Goal: Task Accomplishment & Management: Manage account settings

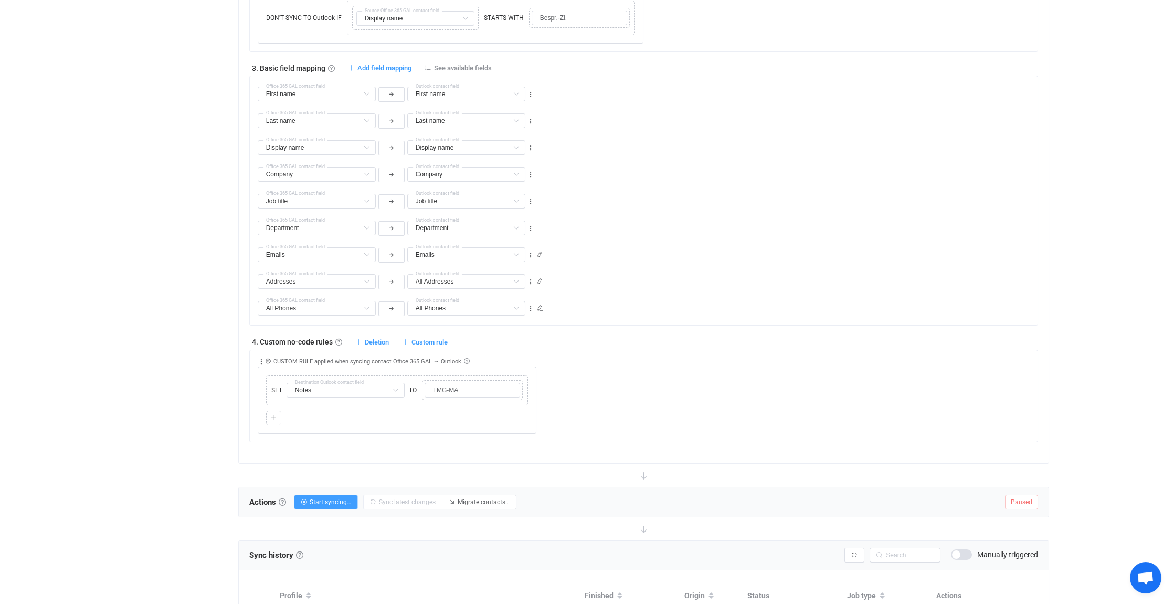
scroll to position [697, 0]
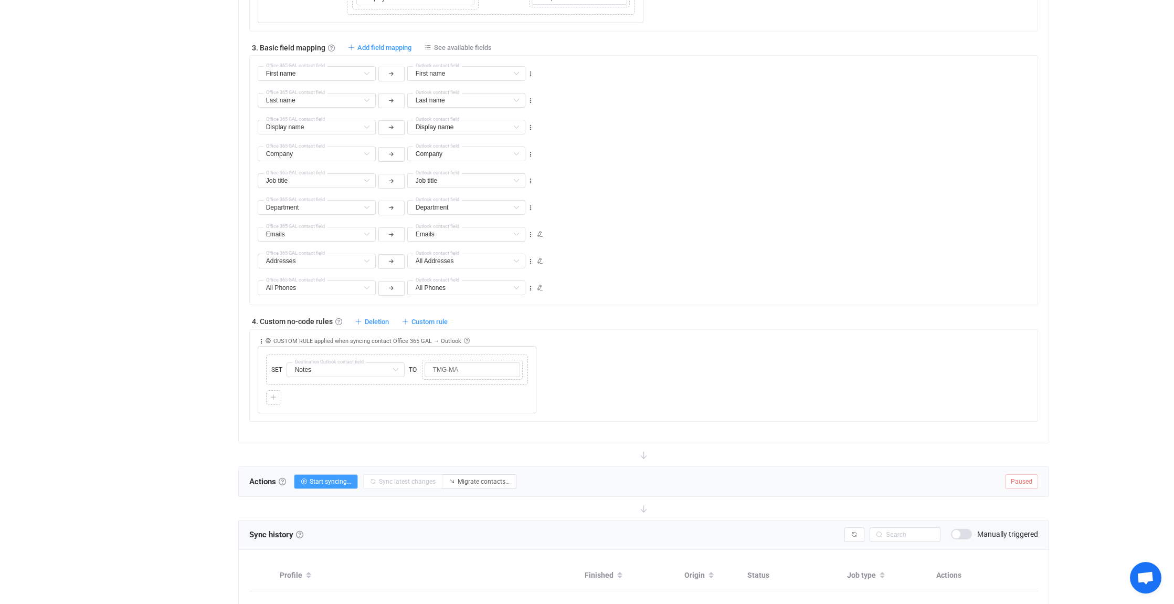
click at [1147, 576] on span "Open chat" at bounding box center [1145, 578] width 17 height 15
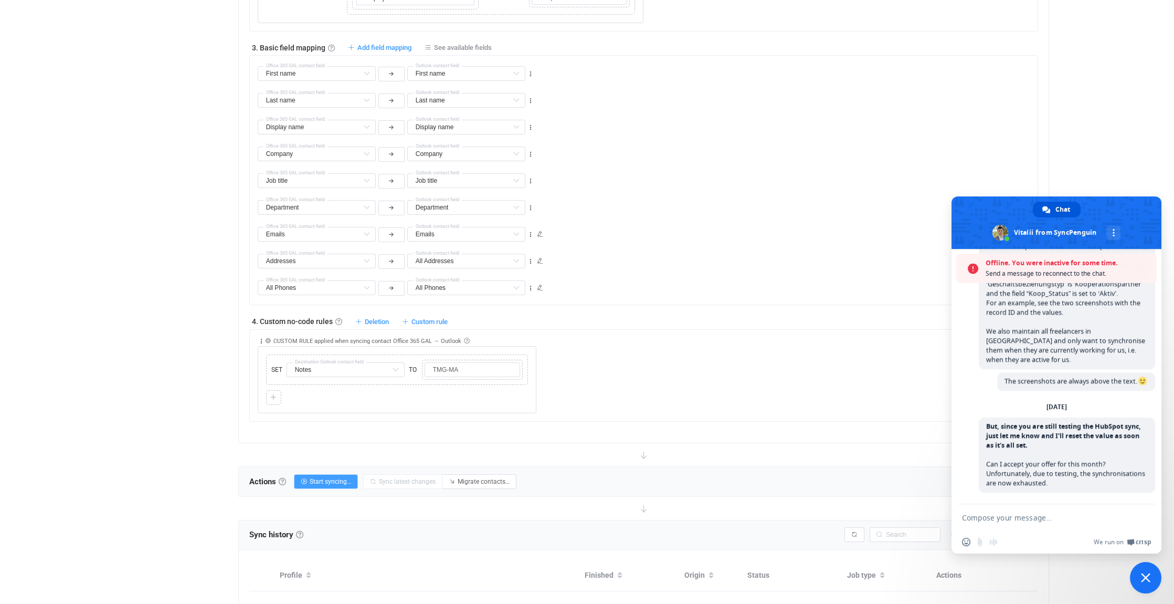
scroll to position [4255, 0]
click at [1147, 576] on span "Close chat" at bounding box center [1145, 577] width 9 height 9
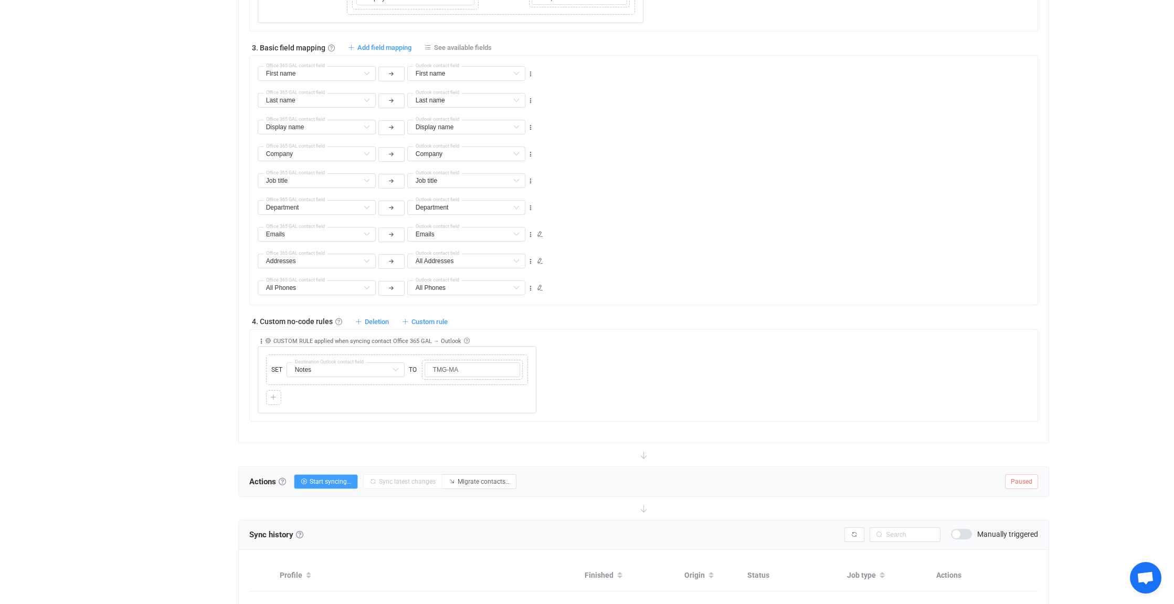
click at [1147, 576] on span "Open chat" at bounding box center [1145, 578] width 17 height 15
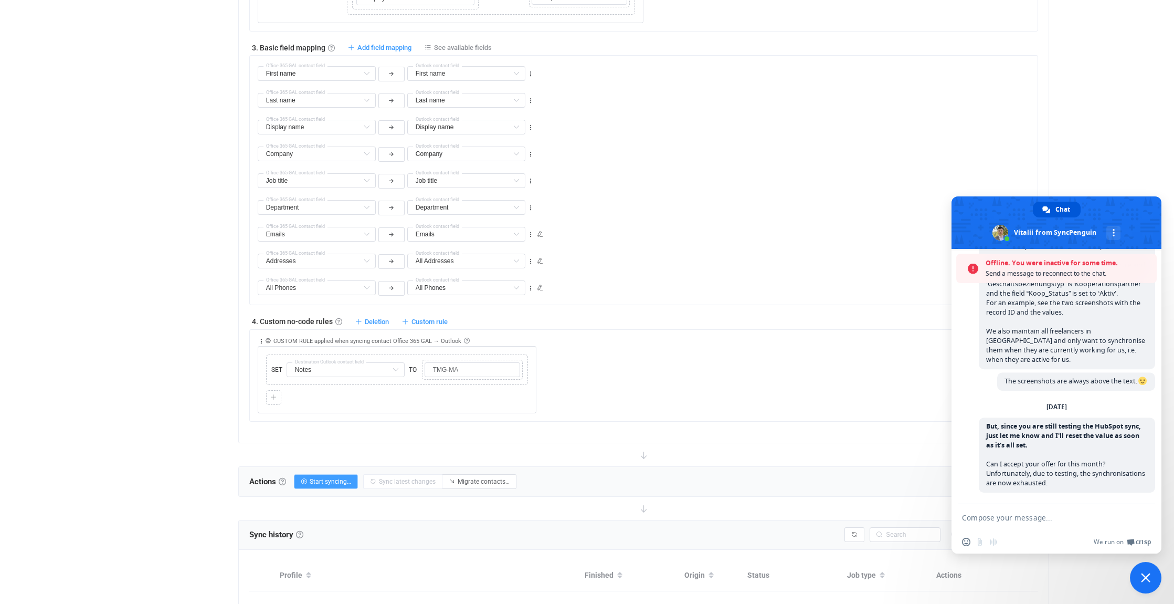
click at [1147, 576] on span "Close chat" at bounding box center [1145, 577] width 9 height 9
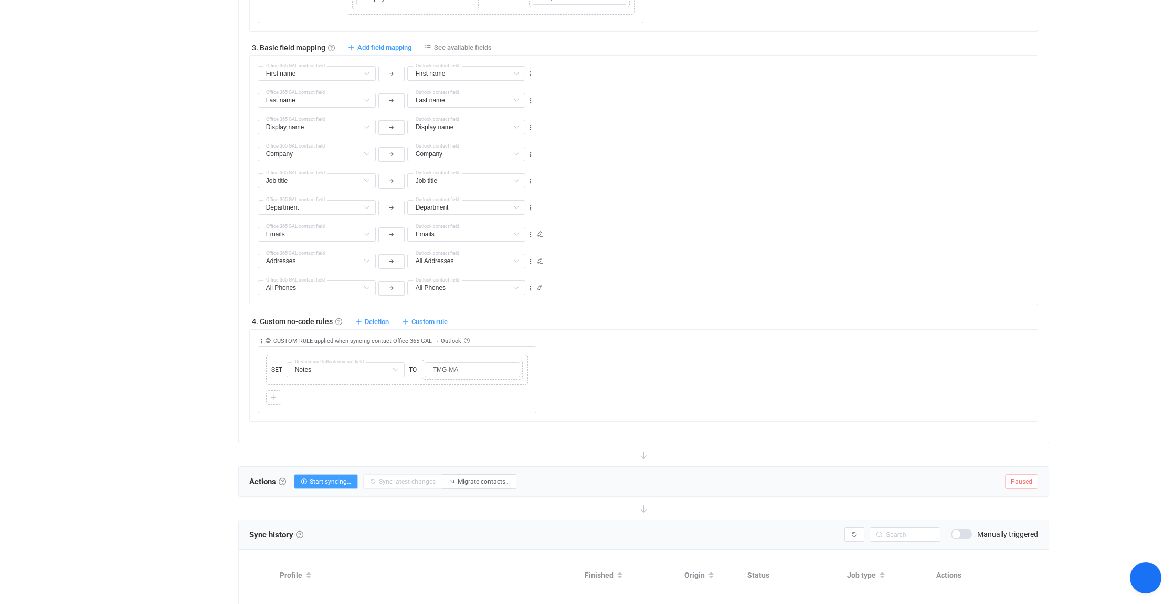
click at [1147, 576] on span "Close chat" at bounding box center [1146, 577] width 11 height 11
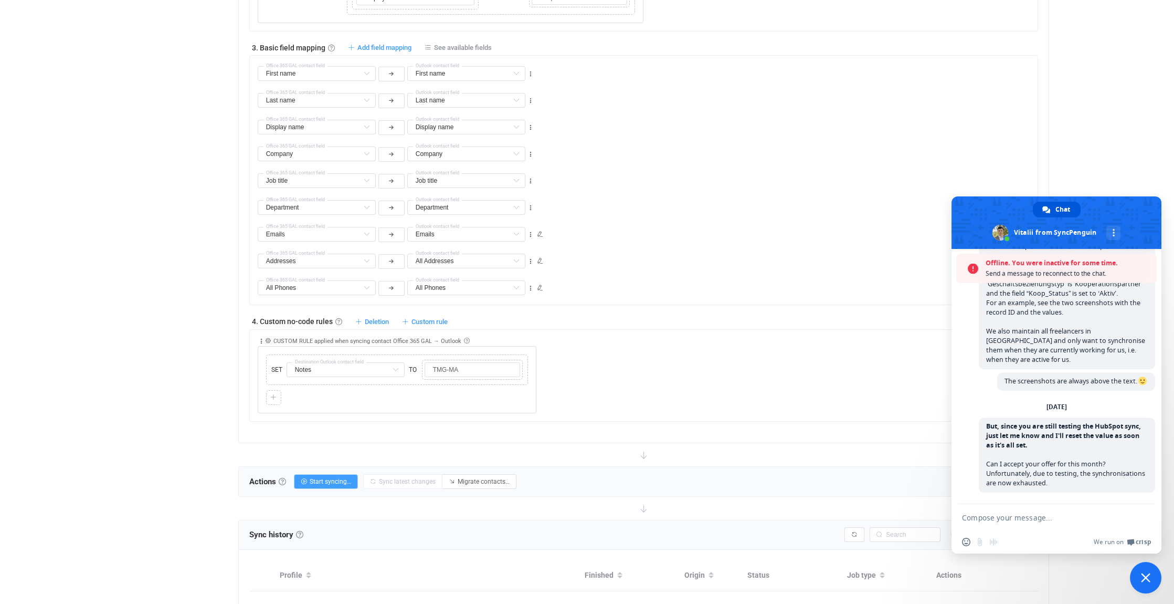
click at [1151, 580] on span "Close chat" at bounding box center [1145, 577] width 31 height 31
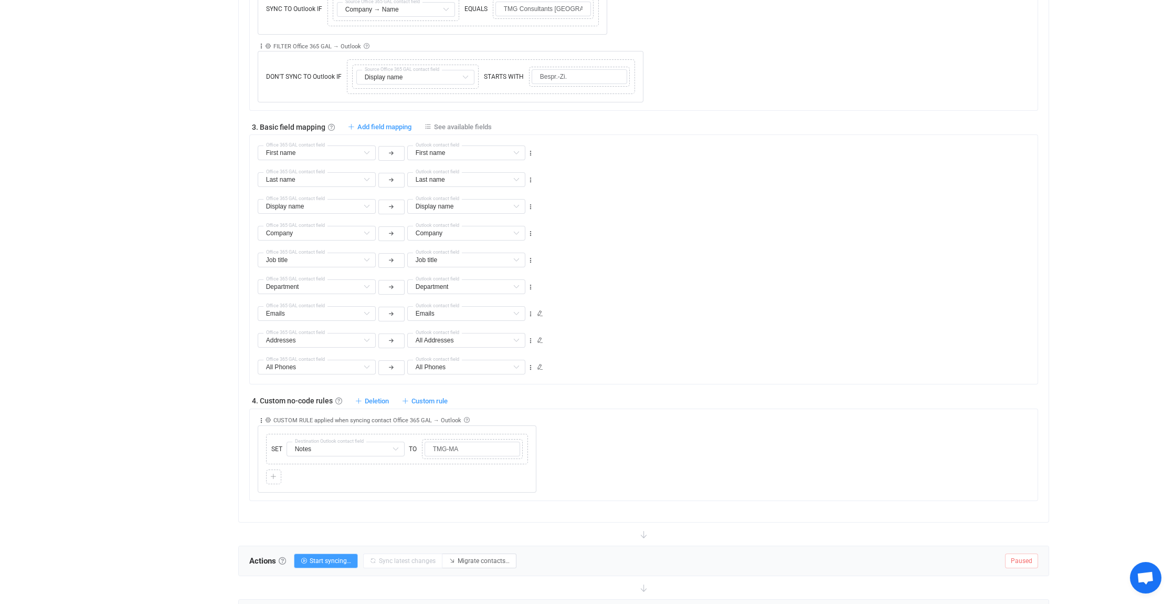
scroll to position [592, 0]
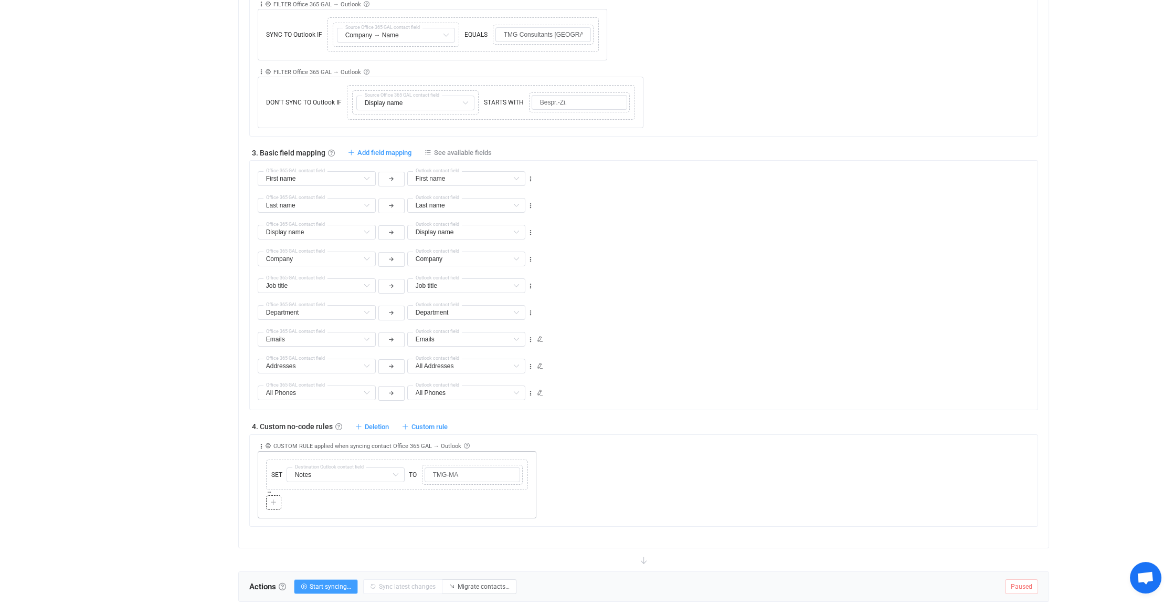
click at [275, 499] on icon at bounding box center [273, 502] width 6 height 6
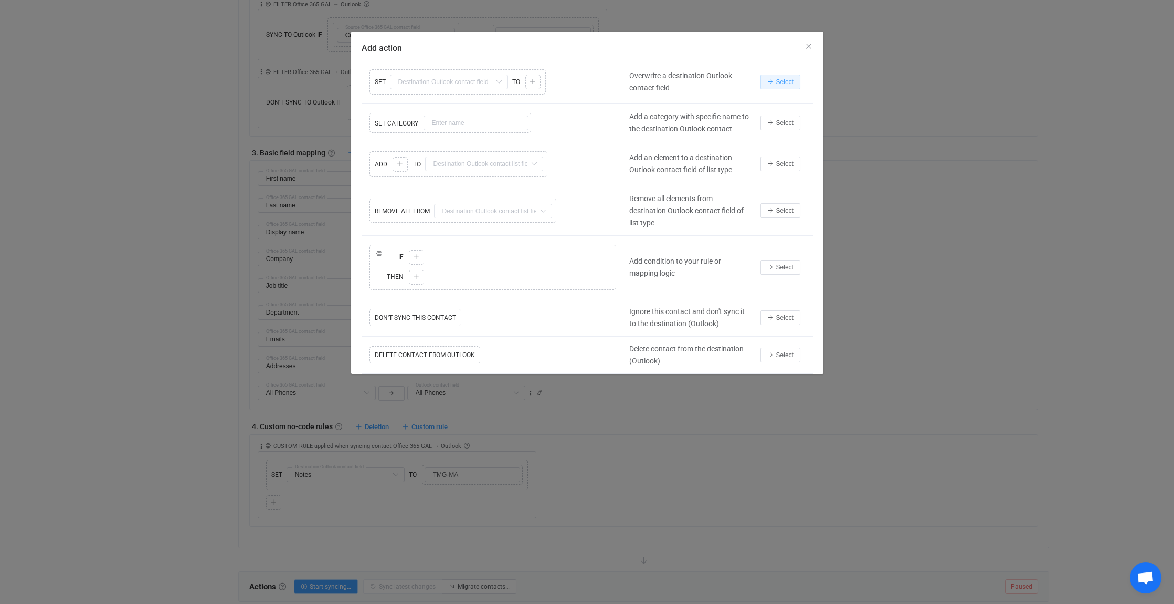
click at [778, 80] on span "Select" at bounding box center [784, 81] width 17 height 7
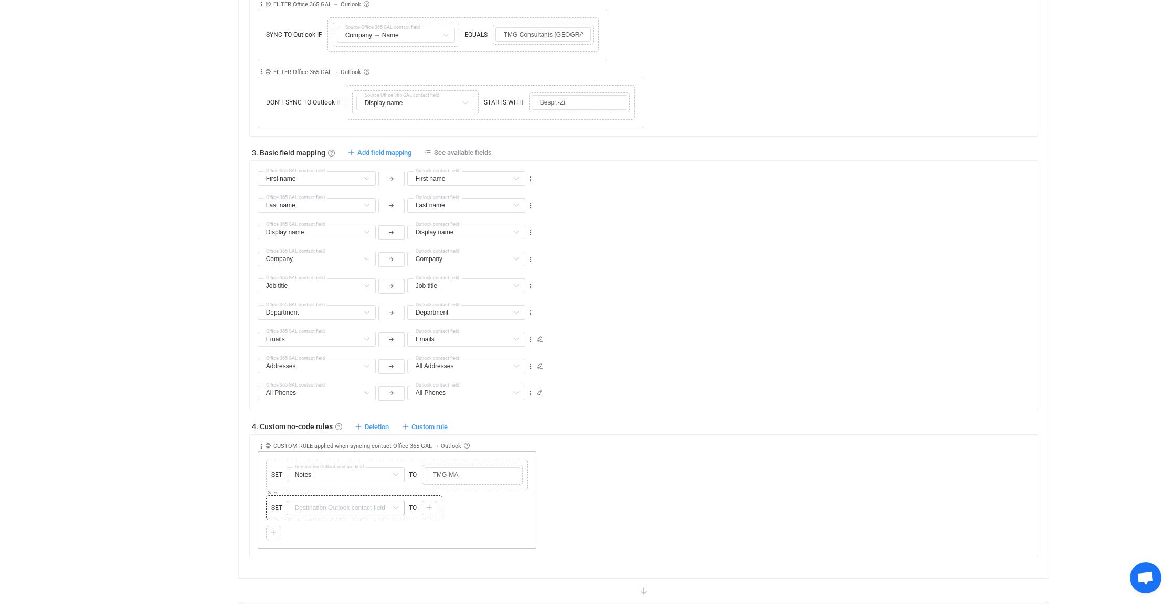
click at [395, 501] on icon at bounding box center [395, 507] width 13 height 15
click at [342, 404] on li "Company Default field" at bounding box center [398, 404] width 223 height 18
type input "Company"
click at [430, 504] on icon at bounding box center [429, 507] width 6 height 6
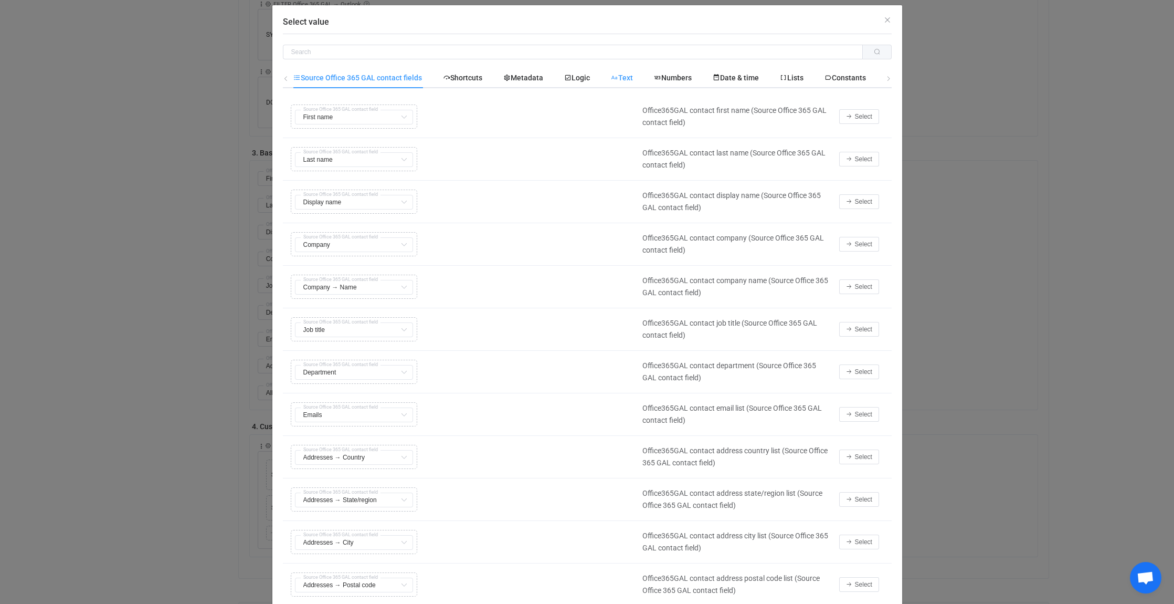
click at [627, 78] on span "Text" at bounding box center [622, 77] width 22 height 8
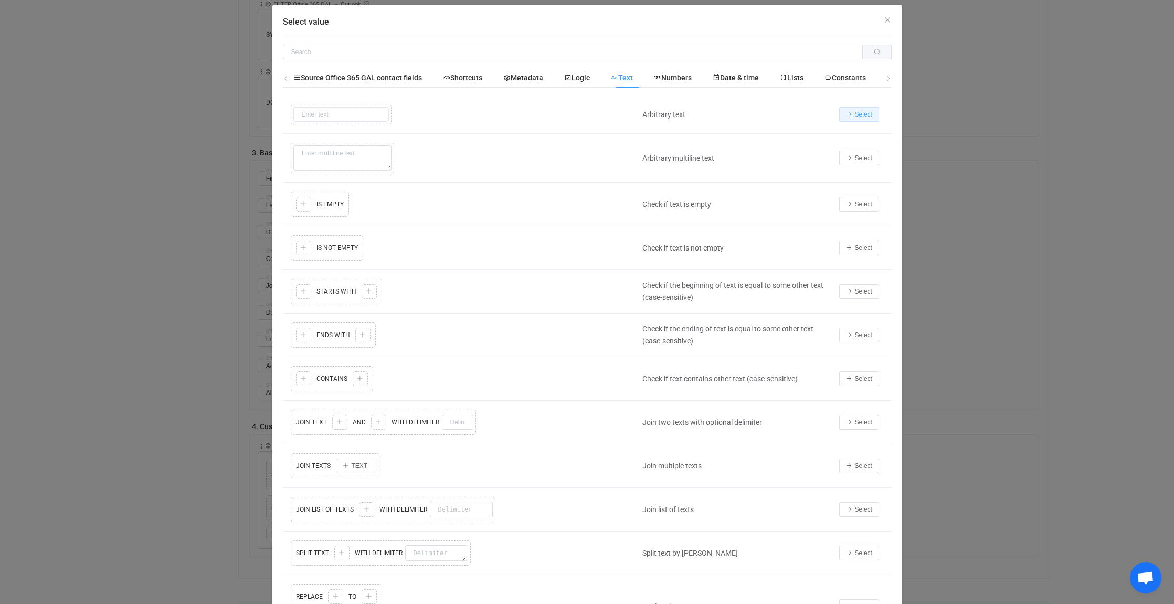
click at [860, 114] on span "Select" at bounding box center [863, 114] width 17 height 7
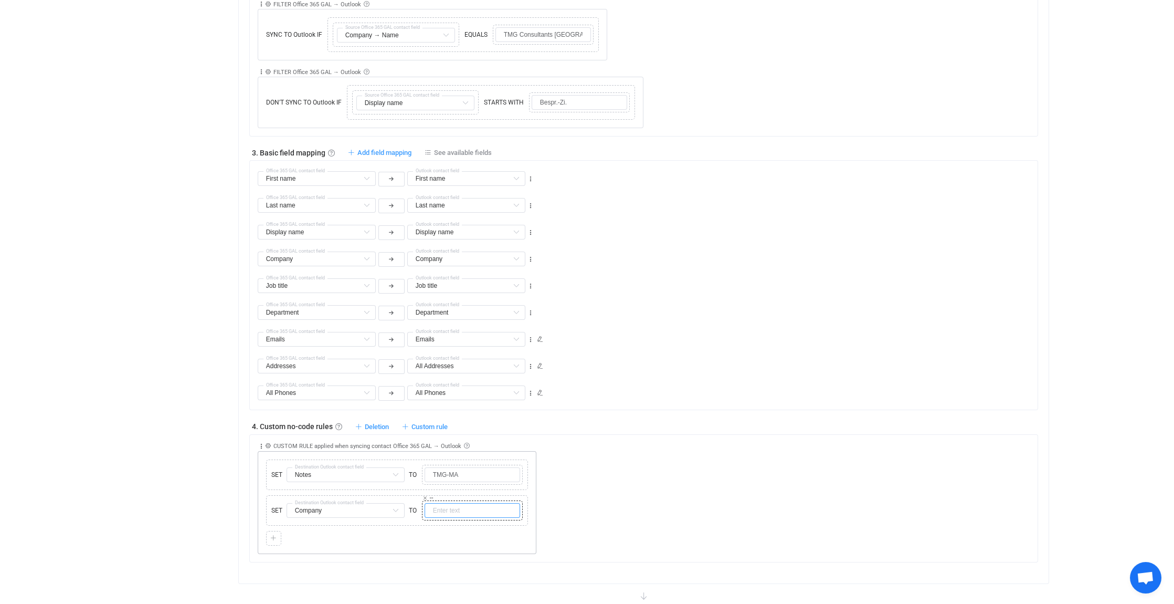
click at [447, 503] on input "text" at bounding box center [473, 510] width 96 height 15
type input "TMG-Mitarbeiter"
click at [269, 489] on icon at bounding box center [269, 491] width 5 height 5
click at [636, 462] on div "Collapse Move up Move down Delete Applied to Only contact(s) from Office 365 GA…" at bounding box center [648, 476] width 780 height 83
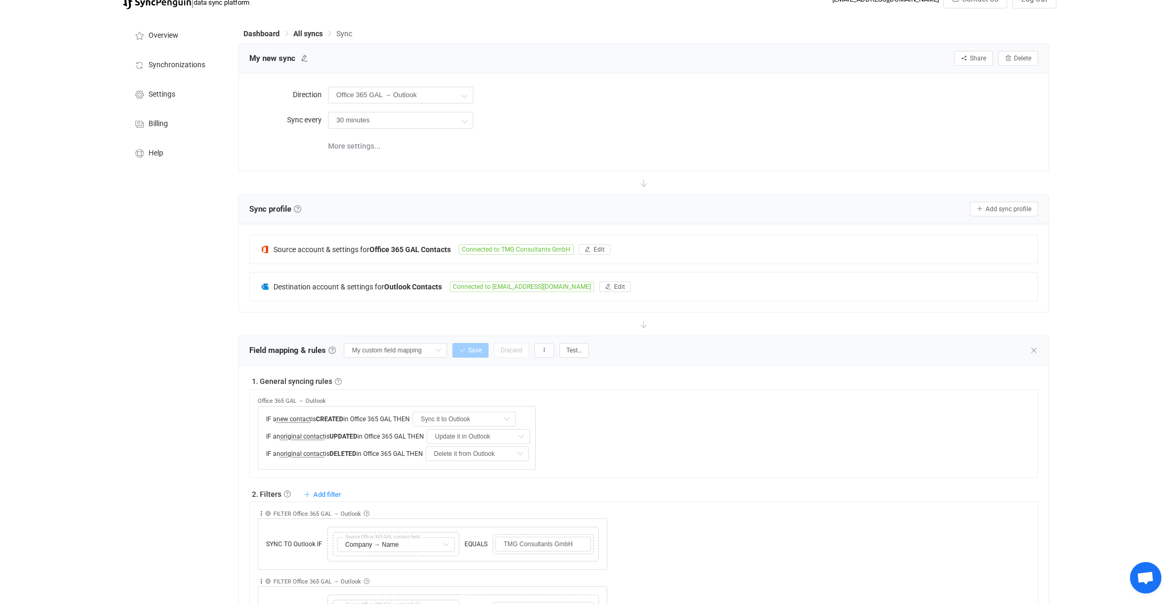
scroll to position [0, 0]
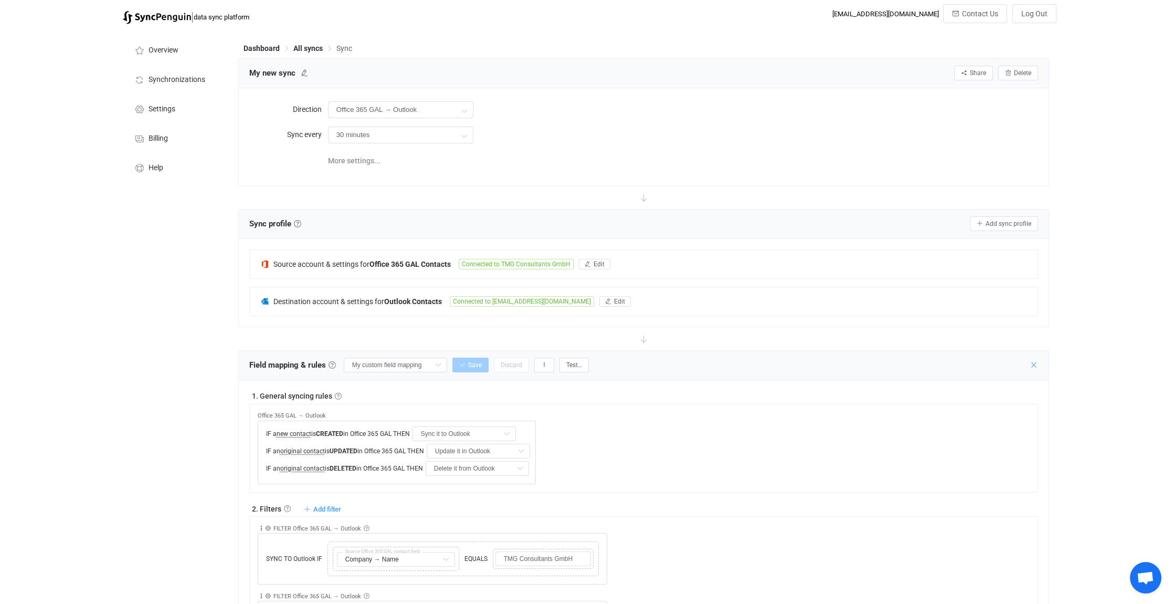
click at [1032, 362] on icon at bounding box center [1034, 365] width 8 height 8
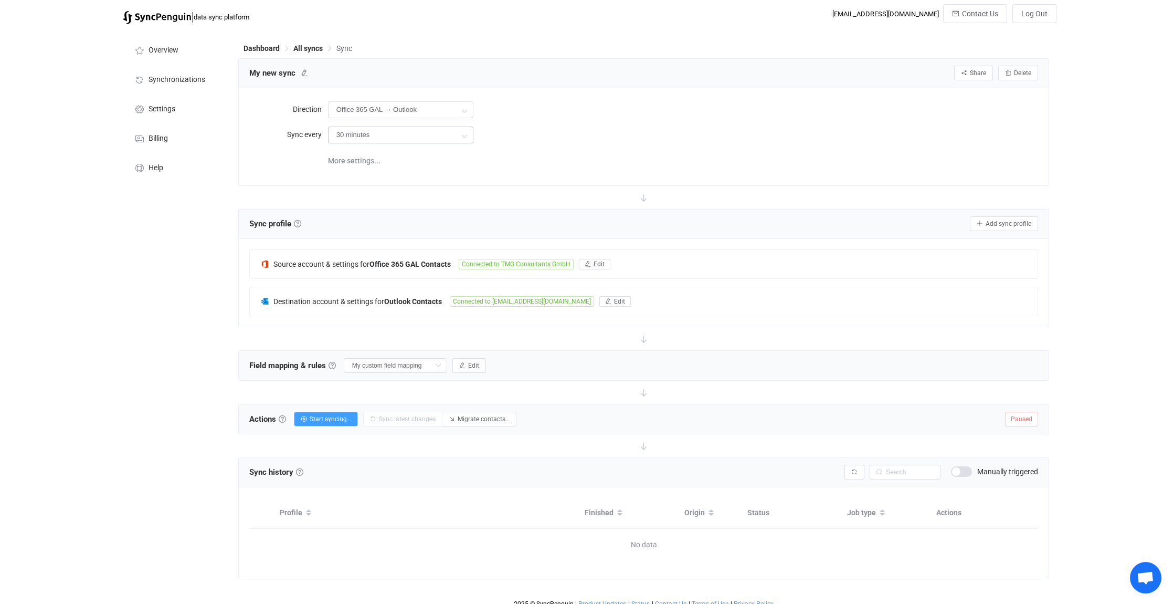
click at [464, 133] on icon at bounding box center [464, 135] width 13 height 21
click at [363, 270] on span "24 hours" at bounding box center [353, 270] width 29 height 8
type input "24 hours"
click at [315, 415] on span "Start syncing…" at bounding box center [330, 418] width 41 height 7
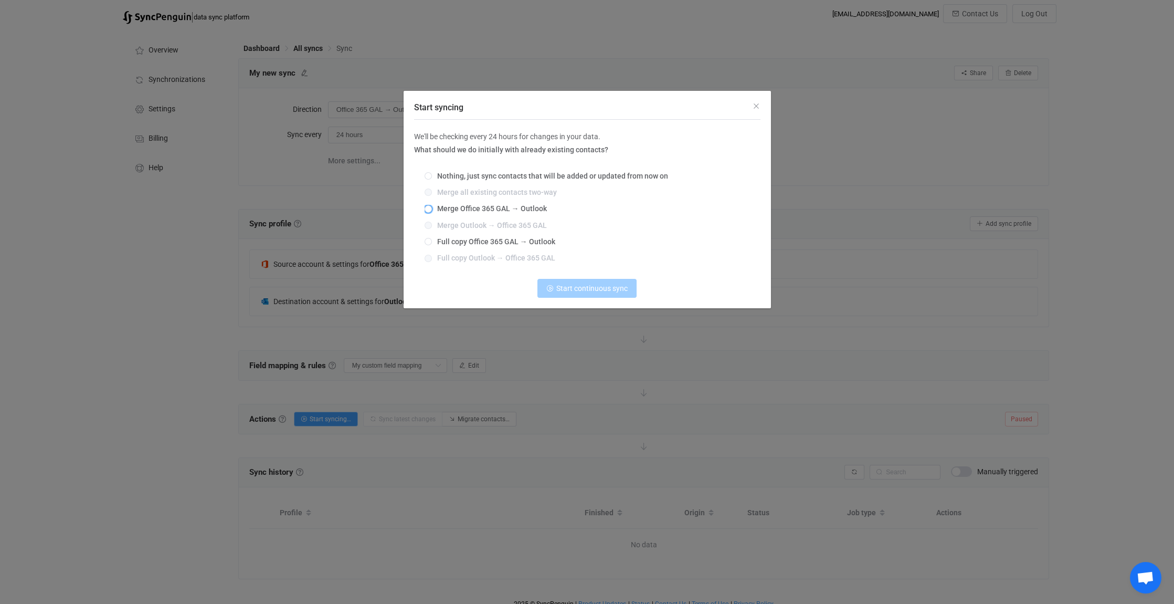
click at [435, 205] on span "Merge Office 365 GAL → Outlook" at bounding box center [489, 208] width 115 height 8
click at [432, 205] on input "Merge Office 365 GAL → Outlook" at bounding box center [428, 209] width 7 height 8
radio input "true"
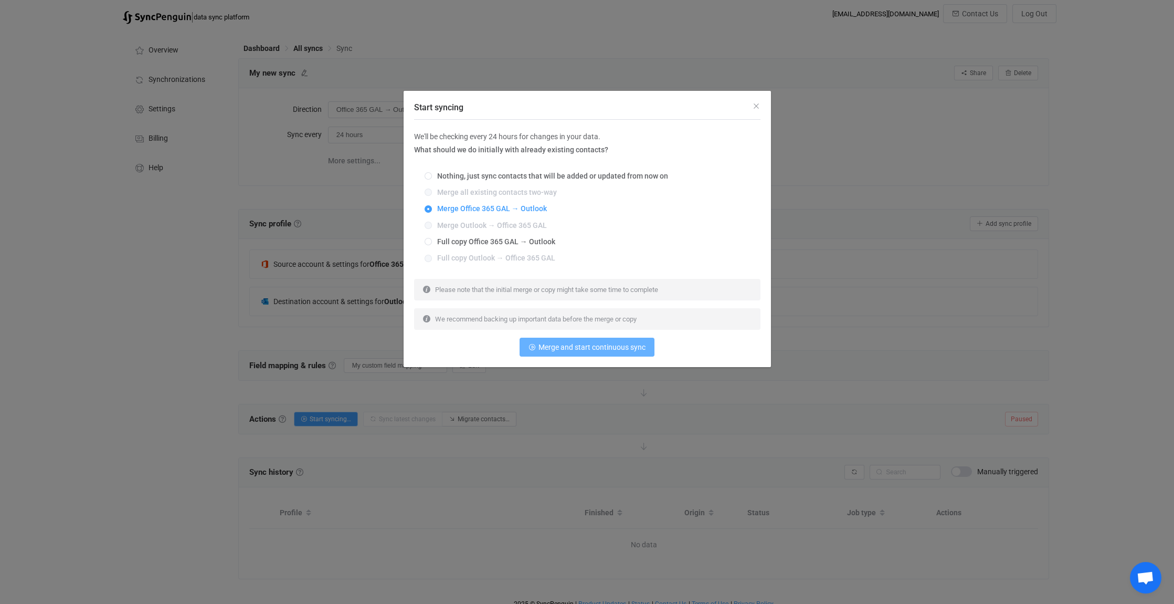
click at [600, 347] on span "Merge and start continuous sync" at bounding box center [592, 347] width 107 height 8
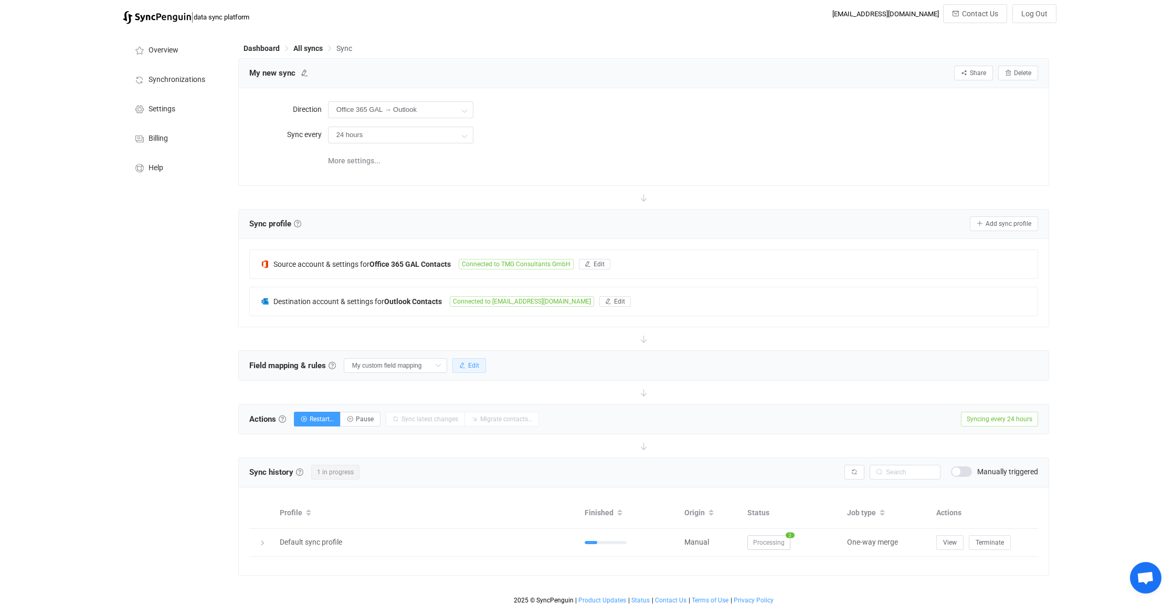
click at [474, 362] on span "Edit" at bounding box center [473, 365] width 11 height 7
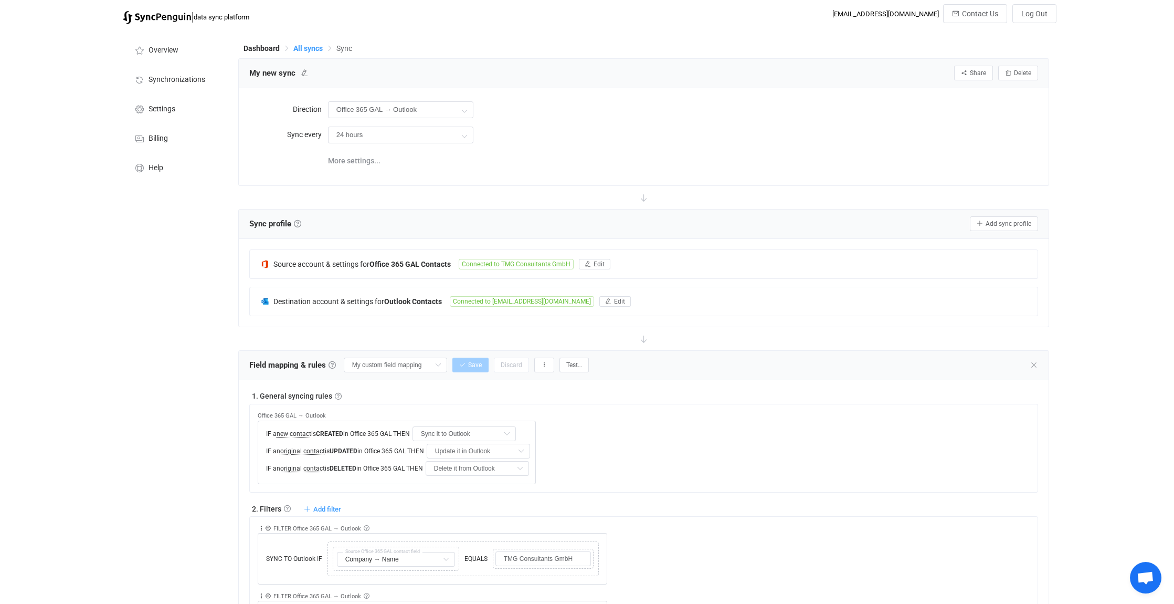
click at [309, 51] on span "All syncs" at bounding box center [307, 48] width 29 height 8
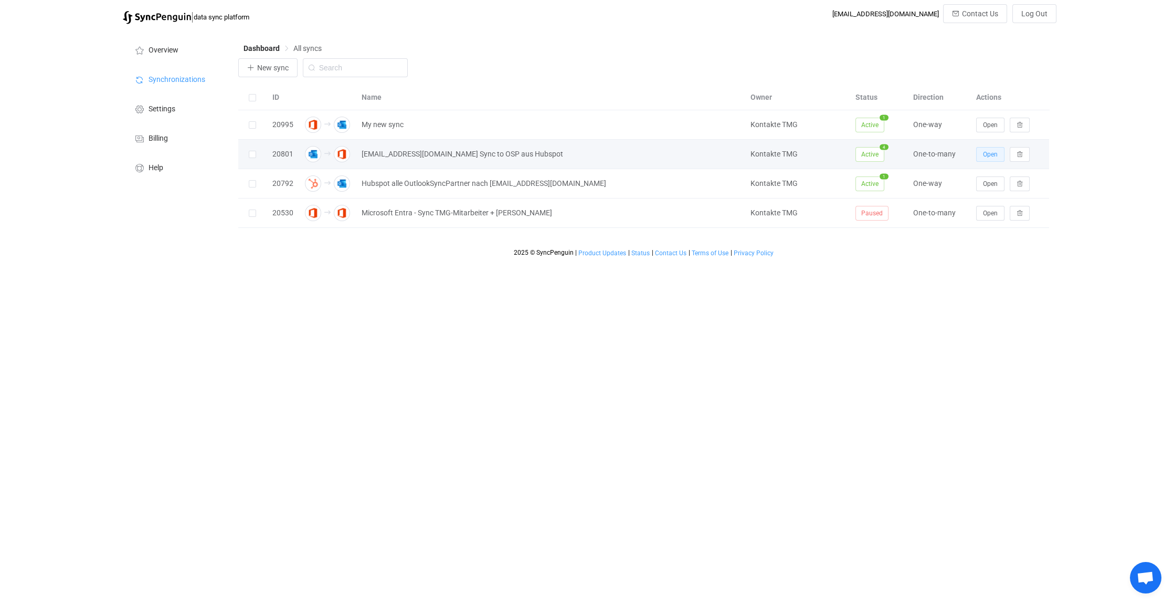
click at [987, 153] on span "Open" at bounding box center [990, 154] width 15 height 7
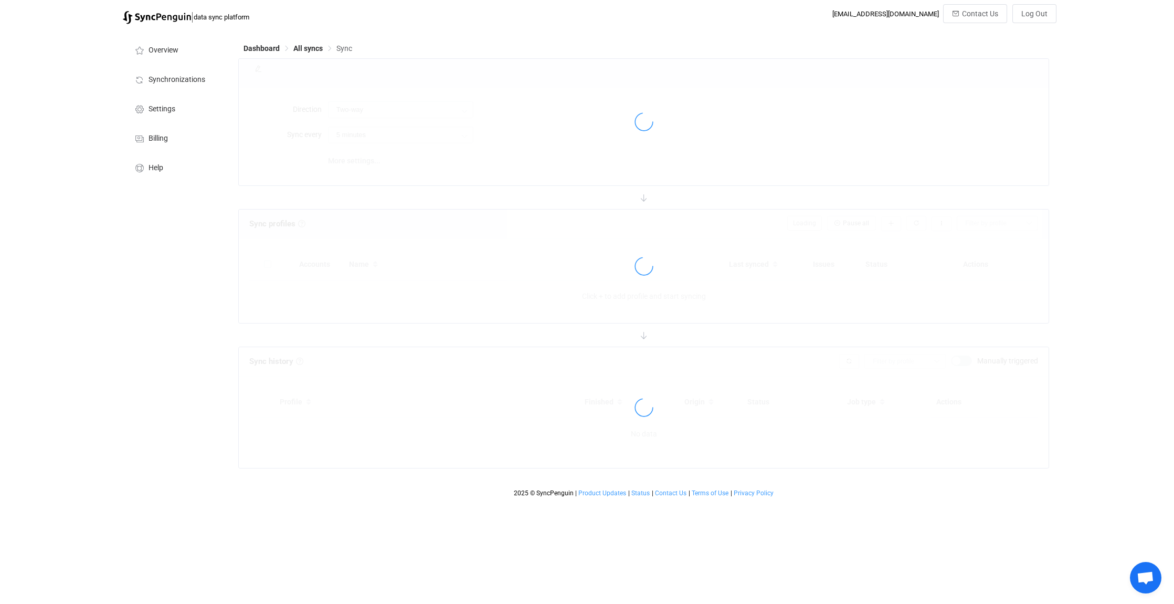
type input "Outlook → Office 365 (one to many)"
type input "1 hour"
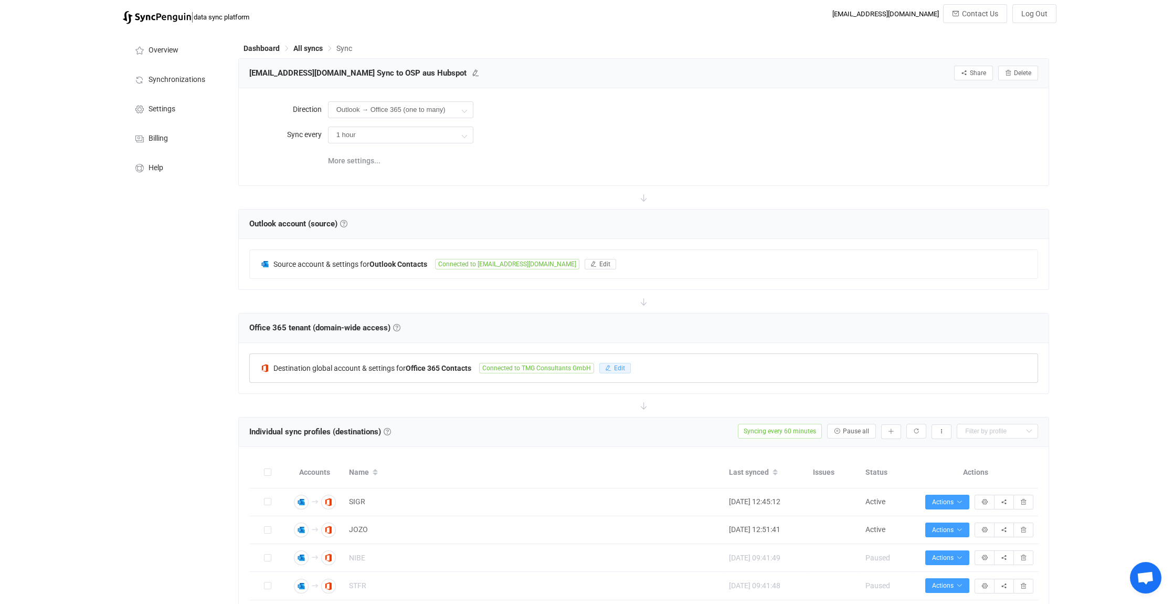
click at [617, 366] on span "Edit" at bounding box center [619, 367] width 11 height 7
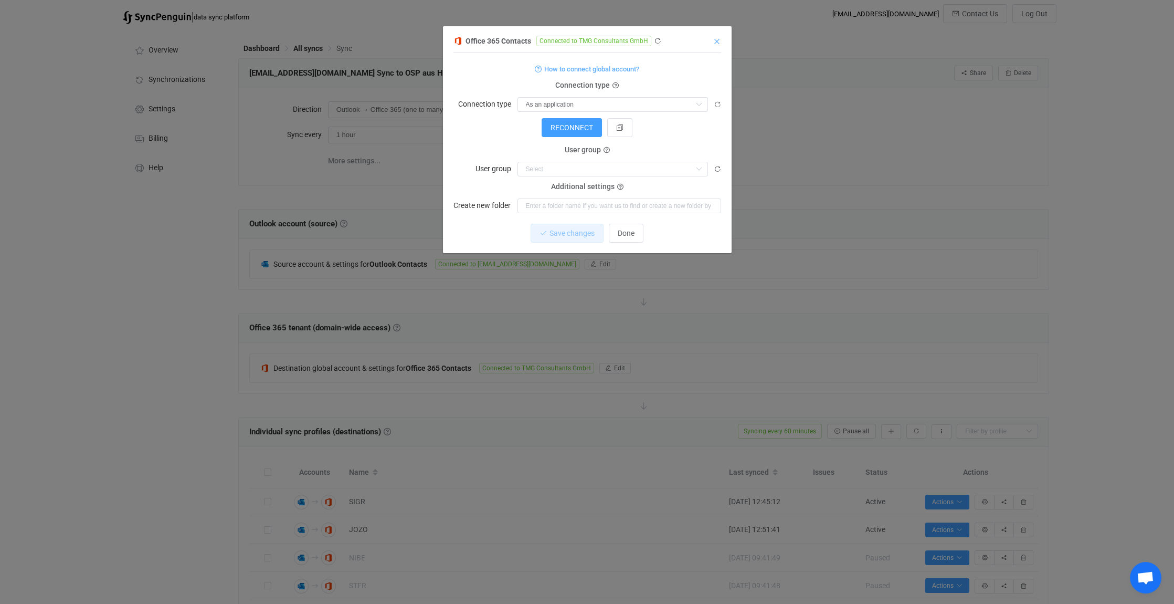
click at [717, 43] on icon "Close" at bounding box center [717, 41] width 8 height 8
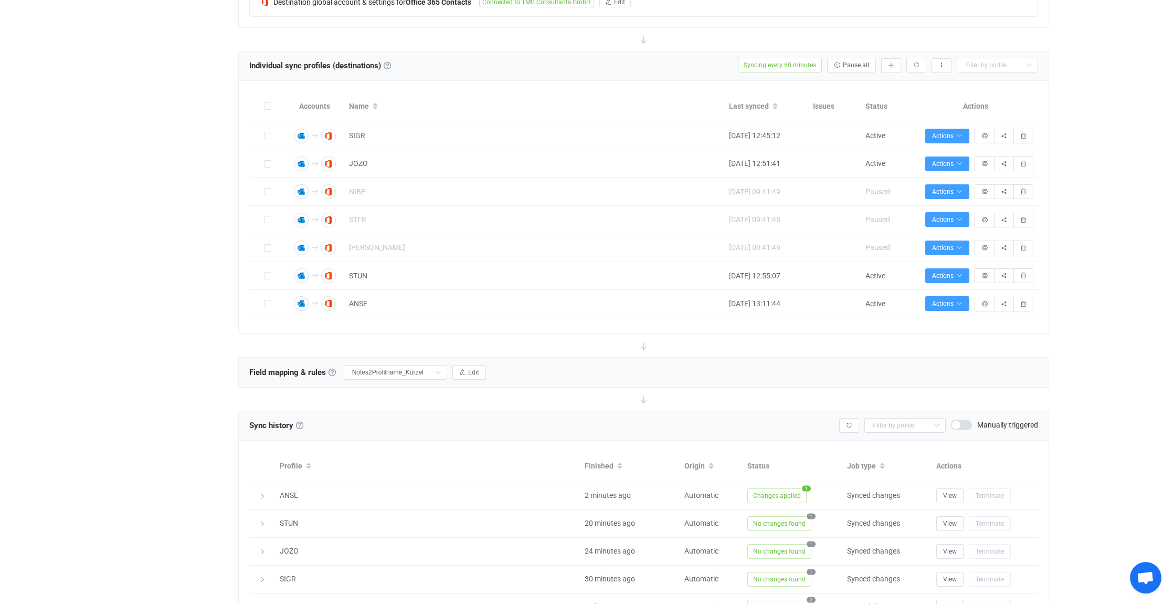
scroll to position [367, 0]
click at [475, 367] on span "Edit" at bounding box center [473, 370] width 11 height 7
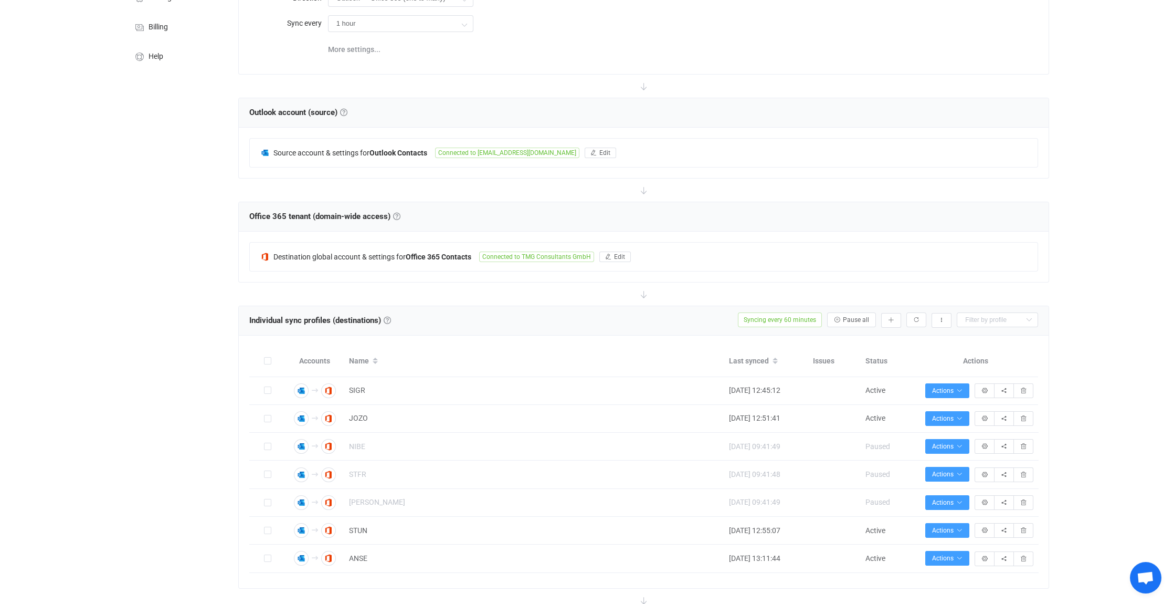
scroll to position [0, 0]
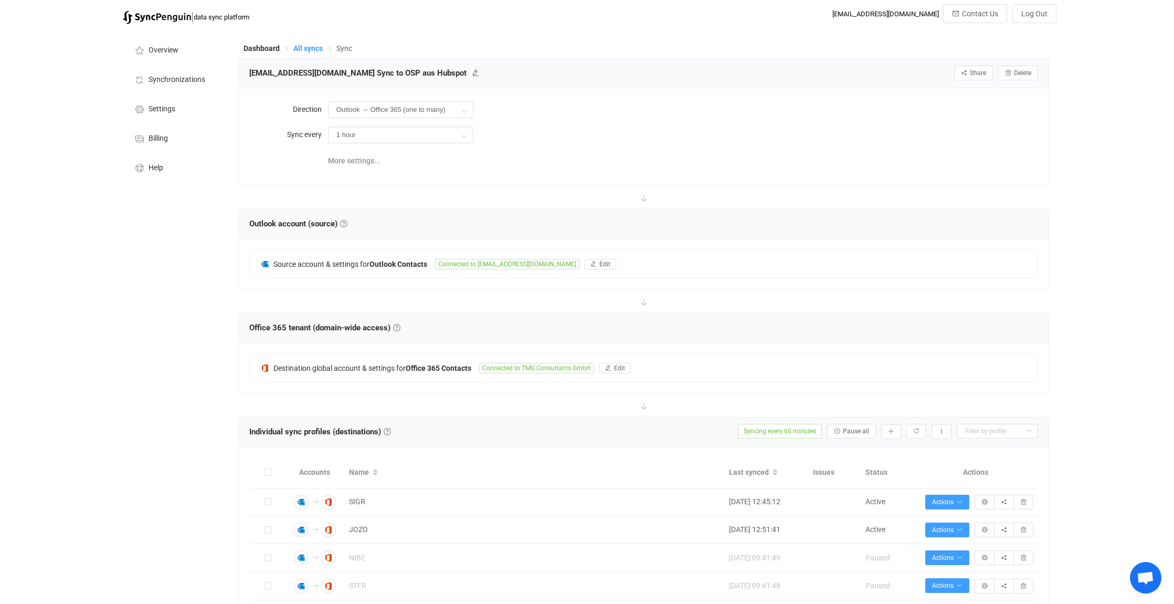
click at [311, 49] on span "All syncs" at bounding box center [307, 48] width 29 height 8
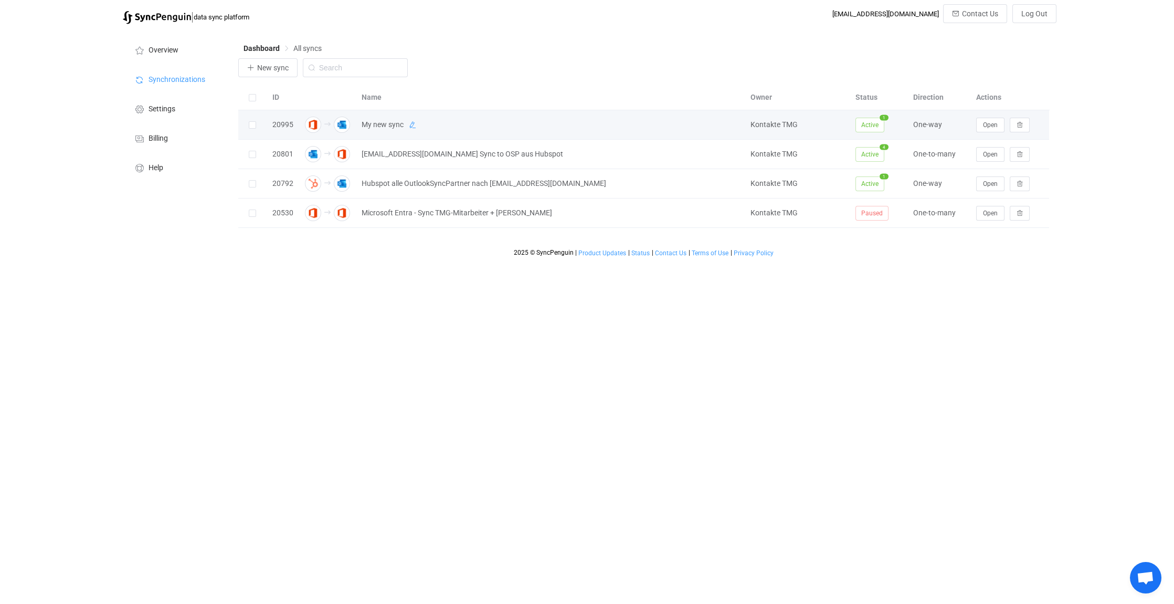
click at [413, 124] on icon at bounding box center [412, 124] width 7 height 7
drag, startPoint x: 413, startPoint y: 124, endPoint x: 359, endPoint y: 125, distance: 53.5
click at [359, 125] on input "My new sync" at bounding box center [536, 125] width 361 height 16
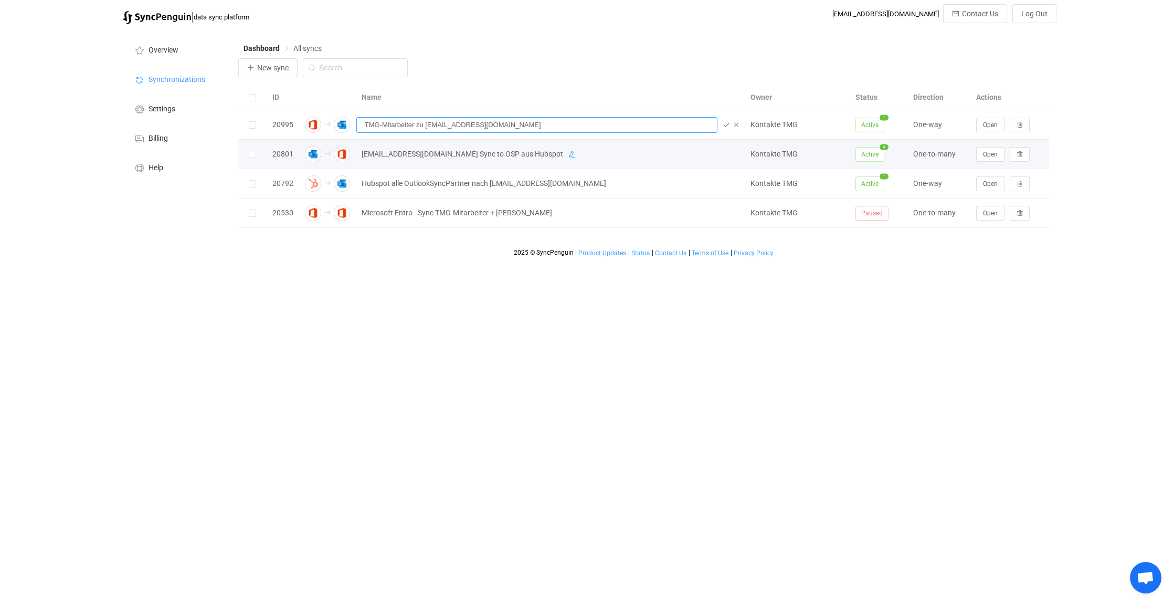
type input "TMG-Mitarbeiter zu [EMAIL_ADDRESS][DOMAIN_NAME]"
click at [568, 155] on icon at bounding box center [571, 154] width 7 height 7
click at [512, 152] on input "[EMAIL_ADDRESS][DOMAIN_NAME] Sync to OSP aus Hubspot" at bounding box center [536, 154] width 361 height 16
type input "[EMAIL_ADDRESS][DOMAIN_NAME] Sync to OSP aus Hubspot und TMG-Mitarbeiter"
click at [602, 102] on div "Name" at bounding box center [550, 97] width 389 height 12
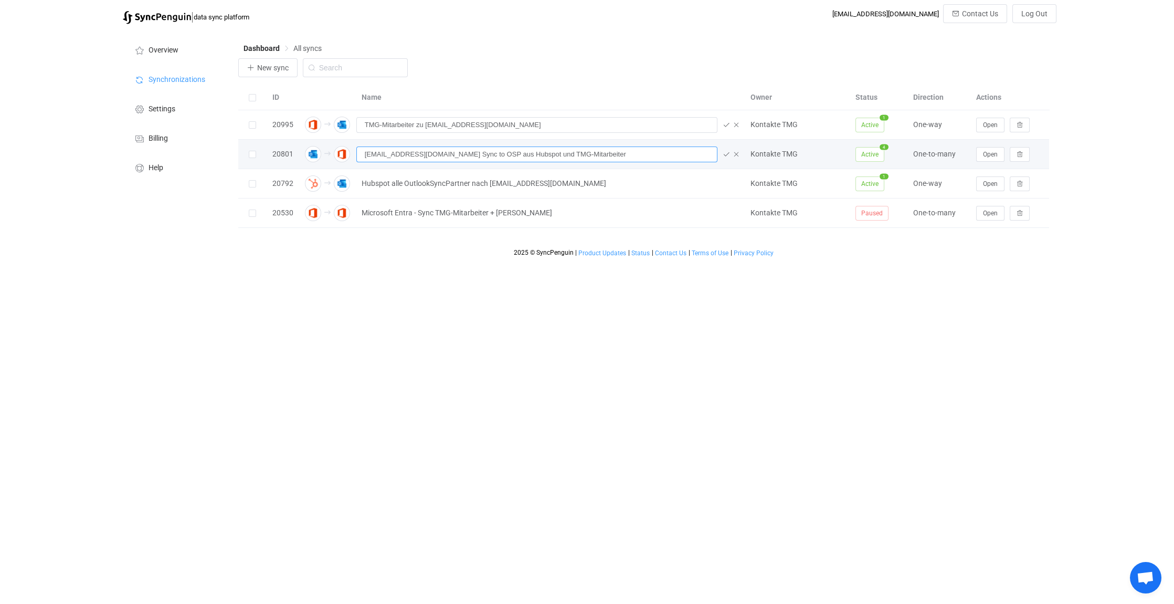
click at [587, 155] on input "[EMAIL_ADDRESS][DOMAIN_NAME] Sync to OSP aus Hubspot und TMG-Mitarbeiter" at bounding box center [536, 154] width 361 height 16
click at [725, 155] on icon at bounding box center [726, 154] width 7 height 7
click at [725, 123] on icon at bounding box center [726, 124] width 7 height 7
click at [994, 156] on span "Open" at bounding box center [990, 154] width 15 height 7
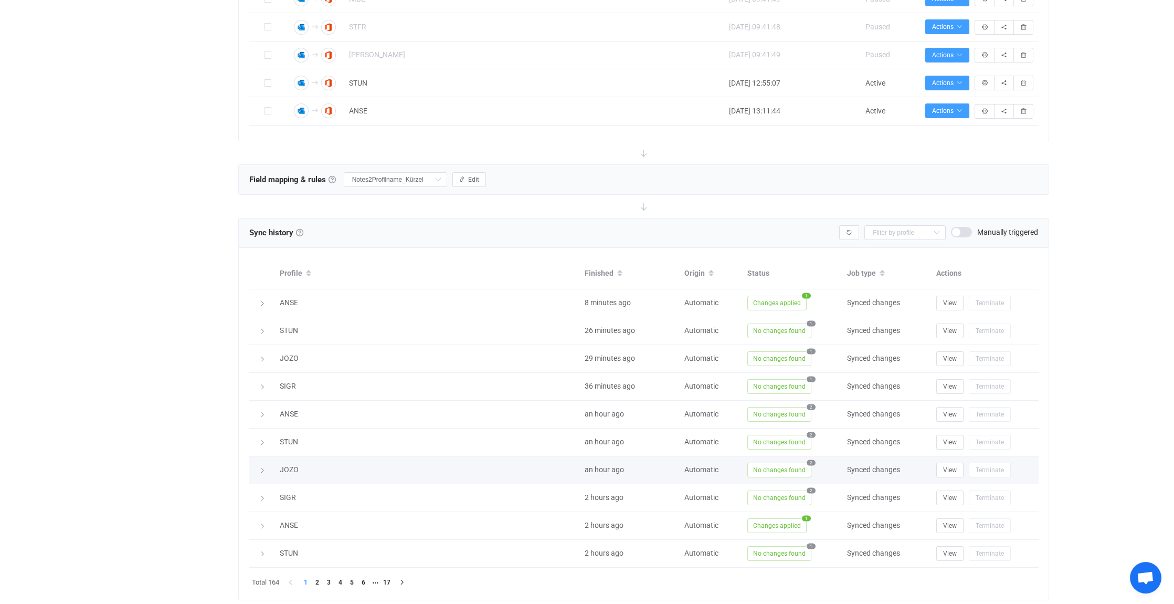
scroll to position [577, 0]
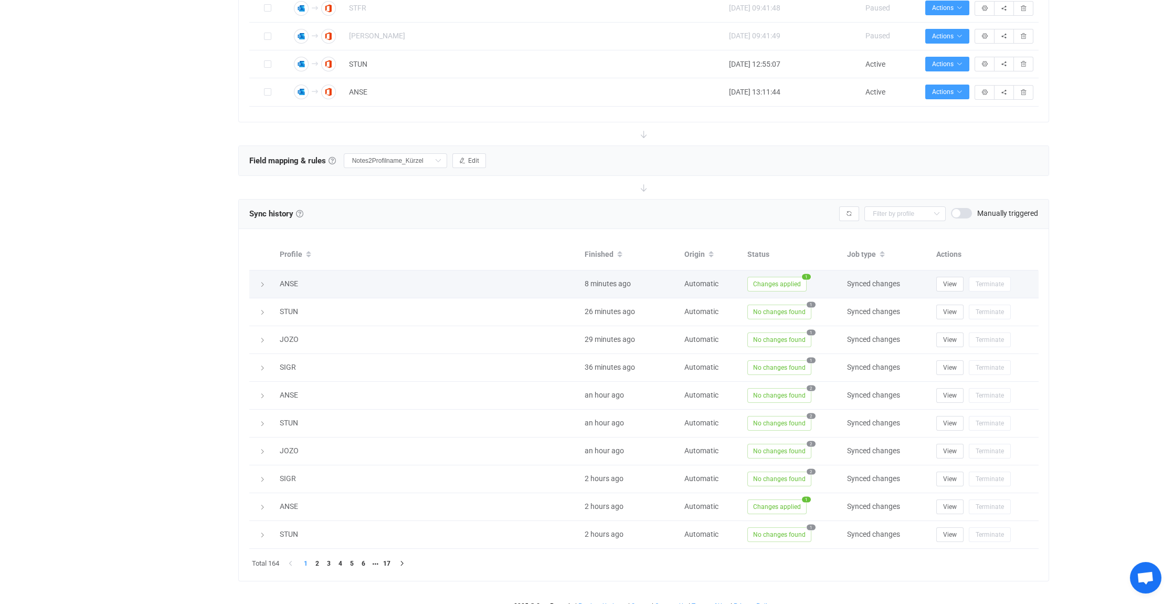
click at [262, 282] on icon at bounding box center [262, 284] width 6 height 6
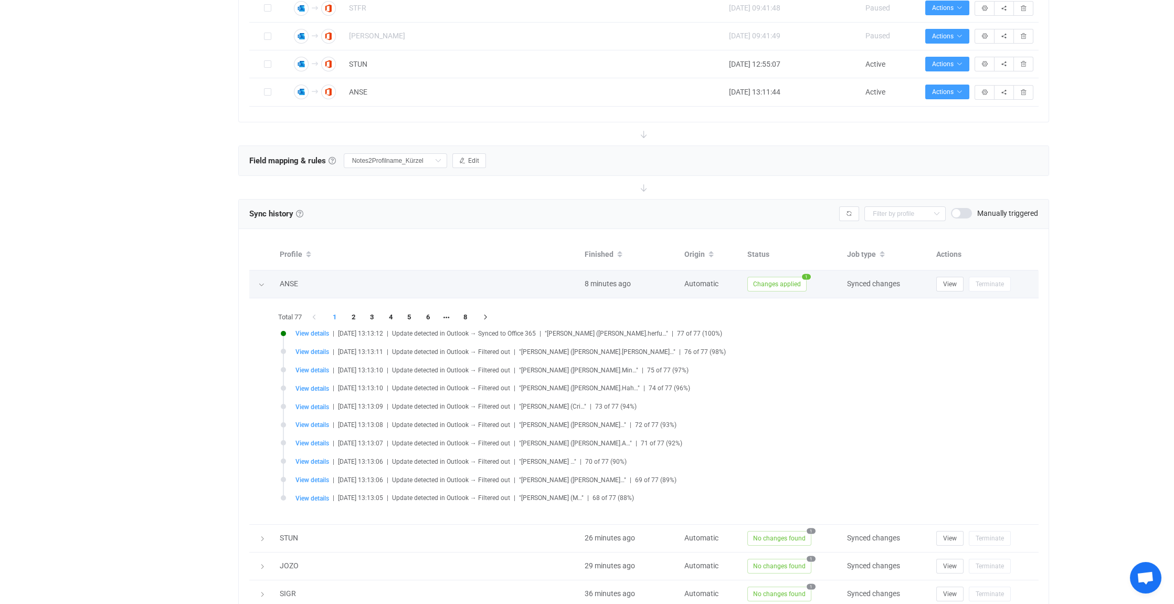
click at [263, 282] on icon at bounding box center [261, 284] width 6 height 6
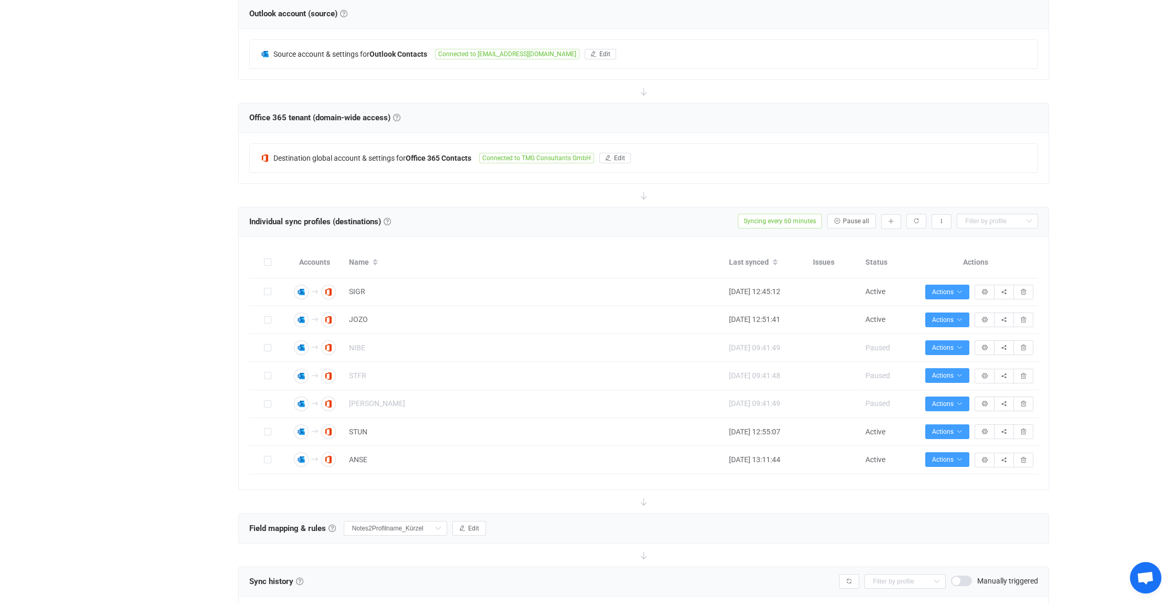
scroll to position [315, 0]
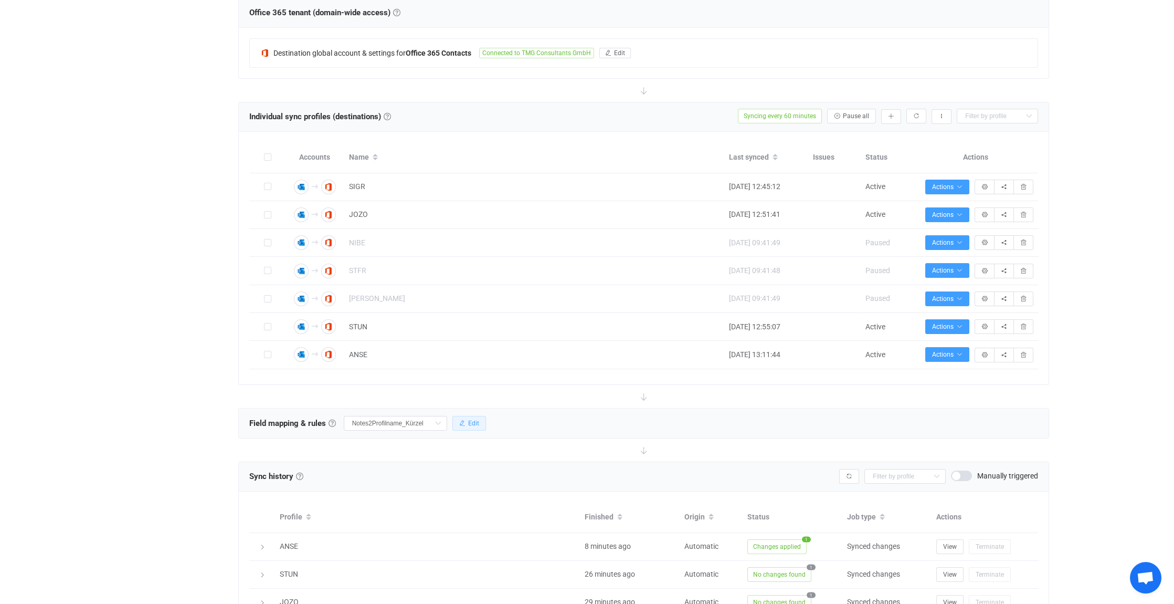
click at [471, 420] on span "Edit" at bounding box center [473, 422] width 11 height 7
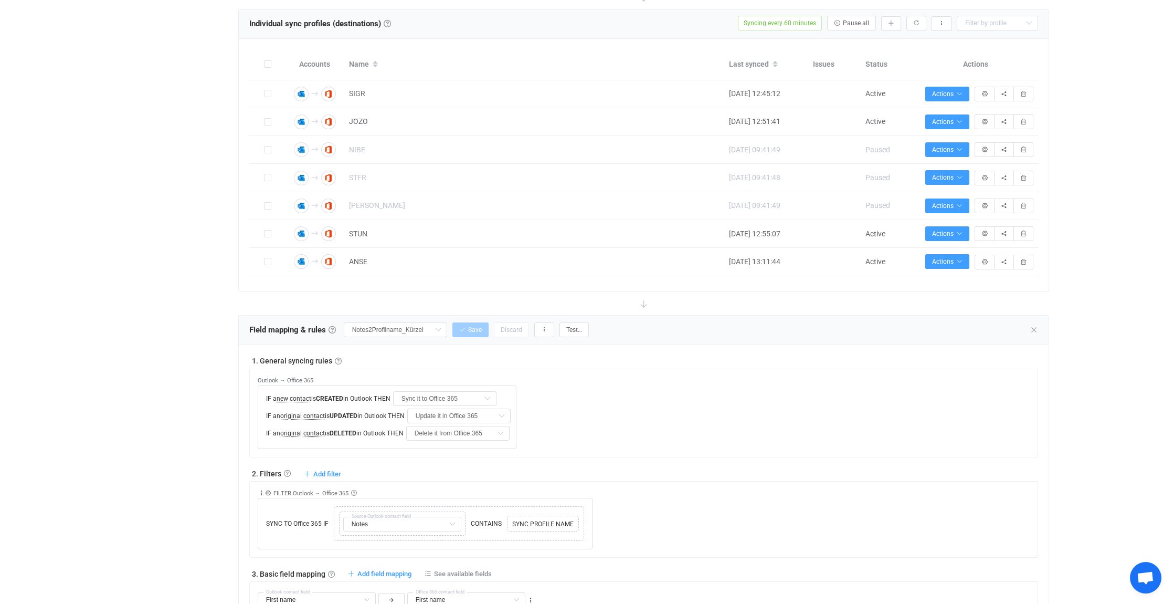
scroll to position [472, 0]
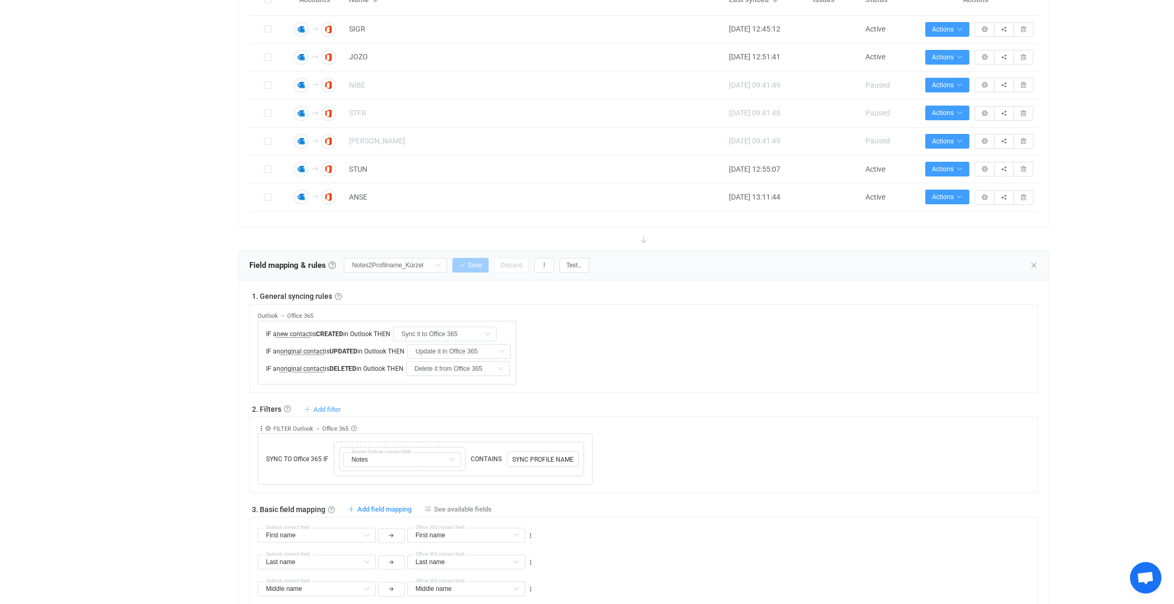
click at [320, 405] on span "Add filter" at bounding box center [327, 409] width 28 height 8
click at [243, 433] on li "Sync contact to Office 365 if …" at bounding box center [271, 432] width 136 height 19
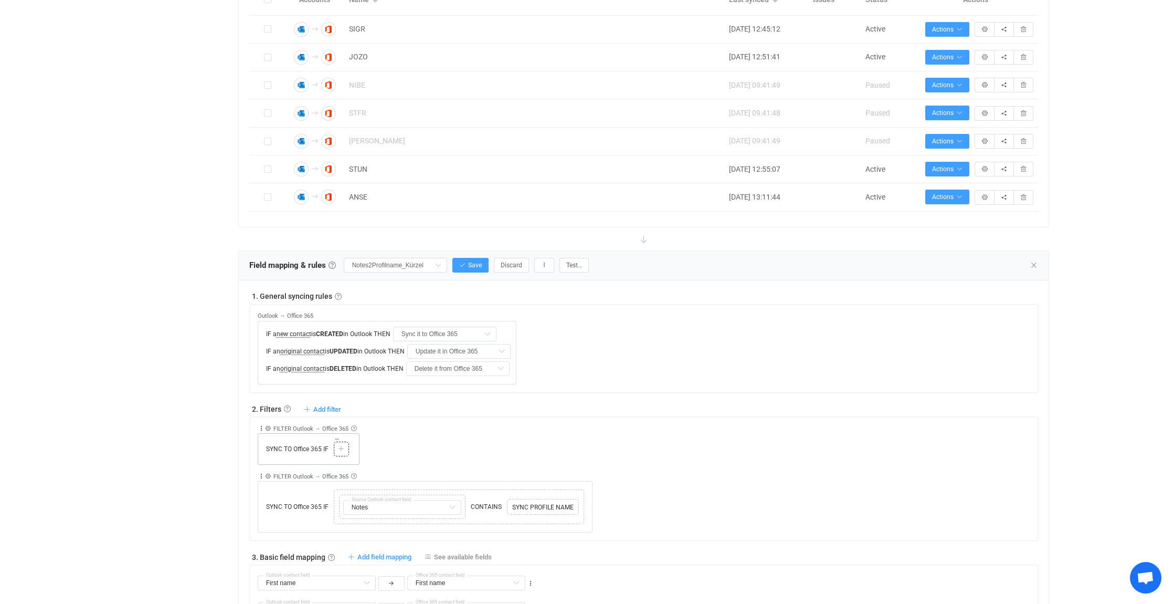
click at [341, 446] on icon at bounding box center [341, 449] width 6 height 6
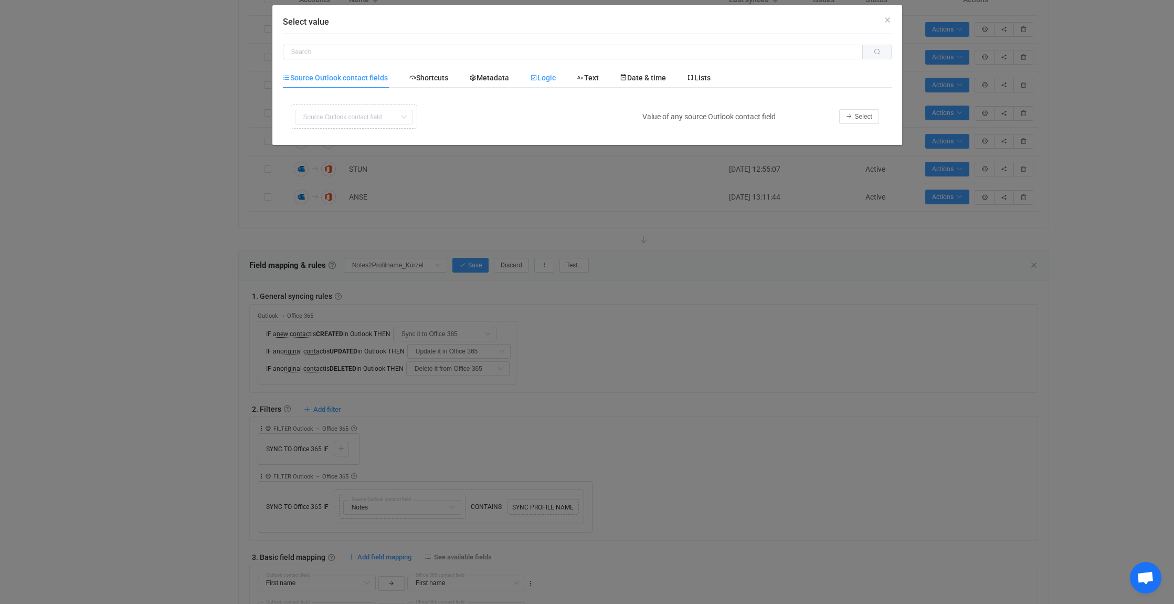
click at [546, 79] on span "Logic" at bounding box center [543, 77] width 26 height 8
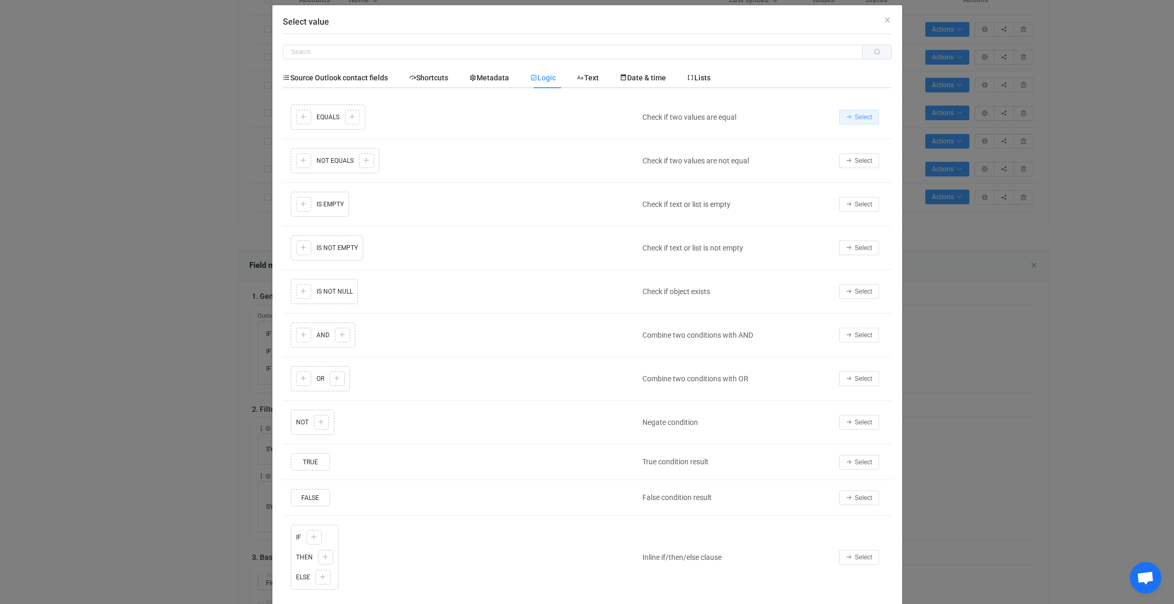
click at [864, 113] on span "Select" at bounding box center [863, 116] width 17 height 7
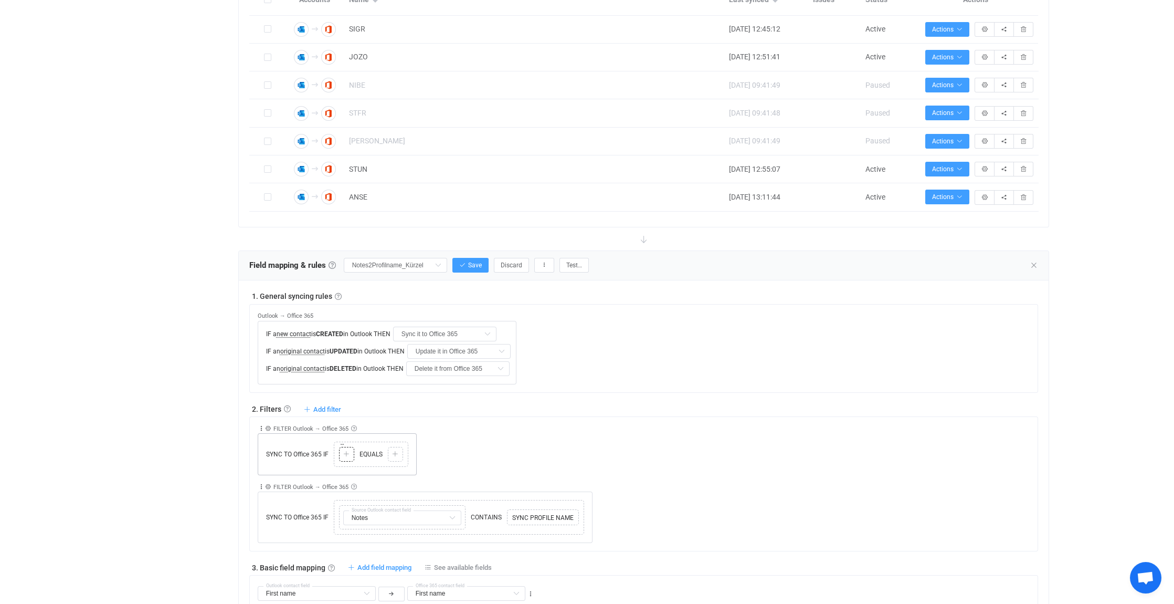
click at [350, 451] on div at bounding box center [347, 453] width 10 height 9
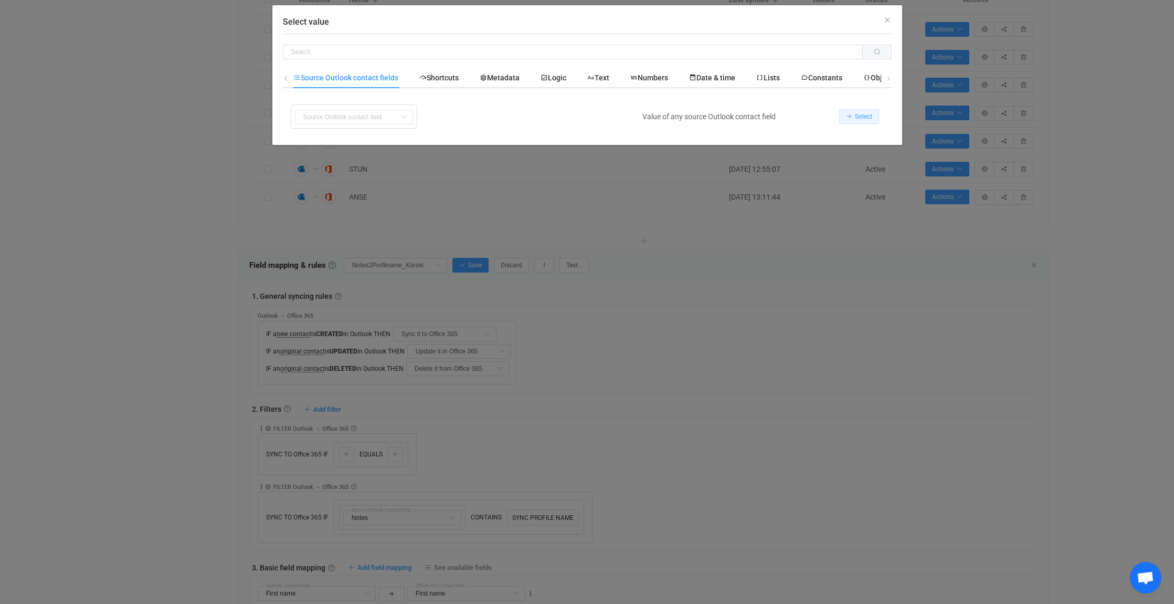
click at [868, 113] on span "Select" at bounding box center [863, 116] width 17 height 7
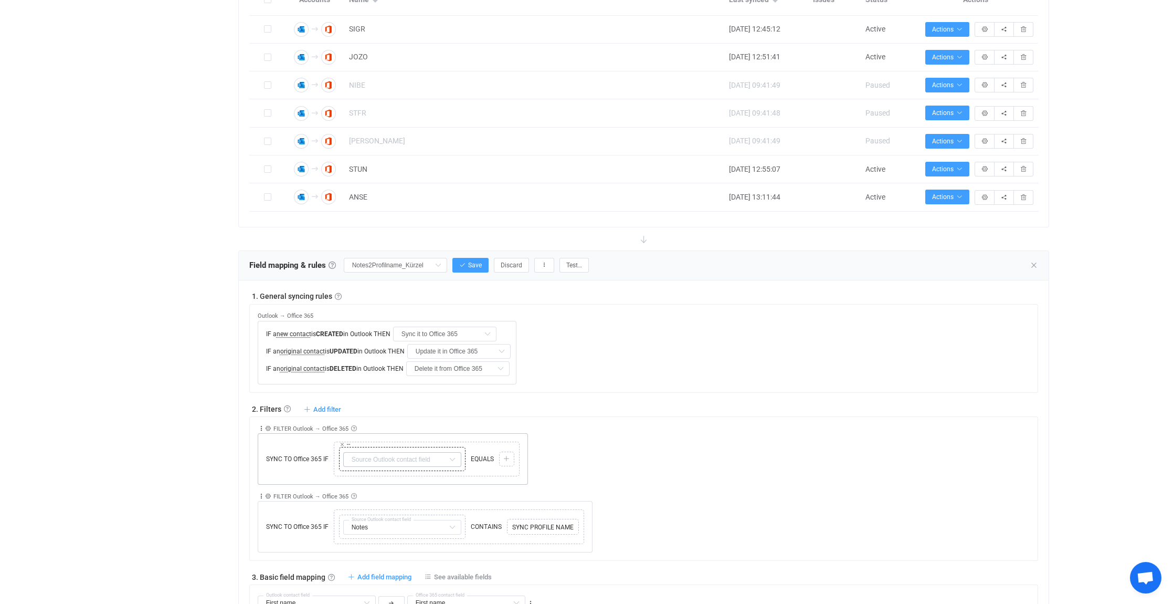
click at [452, 458] on icon at bounding box center [452, 459] width 13 height 15
click at [404, 340] on li "Notes Default field" at bounding box center [454, 339] width 223 height 18
type input "Notes"
click at [508, 457] on icon at bounding box center [506, 459] width 6 height 6
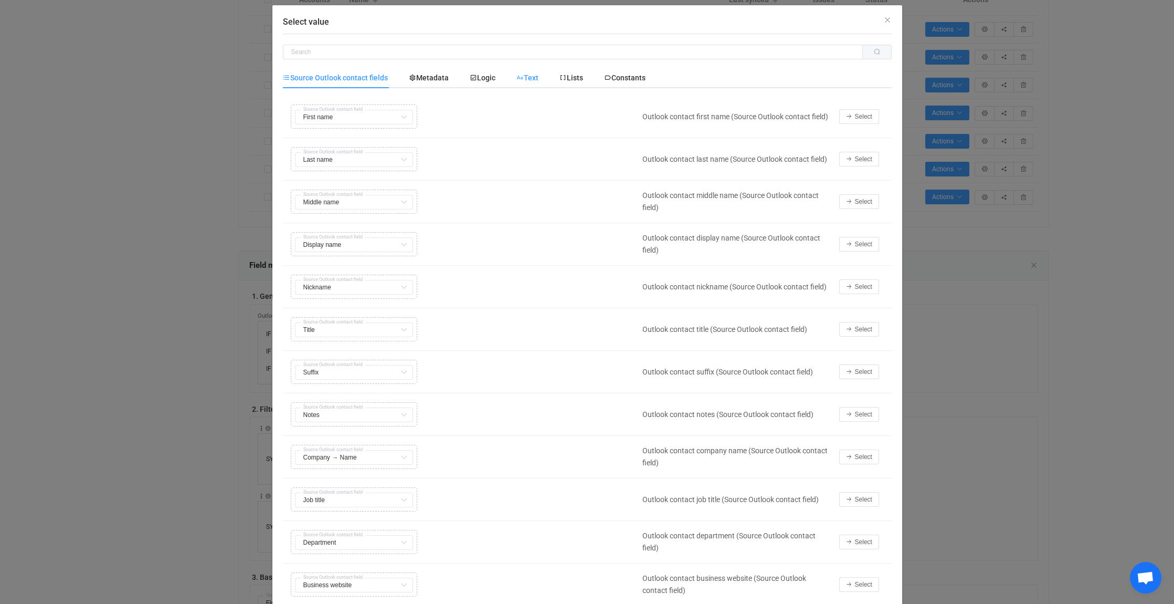
click at [0, 0] on span "Text" at bounding box center [0, 0] width 0 height 0
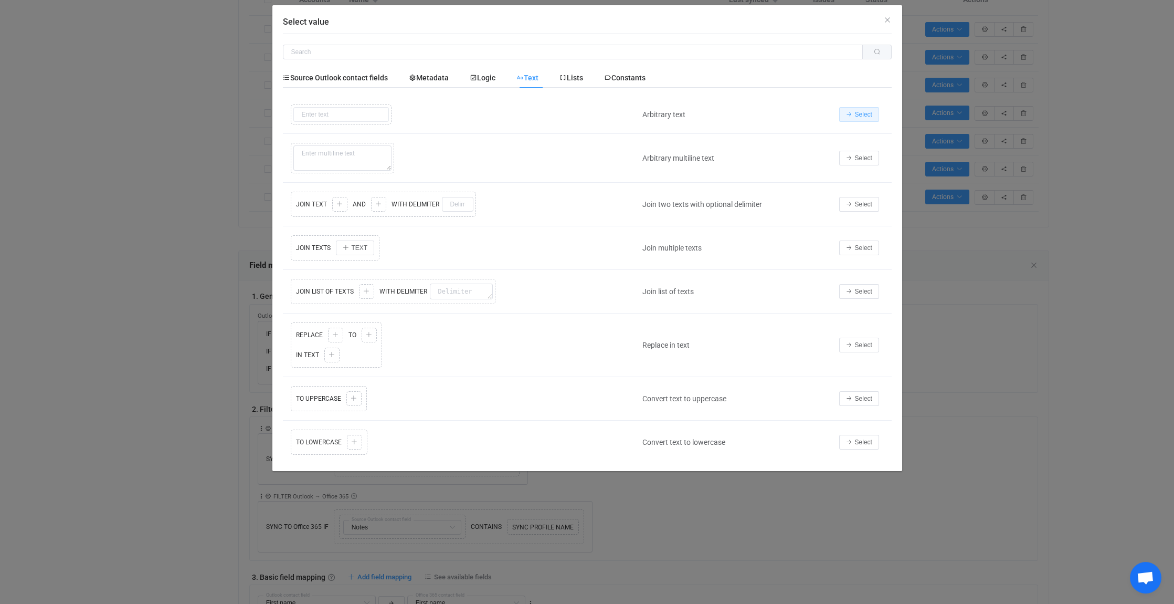
click at [857, 111] on span "Select" at bounding box center [863, 114] width 17 height 7
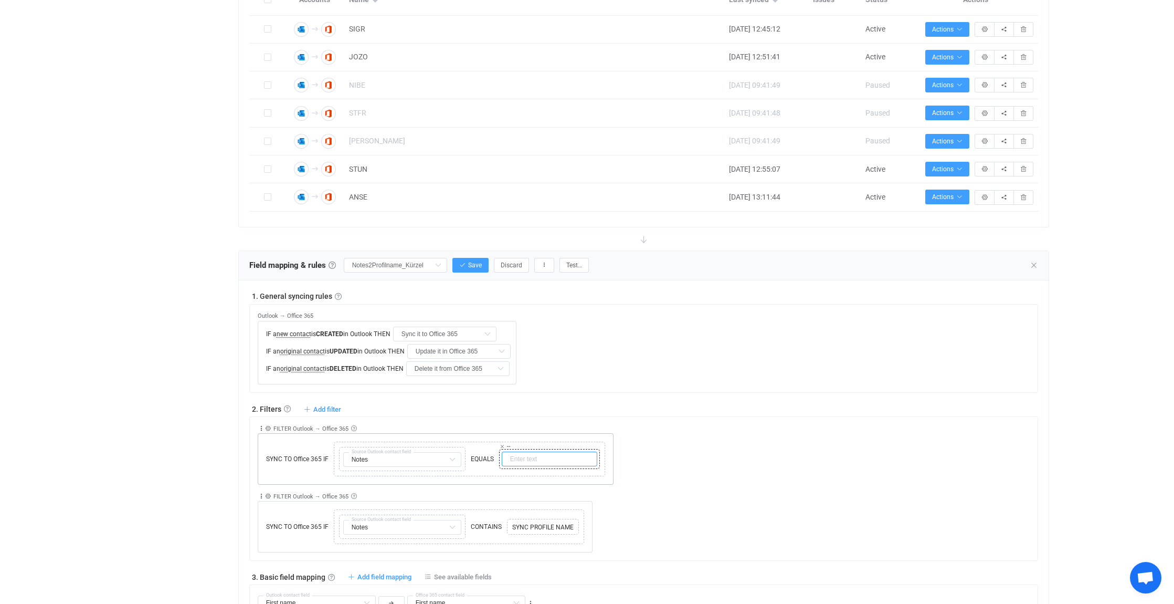
click at [526, 455] on input "text" at bounding box center [550, 458] width 96 height 15
type input "TMG-MA"
click at [688, 445] on div "Collapse Move up Move down Delete Rule description FILTER Outlook → Office 365 …" at bounding box center [648, 451] width 780 height 68
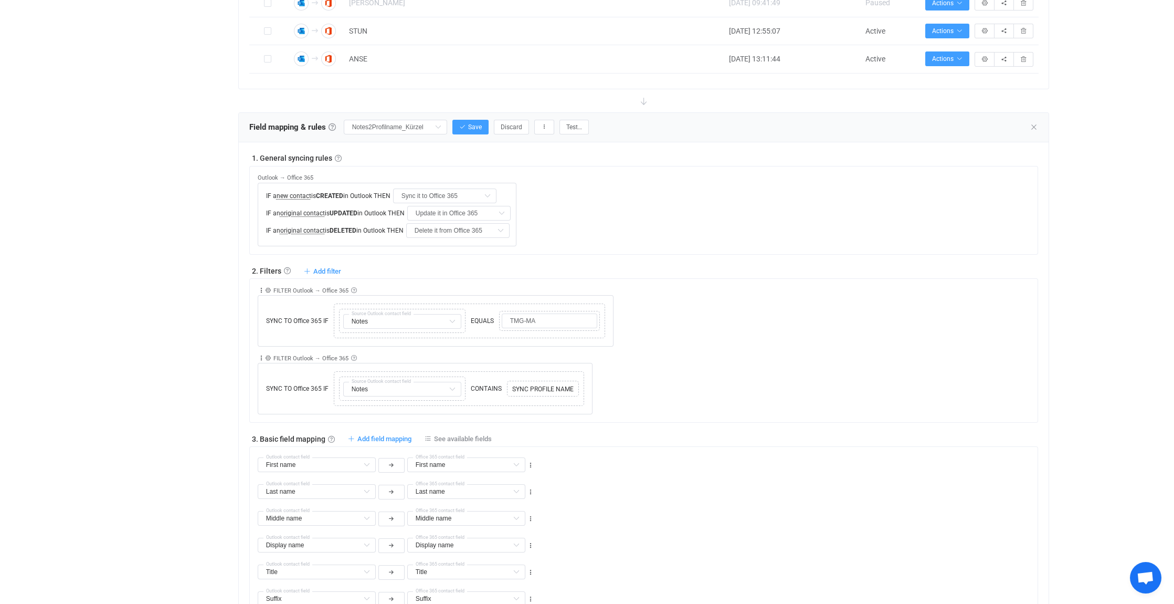
scroll to position [630, 0]
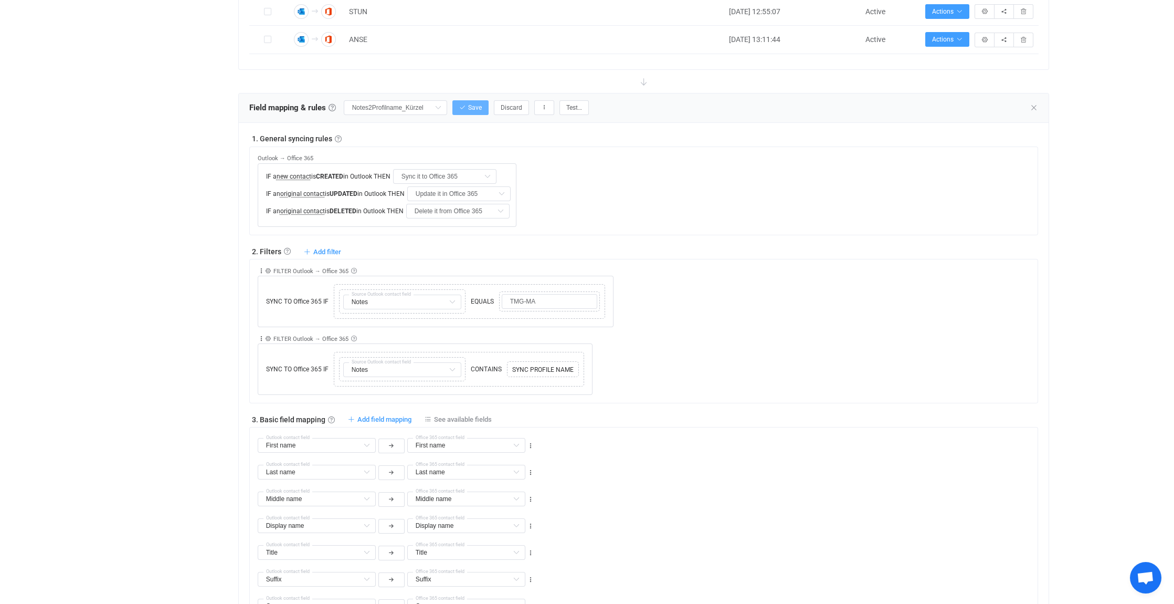
click at [469, 103] on button "Save" at bounding box center [470, 107] width 36 height 15
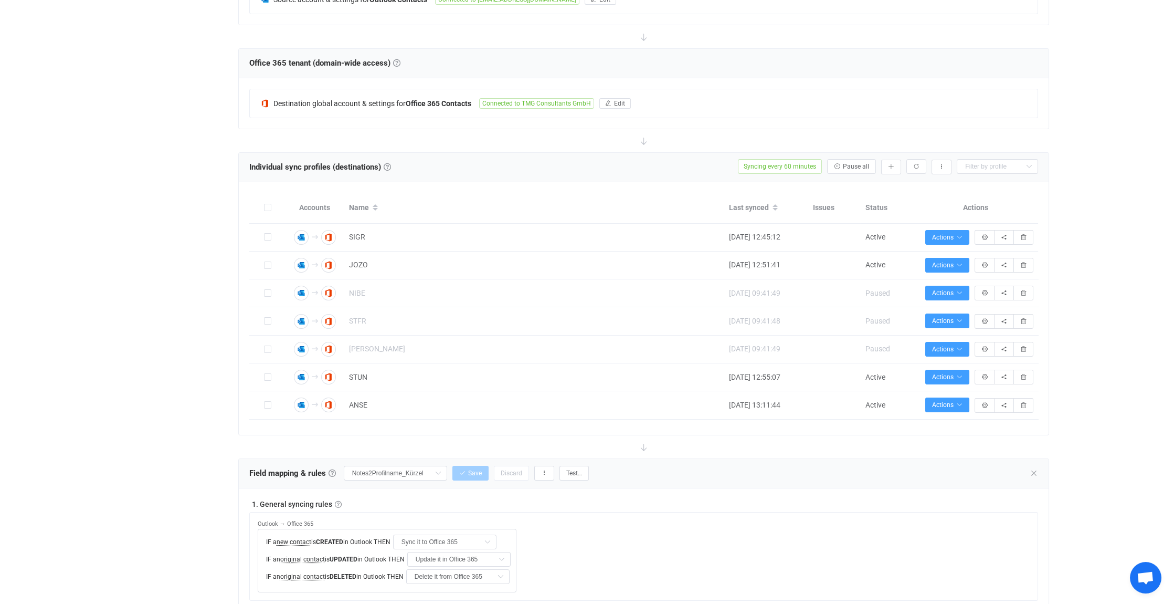
scroll to position [262, 0]
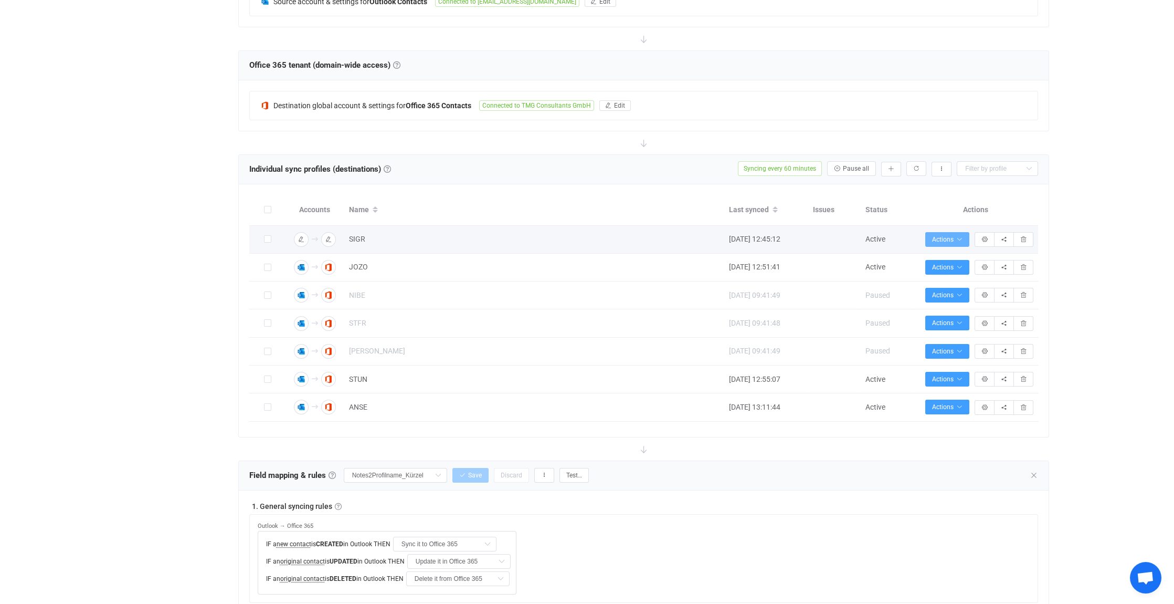
click at [958, 233] on button "Actions" at bounding box center [947, 239] width 44 height 15
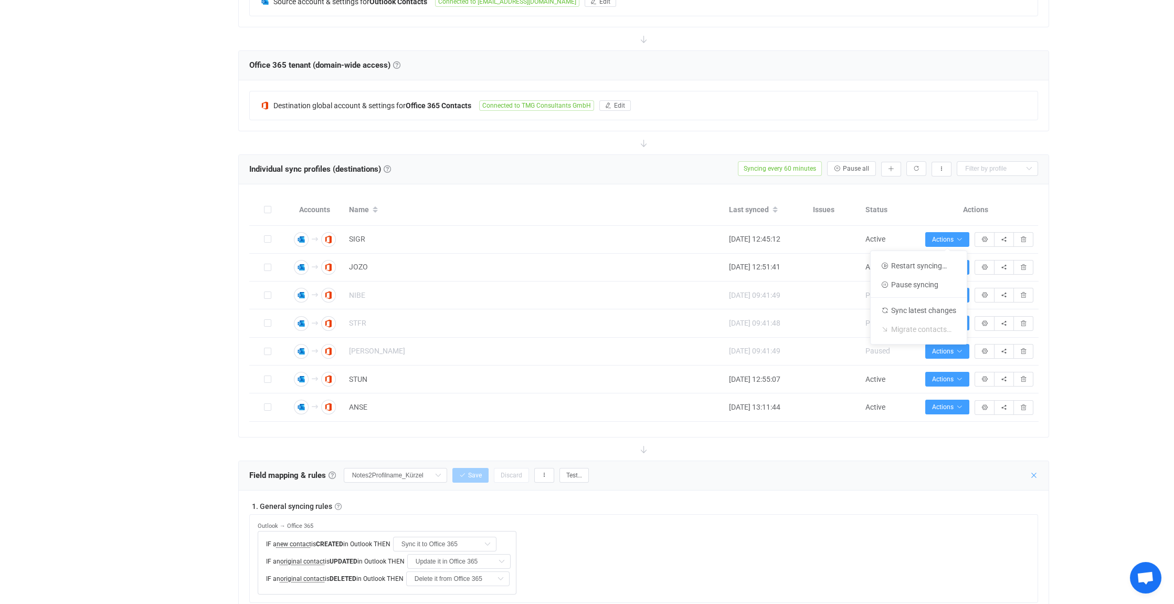
click at [1036, 475] on icon at bounding box center [1034, 475] width 8 height 8
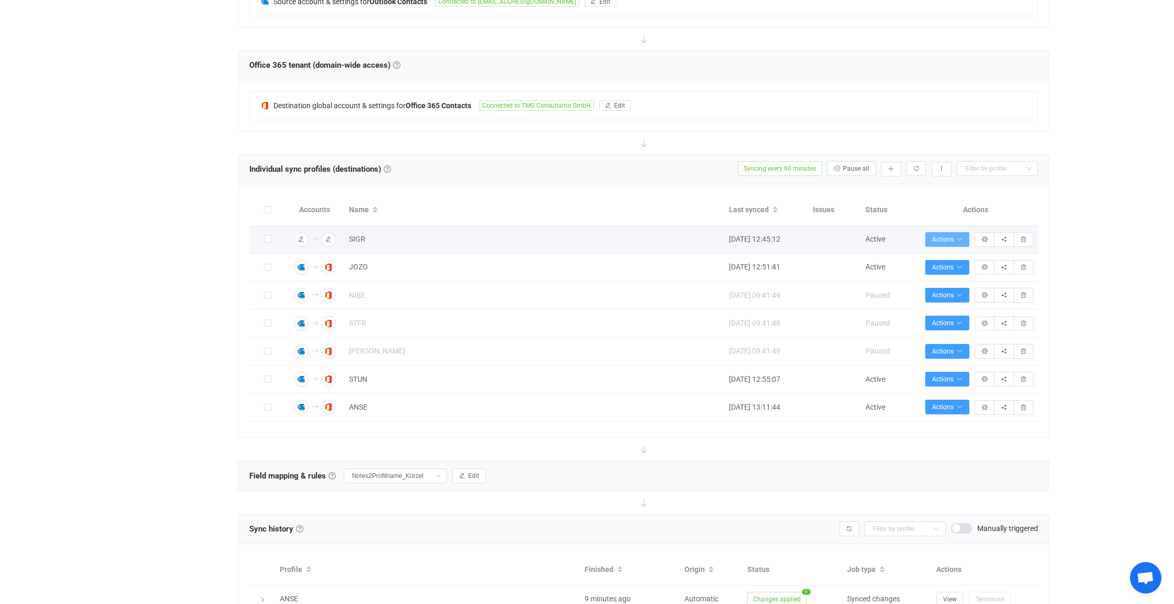
click at [954, 236] on span "Actions" at bounding box center [947, 239] width 30 height 7
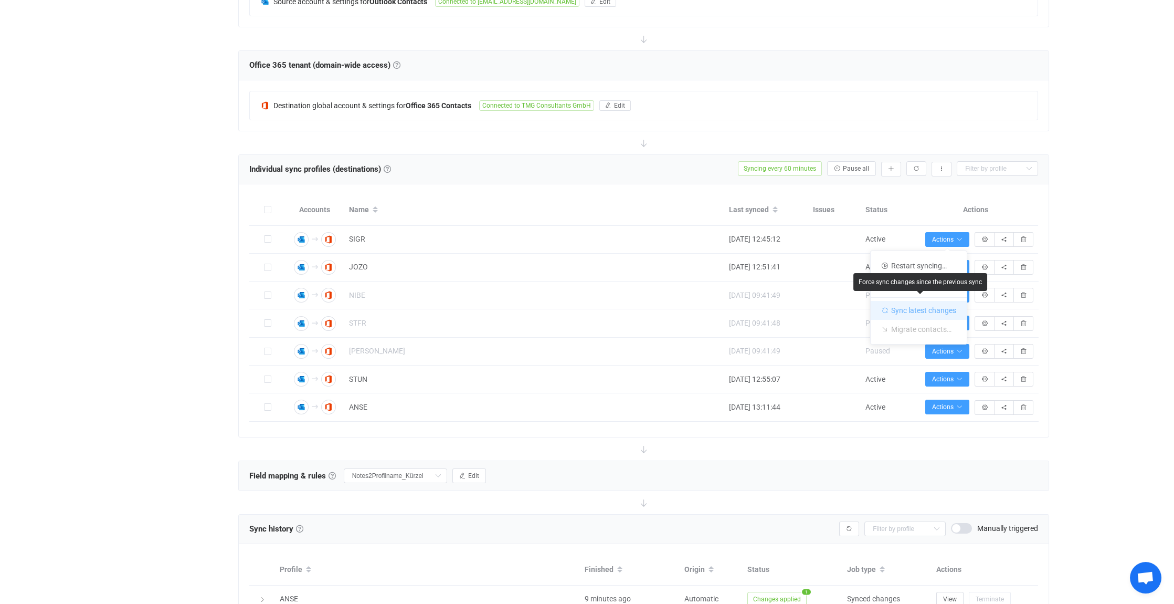
click at [911, 309] on li "Sync latest changes" at bounding box center [919, 308] width 96 height 23
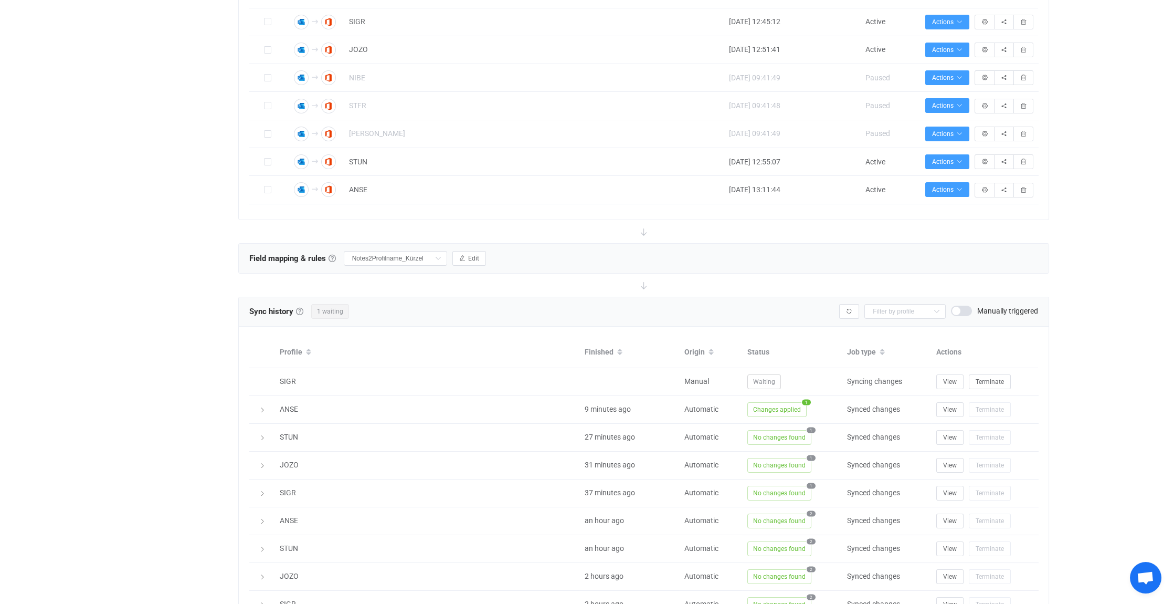
scroll to position [472, 0]
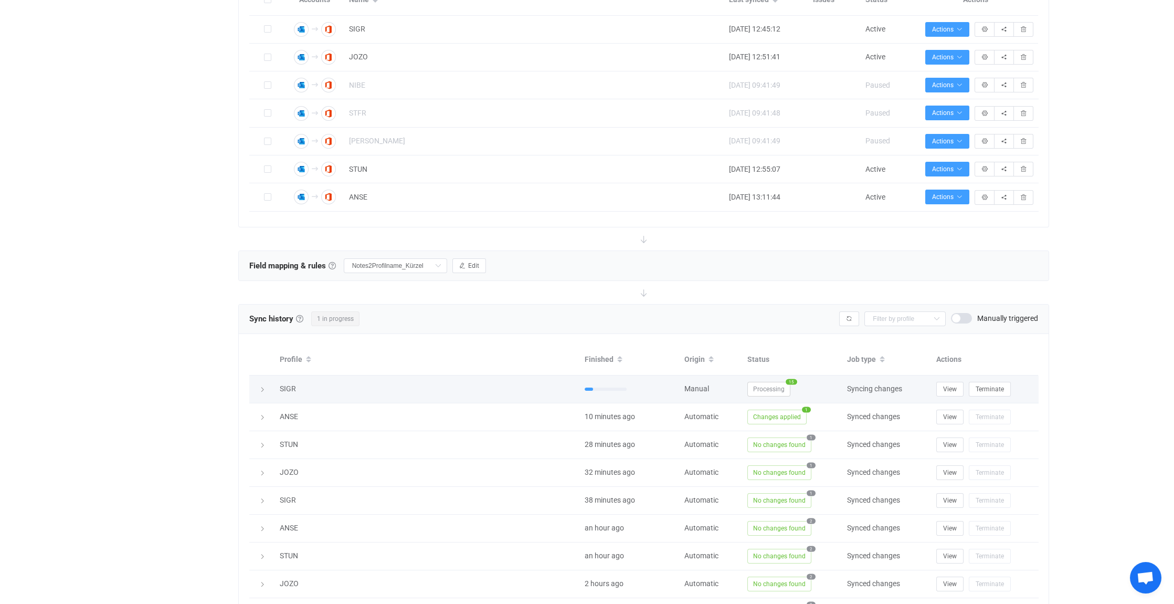
click at [261, 386] on icon at bounding box center [262, 389] width 6 height 6
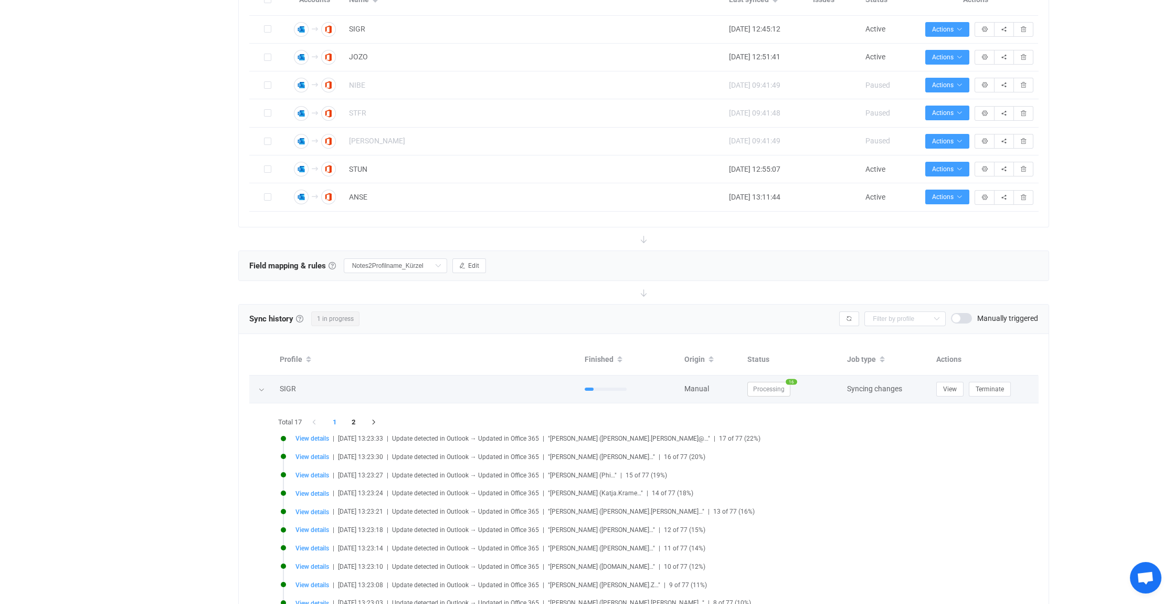
click at [261, 386] on icon at bounding box center [261, 389] width 6 height 6
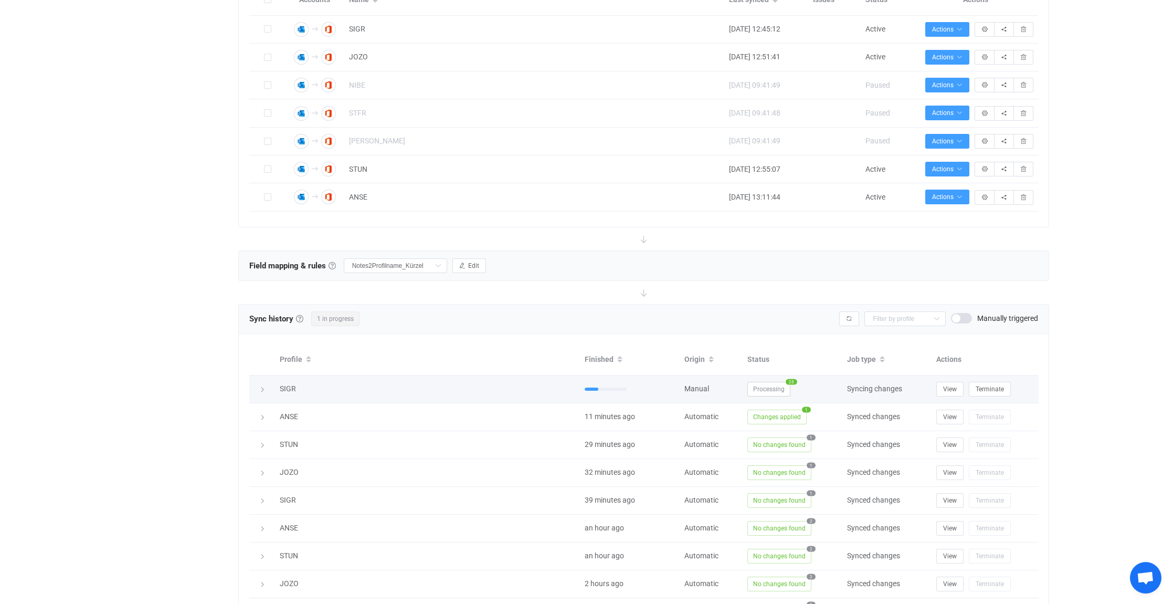
click at [259, 386] on icon at bounding box center [262, 389] width 6 height 6
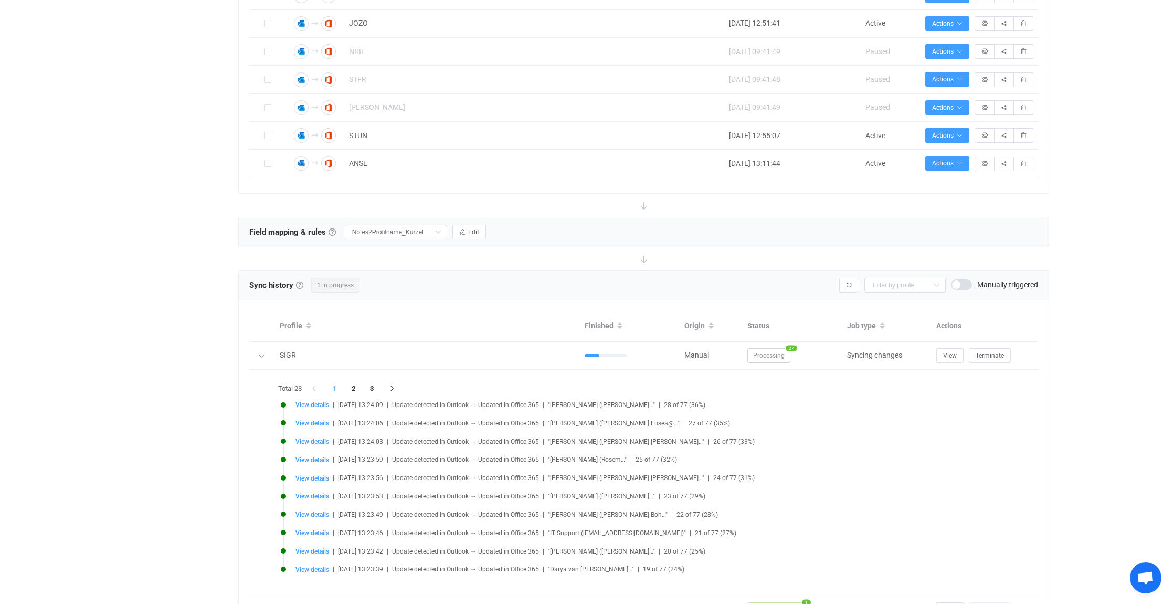
scroll to position [525, 0]
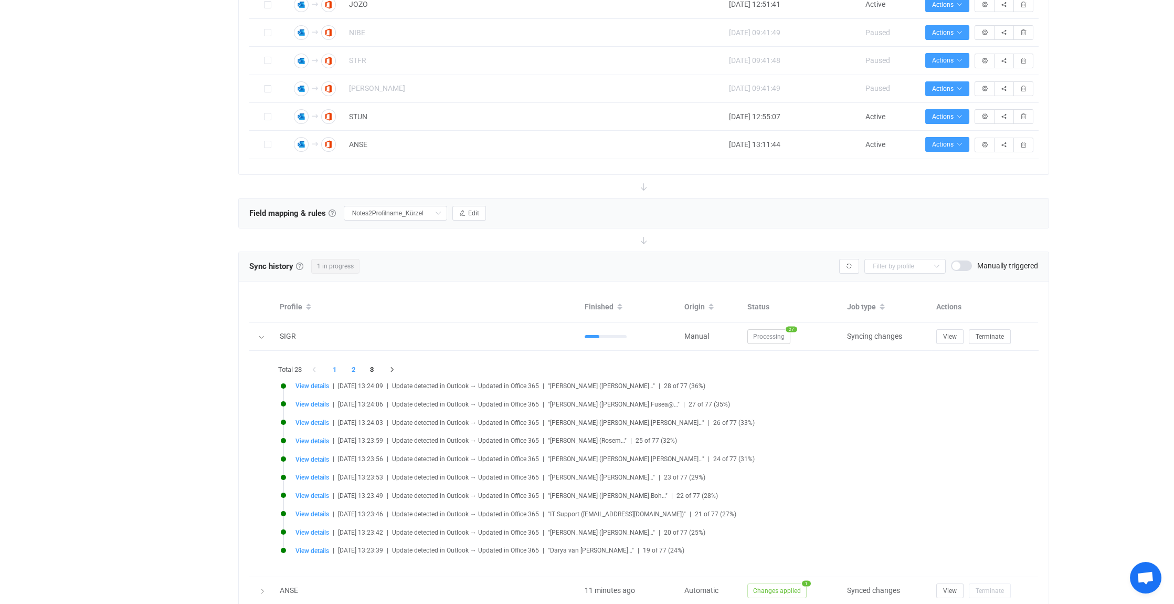
click at [352, 368] on li "2" at bounding box center [353, 369] width 19 height 15
click at [372, 366] on li "3" at bounding box center [372, 369] width 19 height 15
click at [337, 366] on li "1" at bounding box center [334, 369] width 19 height 15
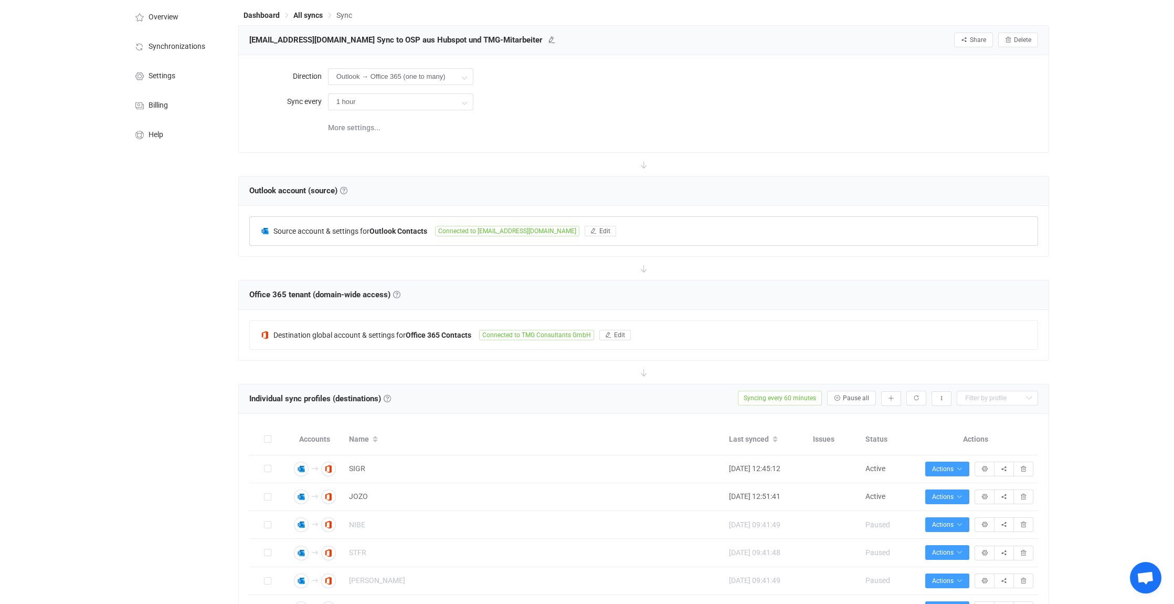
scroll to position [0, 0]
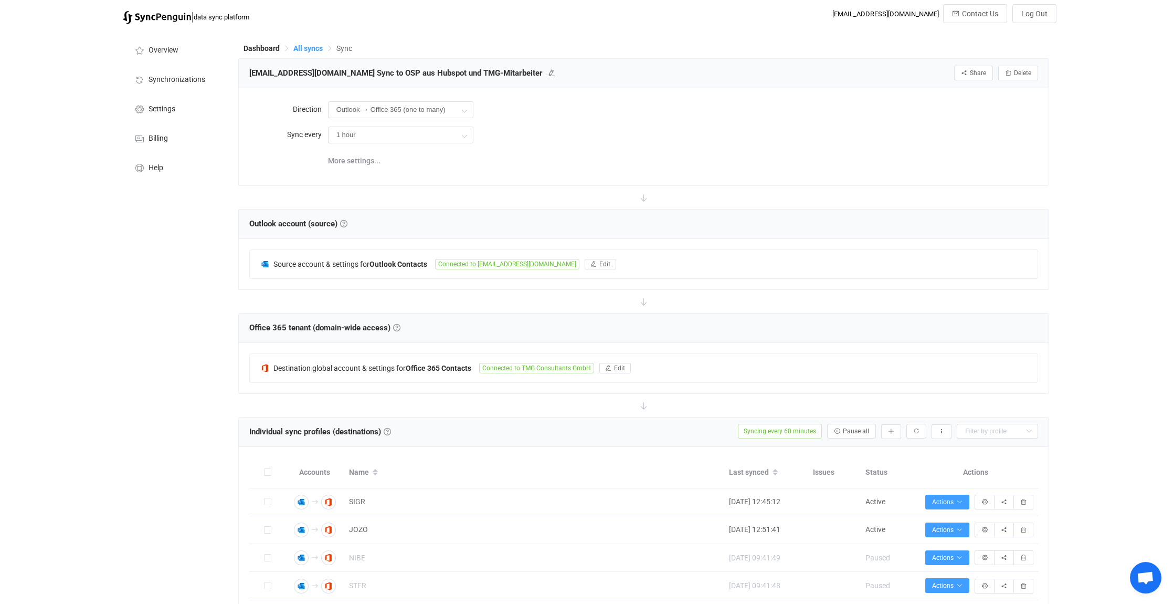
click at [303, 48] on span "All syncs" at bounding box center [307, 48] width 29 height 8
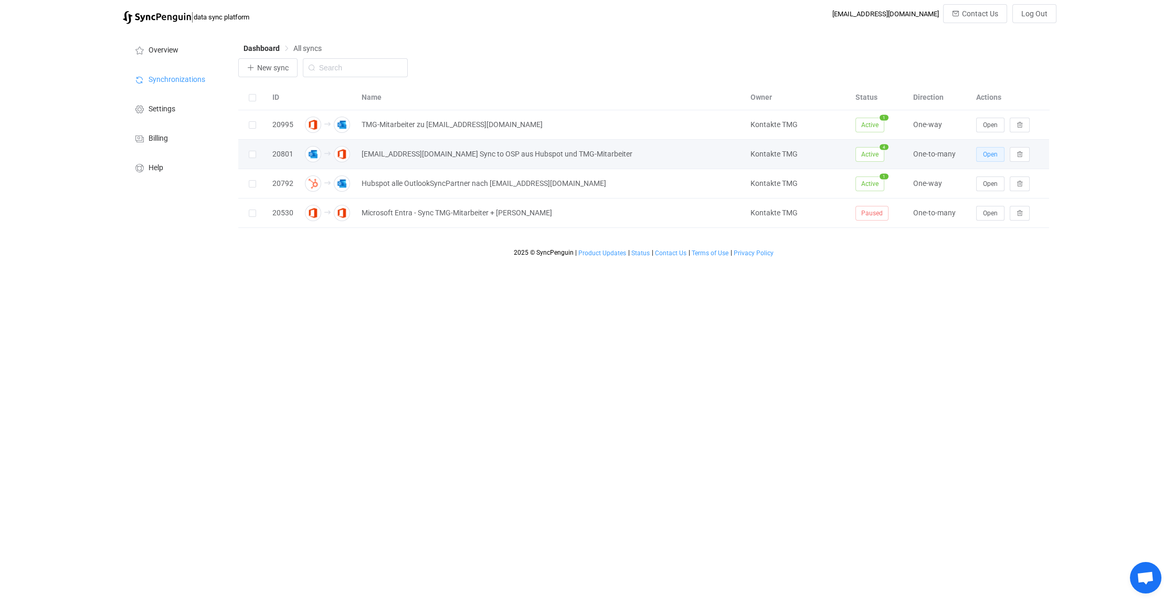
click at [991, 154] on span "Open" at bounding box center [990, 154] width 15 height 7
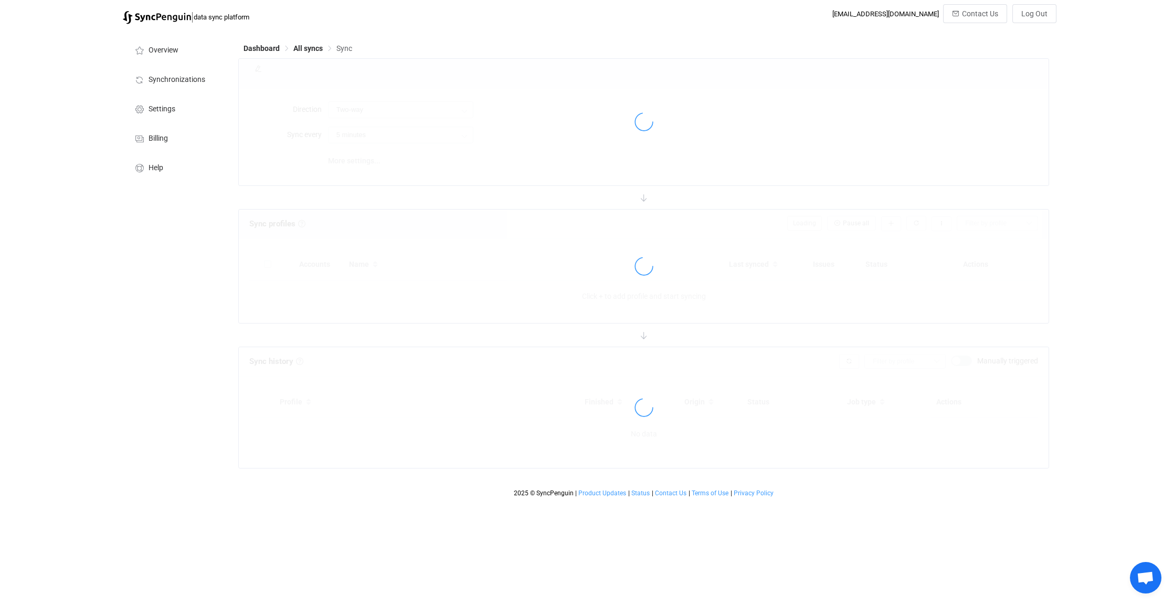
type input "Outlook → Office 365 (one to many)"
type input "1 hour"
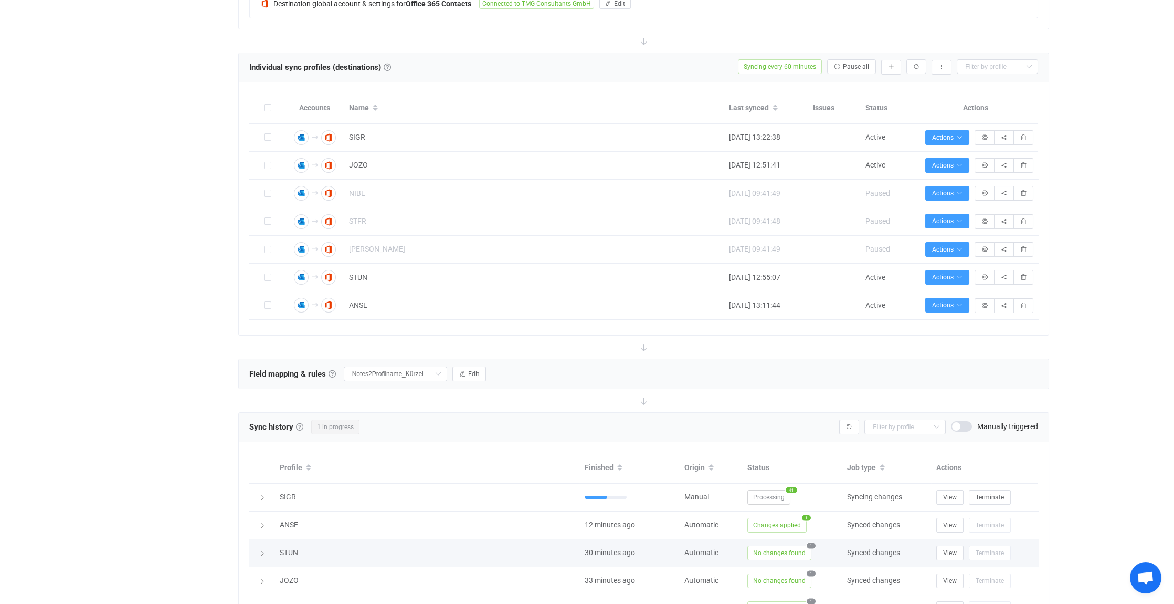
scroll to position [367, 0]
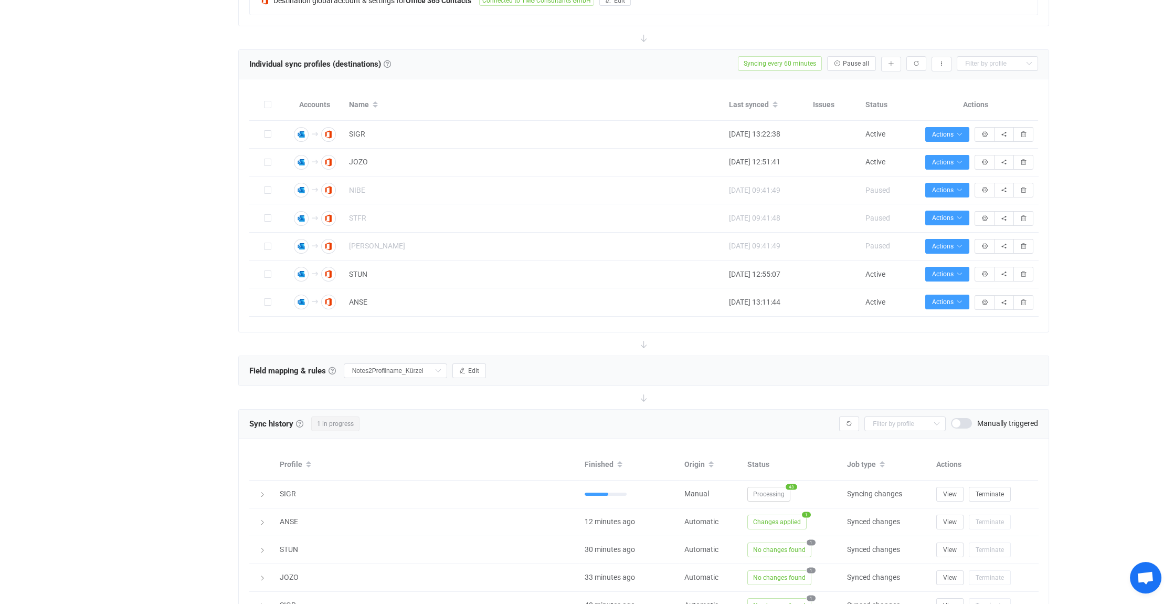
click at [1144, 575] on span "Open chat" at bounding box center [1145, 578] width 17 height 15
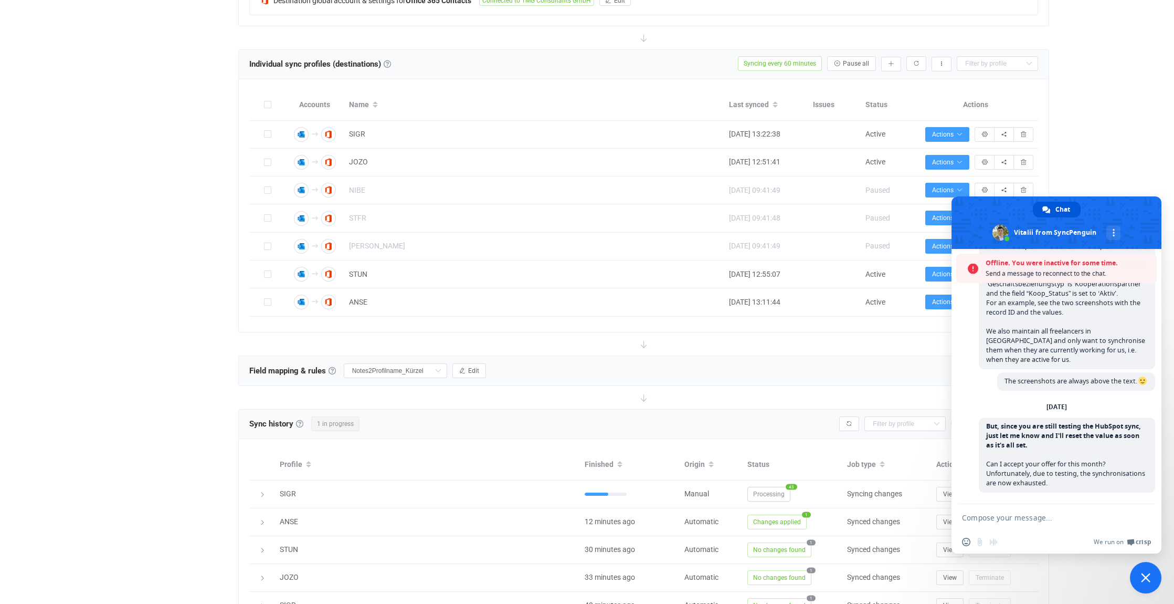
click at [1144, 577] on span "Close chat" at bounding box center [1145, 577] width 9 height 9
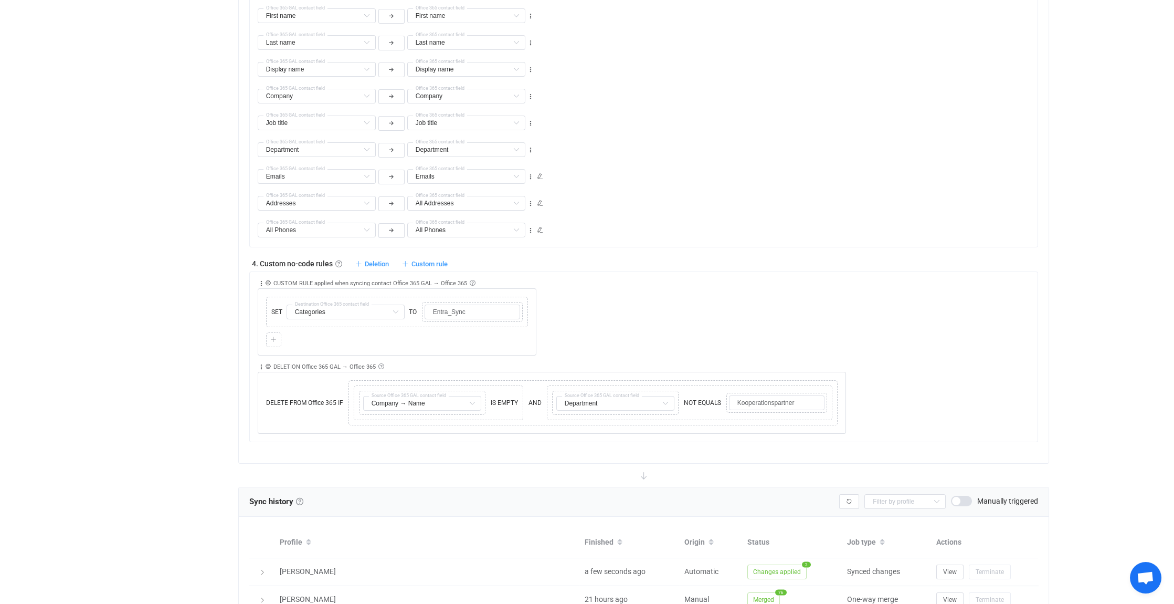
scroll to position [1312, 0]
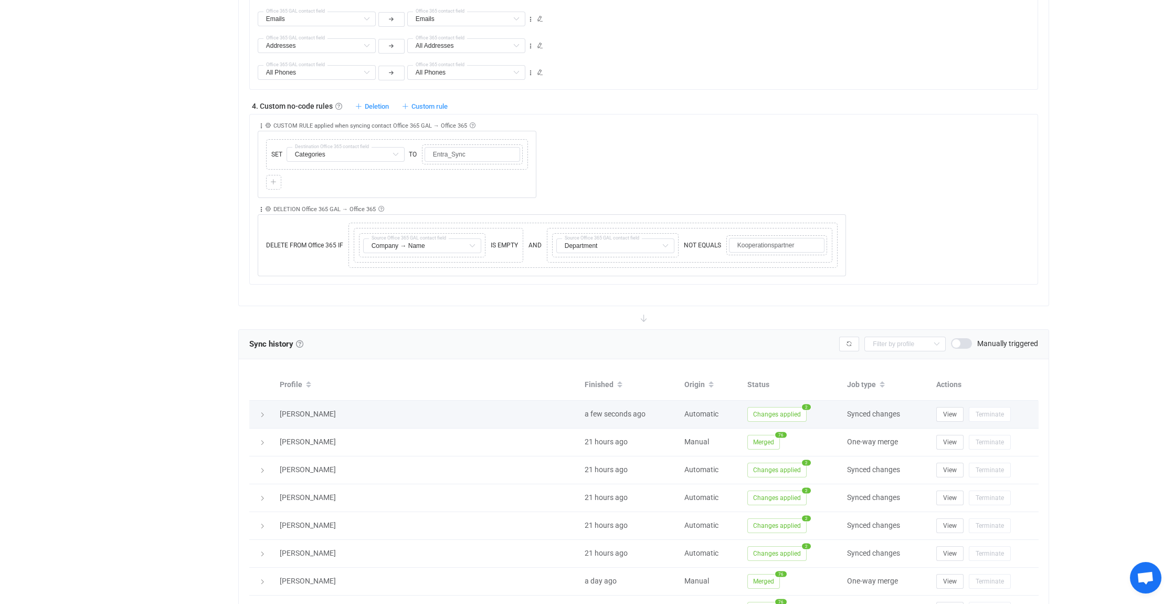
click at [260, 412] on icon at bounding box center [262, 415] width 6 height 6
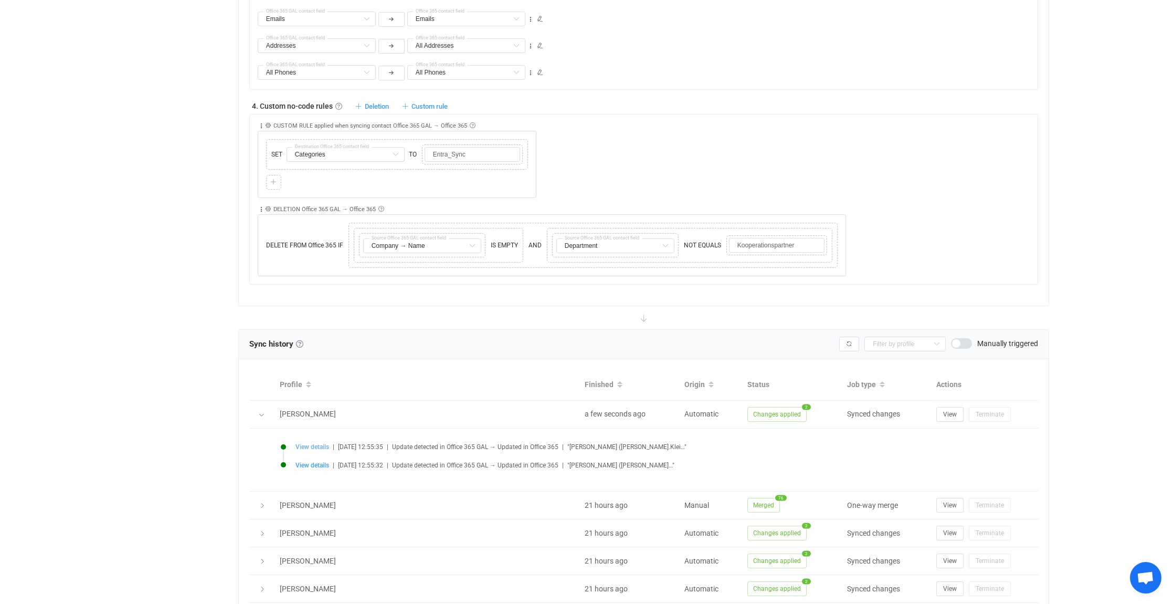
click at [308, 443] on span "View details" at bounding box center [313, 446] width 34 height 7
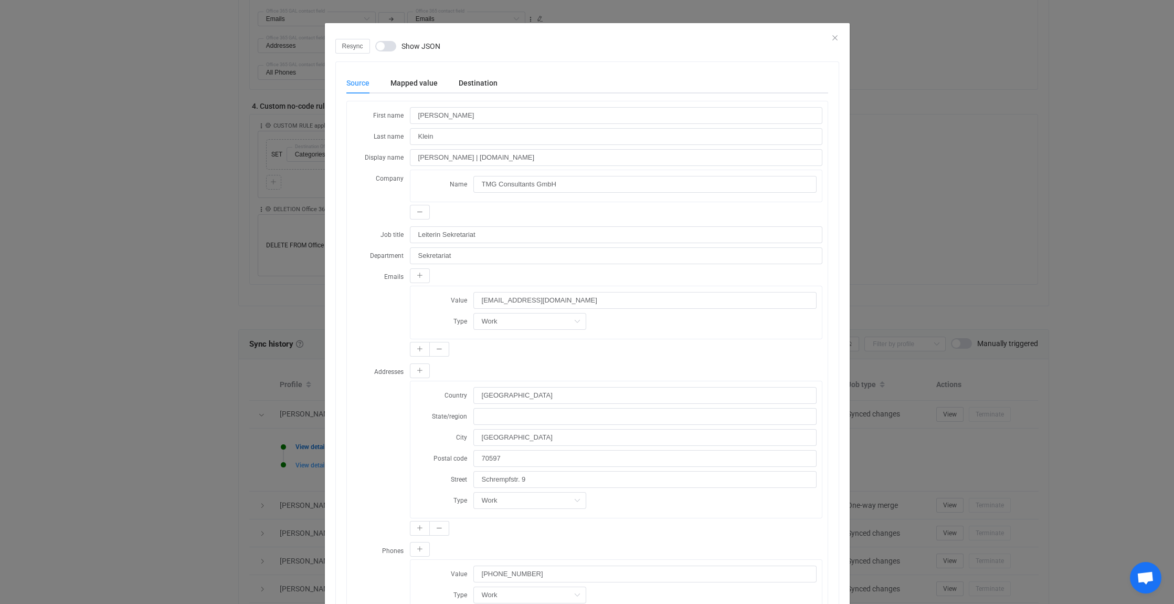
scroll to position [0, 0]
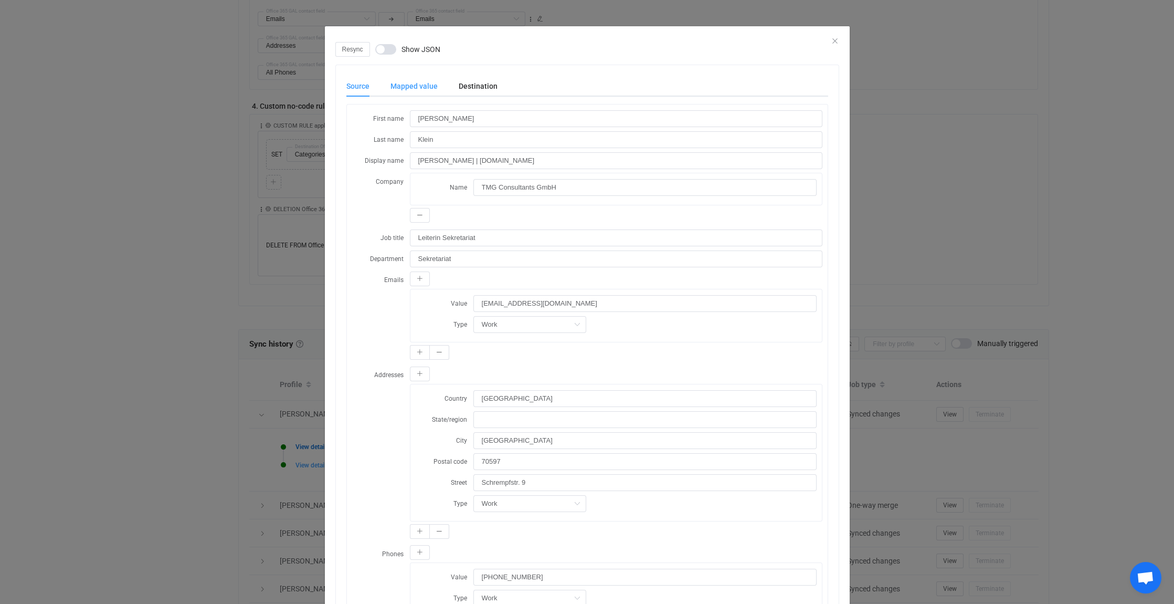
click at [399, 82] on div "Mapped value" at bounding box center [414, 86] width 68 height 21
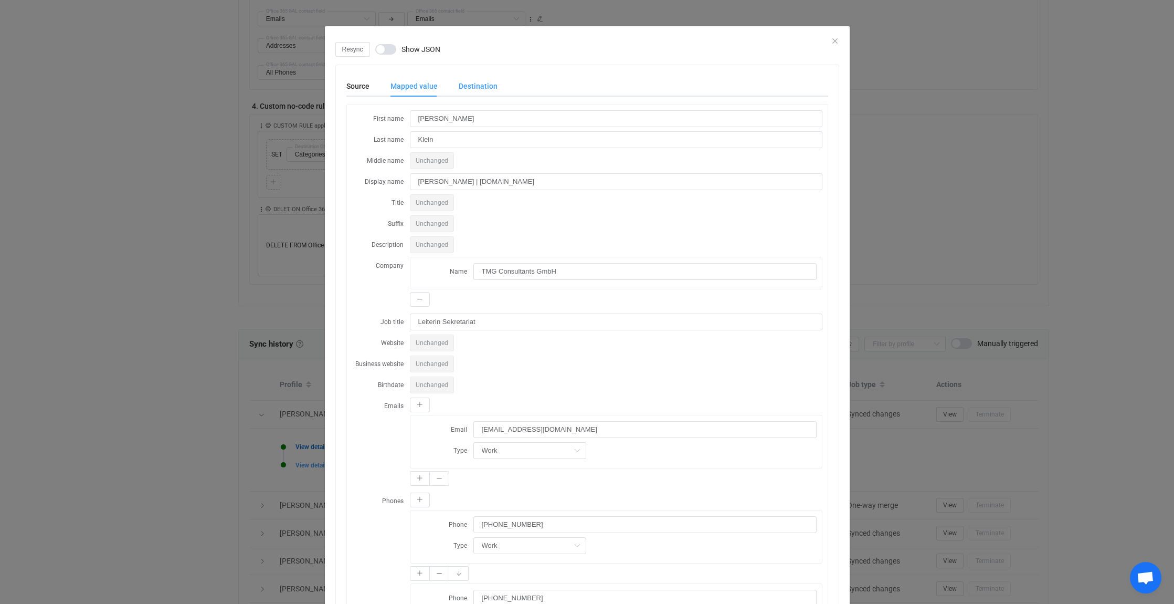
click at [474, 85] on div "Destination" at bounding box center [472, 86] width 49 height 21
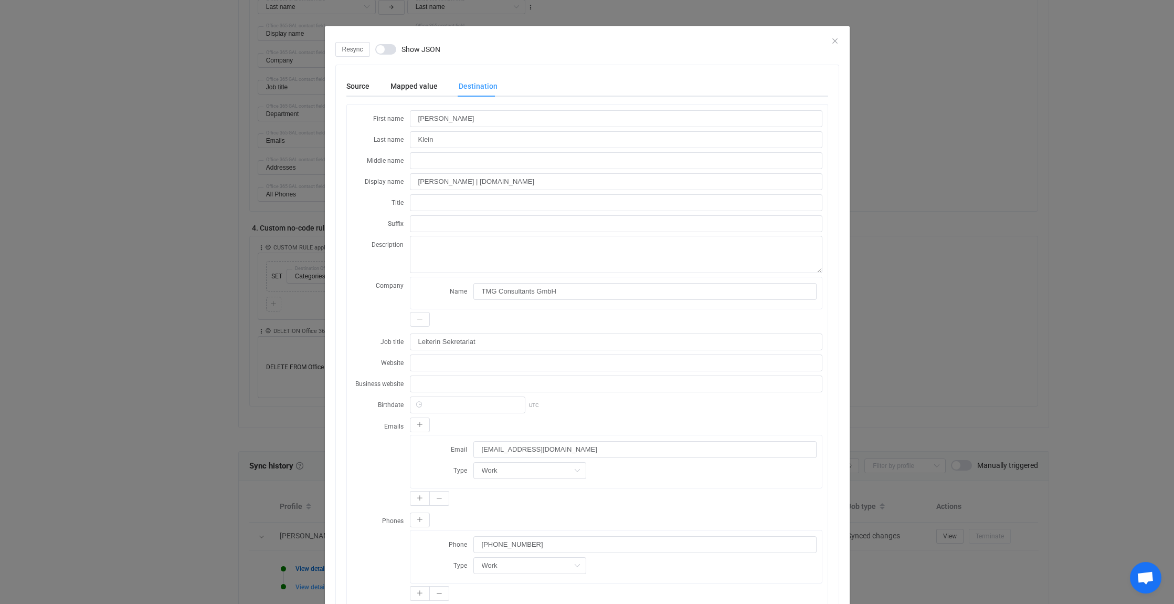
scroll to position [1050, 0]
click at [358, 87] on div "Source" at bounding box center [363, 86] width 34 height 21
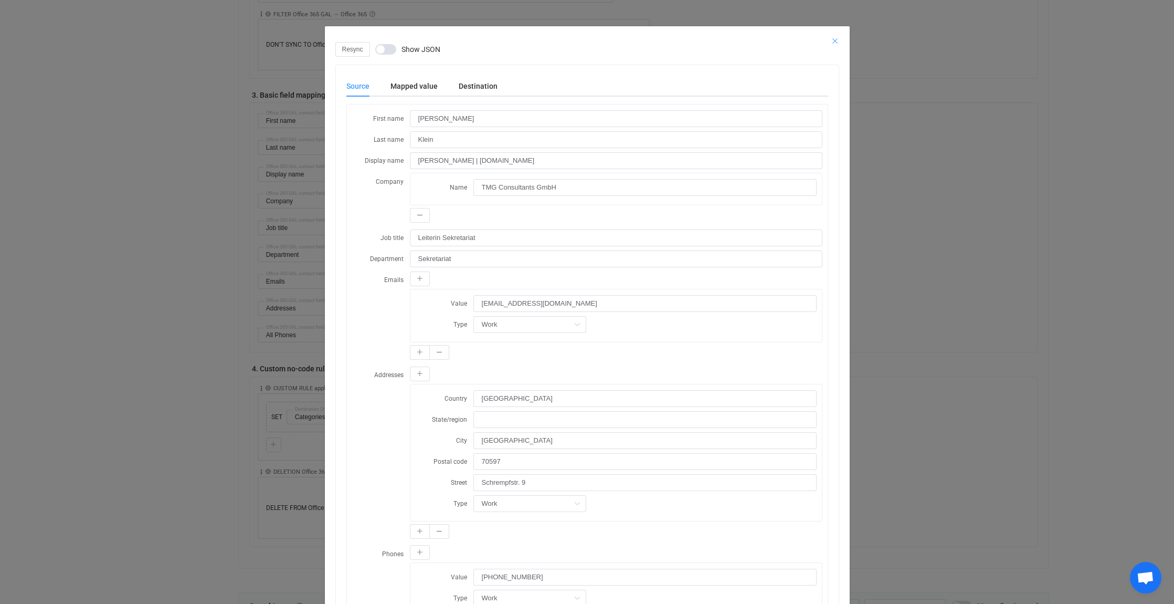
click at [831, 39] on icon "Close" at bounding box center [835, 41] width 8 height 8
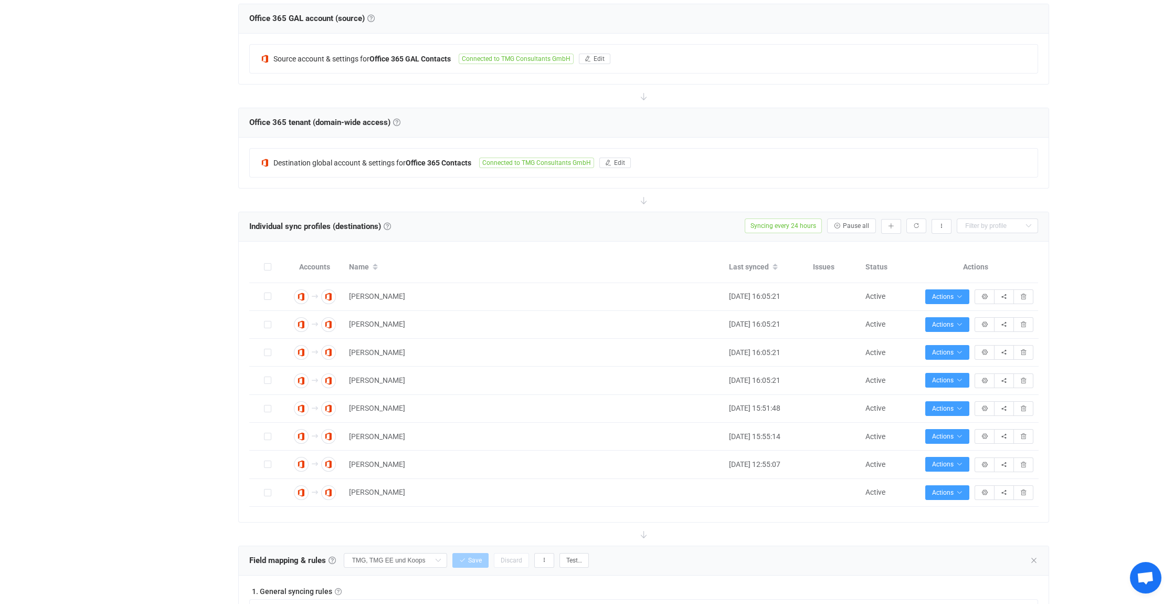
scroll to position [210, 0]
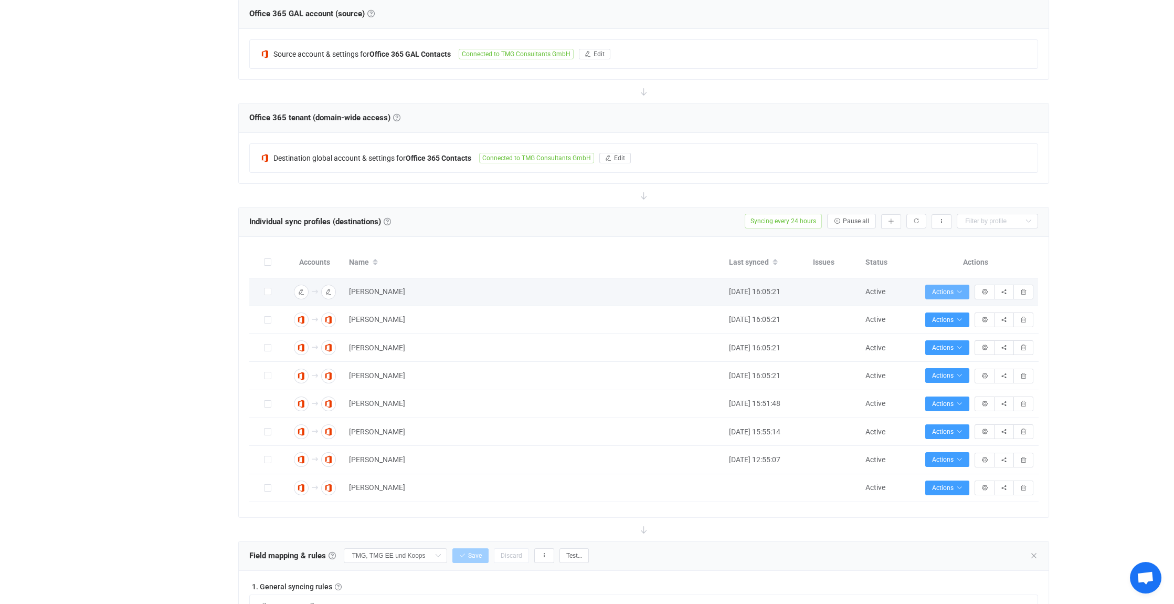
click at [961, 289] on icon "button" at bounding box center [959, 292] width 6 height 6
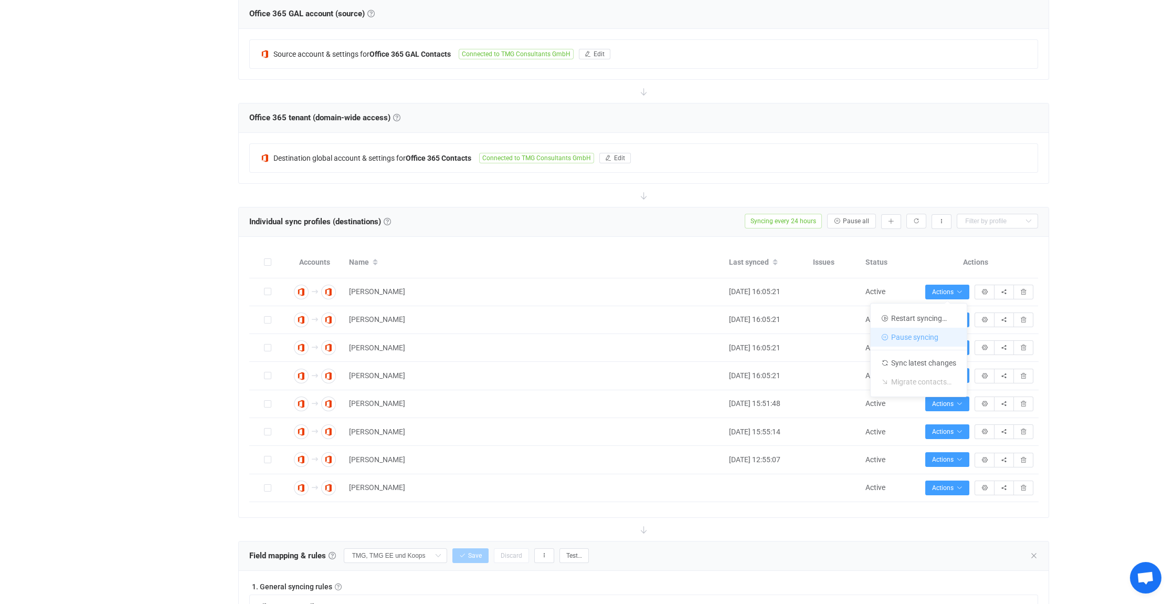
click at [919, 338] on li "Pause syncing" at bounding box center [919, 337] width 96 height 19
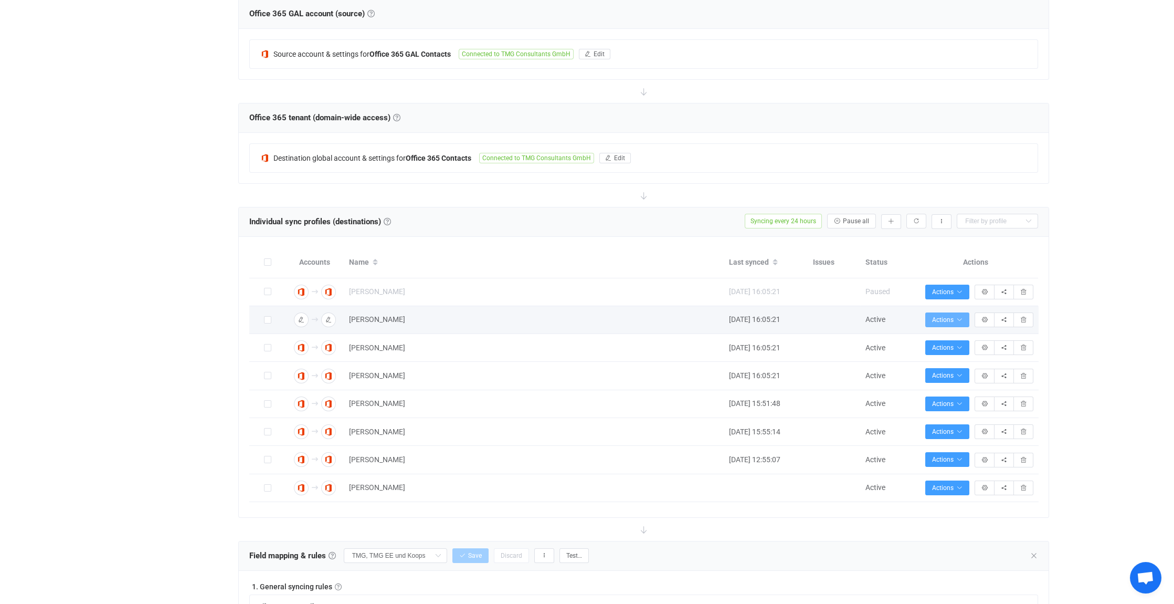
click at [956, 320] on icon "button" at bounding box center [959, 319] width 6 height 6
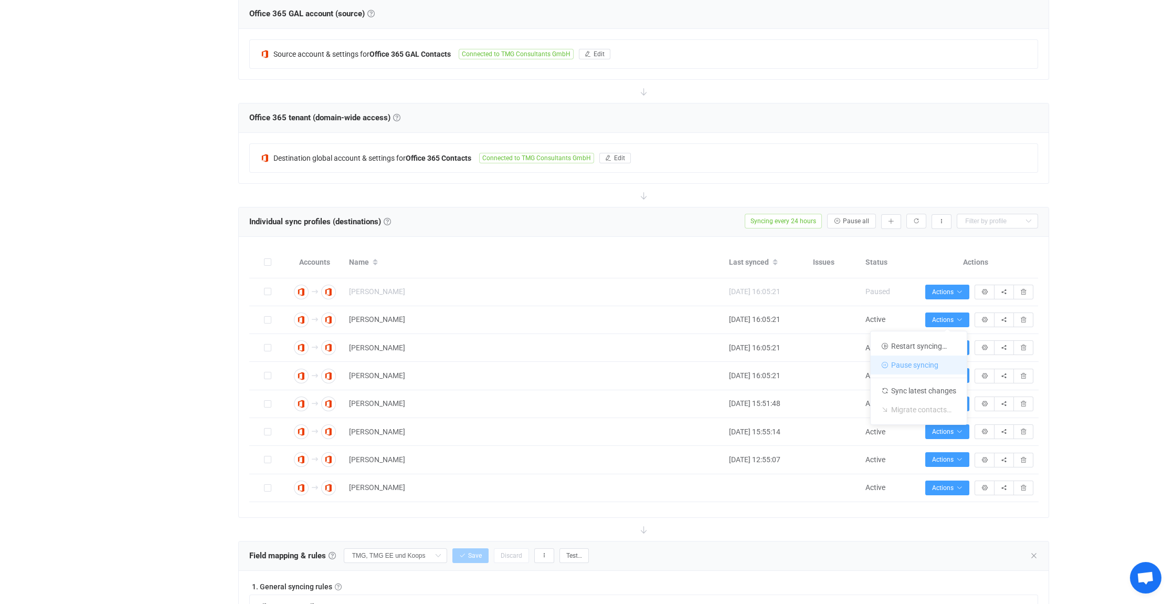
click at [943, 361] on li "Pause syncing" at bounding box center [919, 364] width 96 height 19
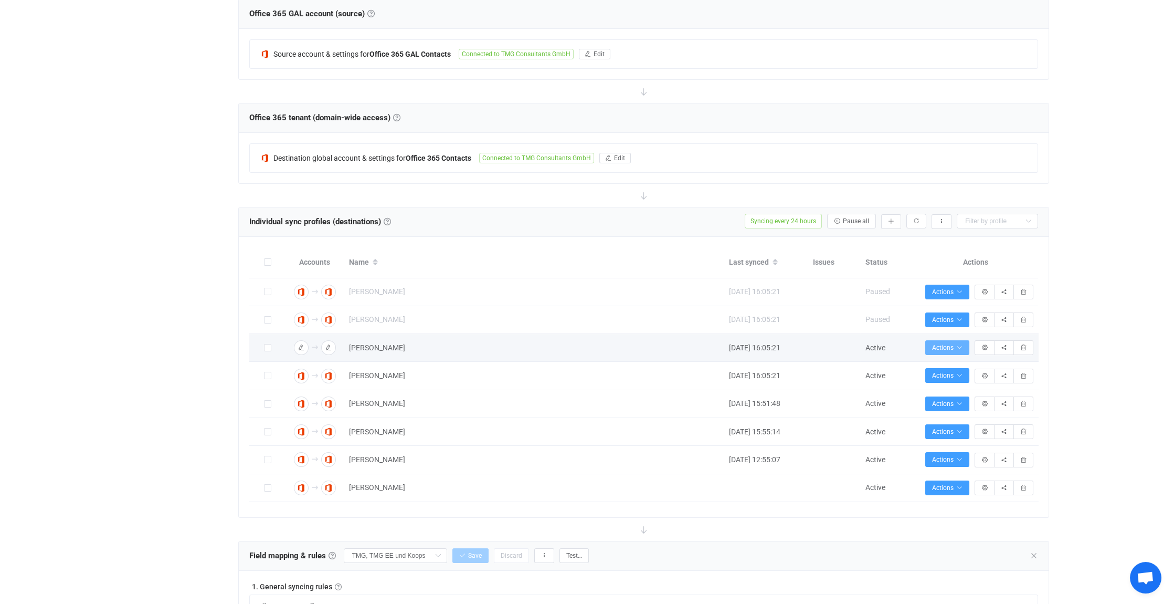
click at [956, 345] on icon "button" at bounding box center [959, 347] width 6 height 6
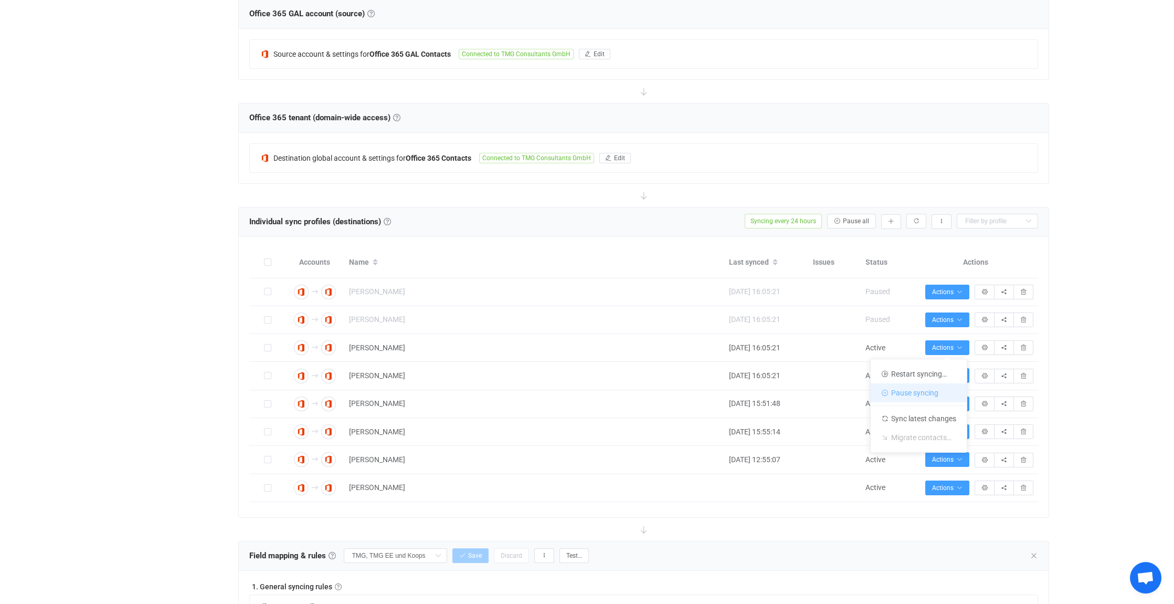
click at [946, 389] on li "Pause syncing" at bounding box center [919, 392] width 96 height 19
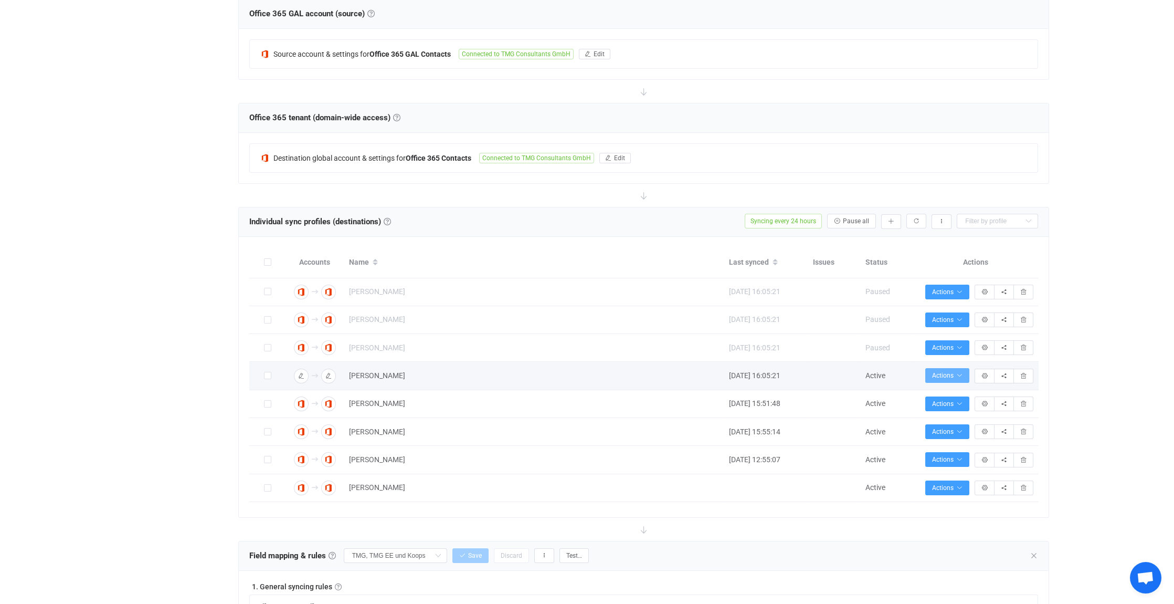
click at [963, 371] on button "Actions" at bounding box center [947, 375] width 44 height 15
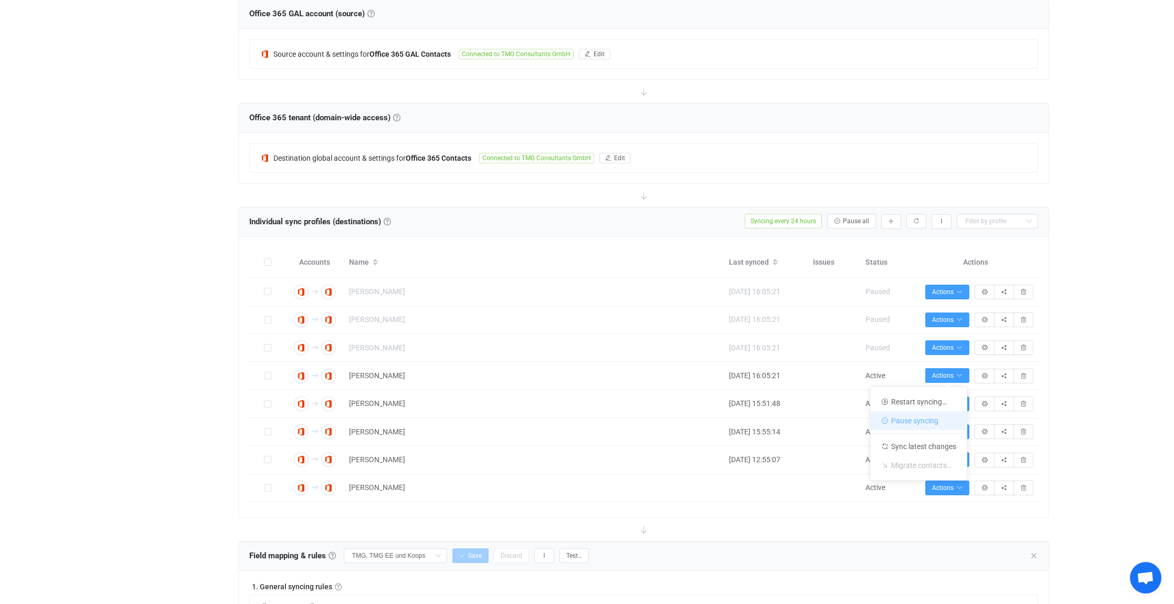
click at [943, 417] on li "Pause syncing" at bounding box center [919, 420] width 96 height 19
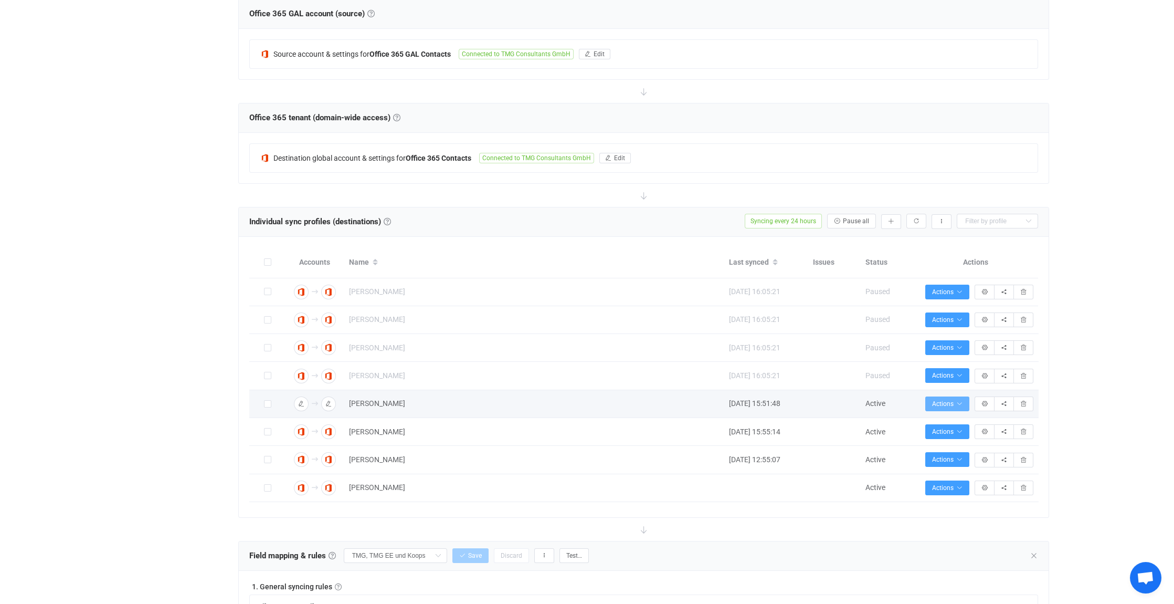
click at [955, 400] on span "Actions" at bounding box center [947, 403] width 30 height 7
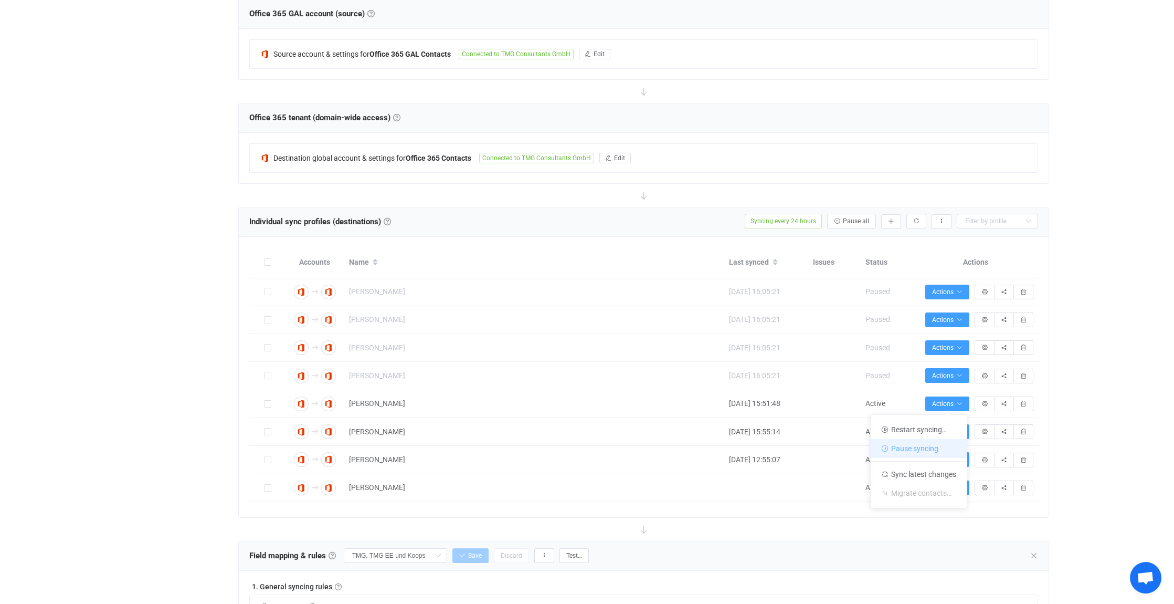
click at [932, 445] on li "Pause syncing" at bounding box center [919, 448] width 96 height 19
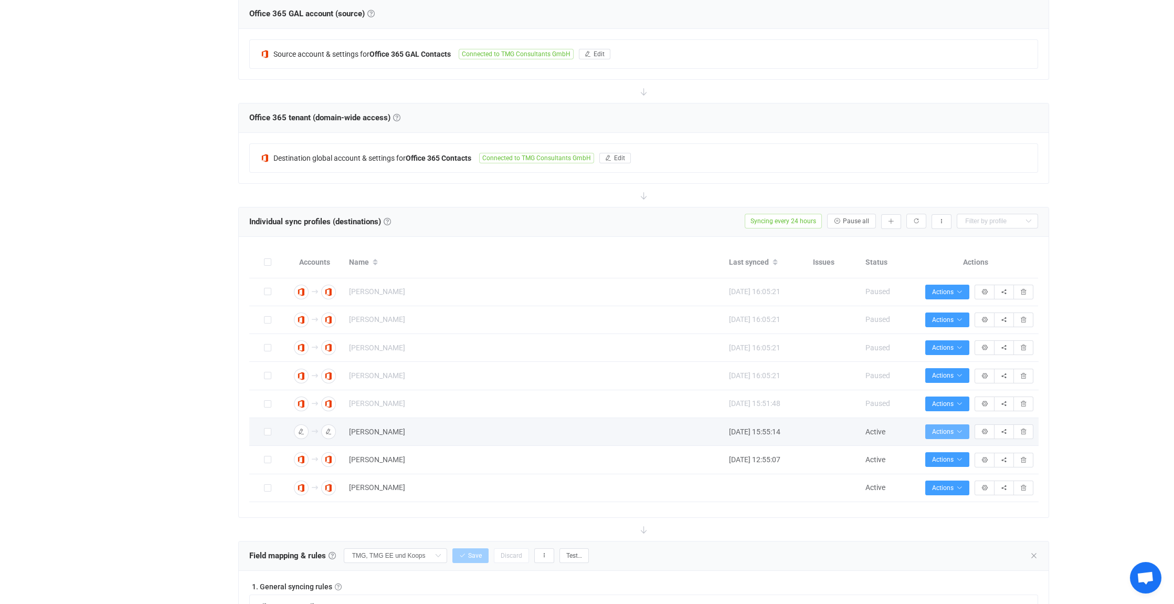
drag, startPoint x: 958, startPoint y: 428, endPoint x: 953, endPoint y: 436, distance: 9.6
click at [958, 428] on icon "button" at bounding box center [959, 431] width 6 height 6
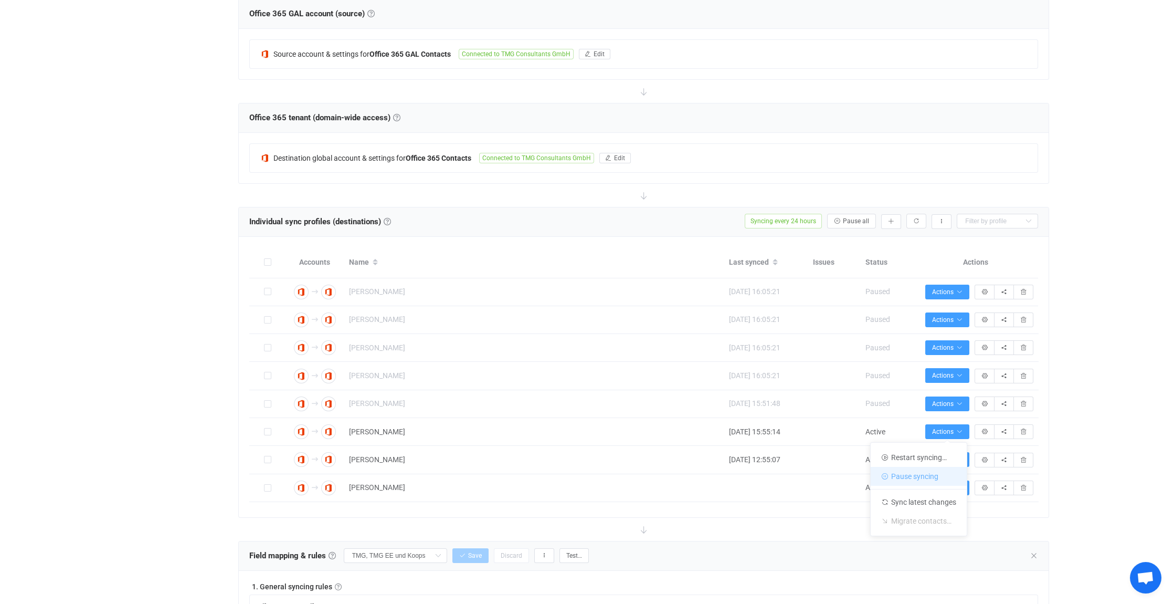
click at [939, 474] on li "Pause syncing" at bounding box center [919, 476] width 96 height 19
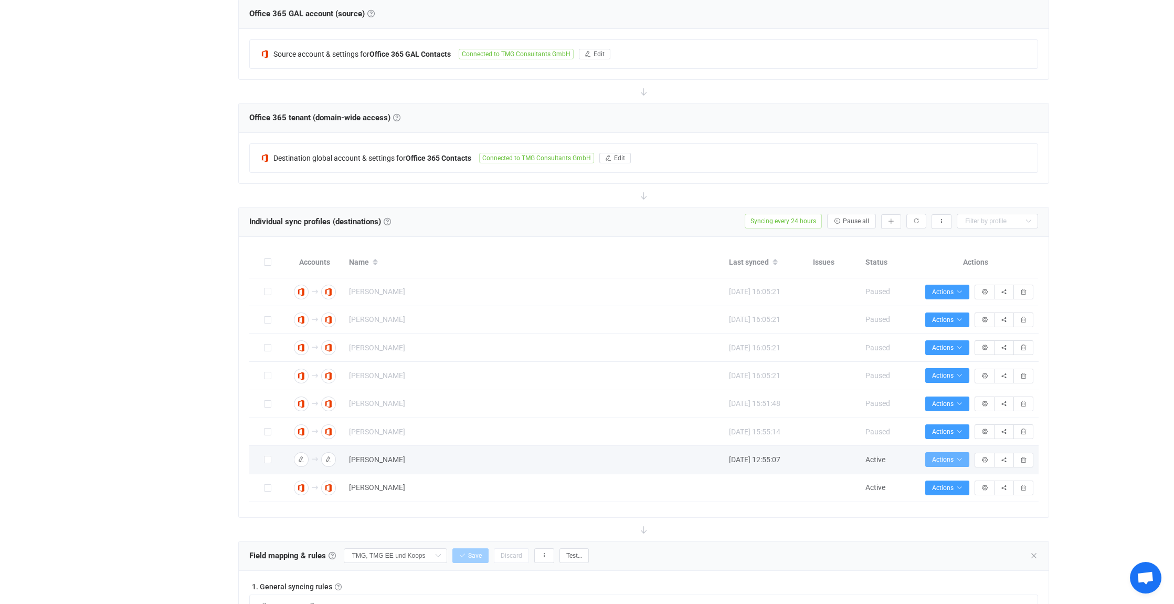
click at [959, 461] on button "Actions" at bounding box center [947, 459] width 44 height 15
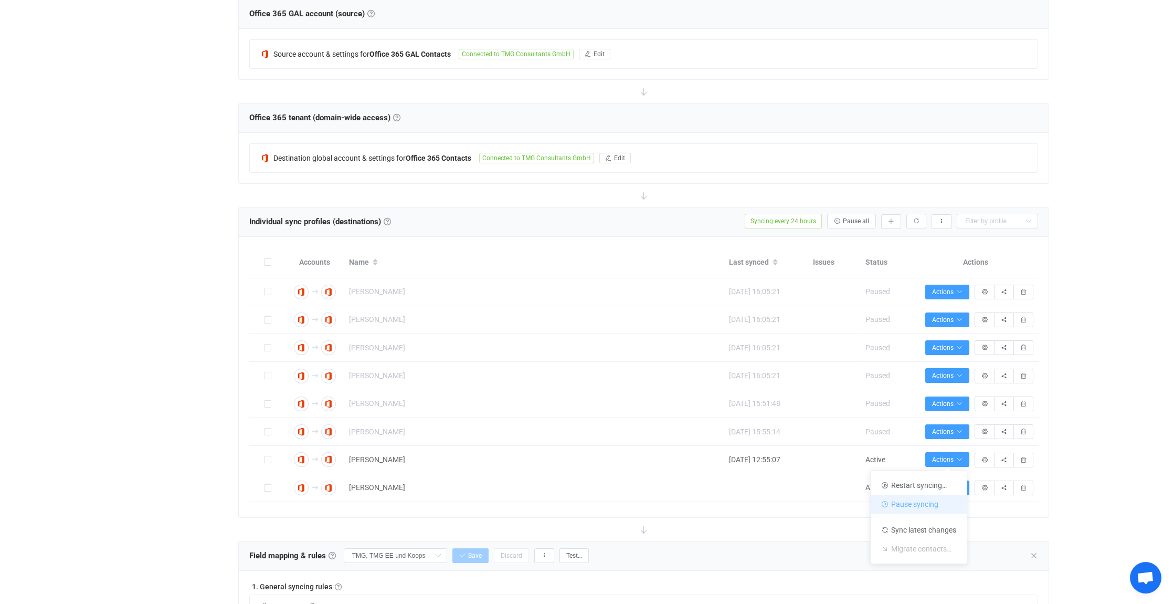
click at [927, 506] on li "Pause syncing" at bounding box center [919, 503] width 96 height 19
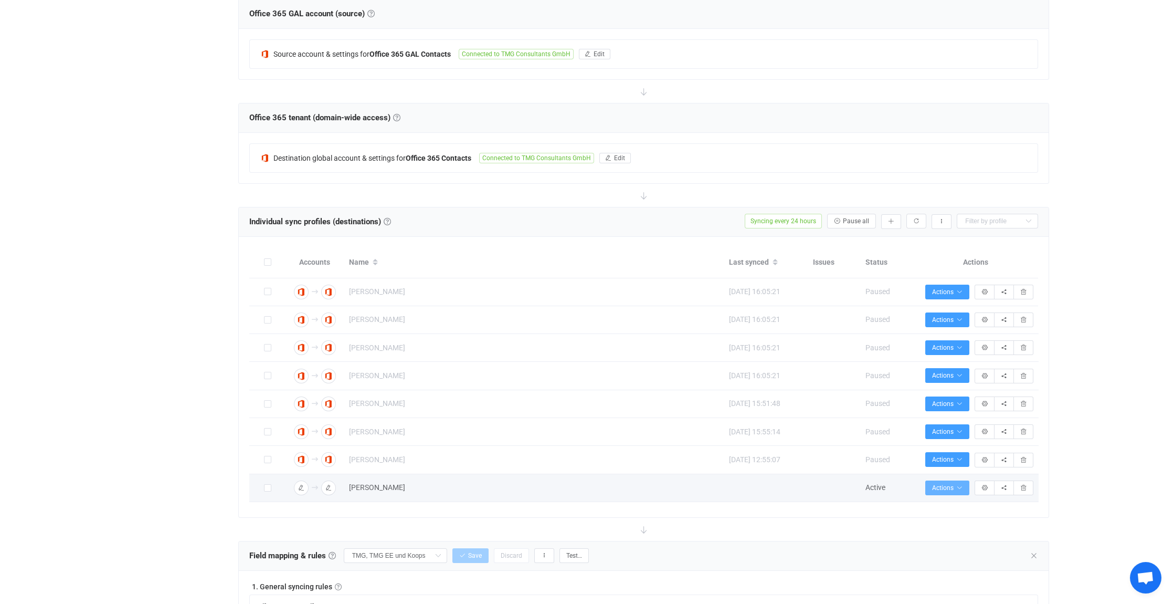
click at [954, 486] on span "Actions" at bounding box center [947, 487] width 30 height 7
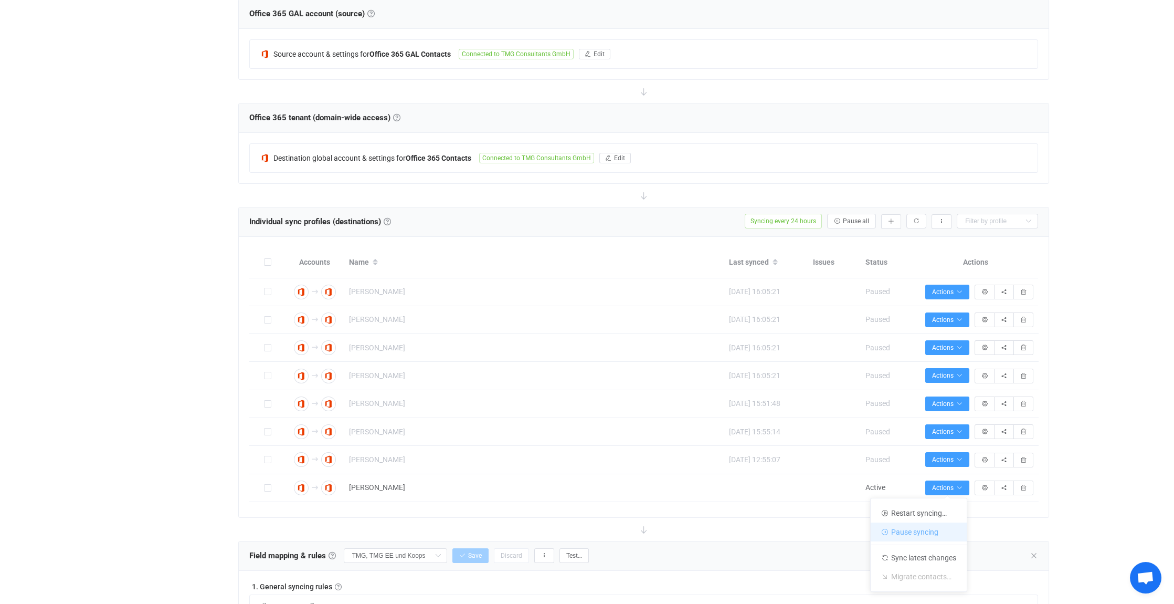
click at [932, 528] on li "Pause syncing" at bounding box center [919, 531] width 96 height 19
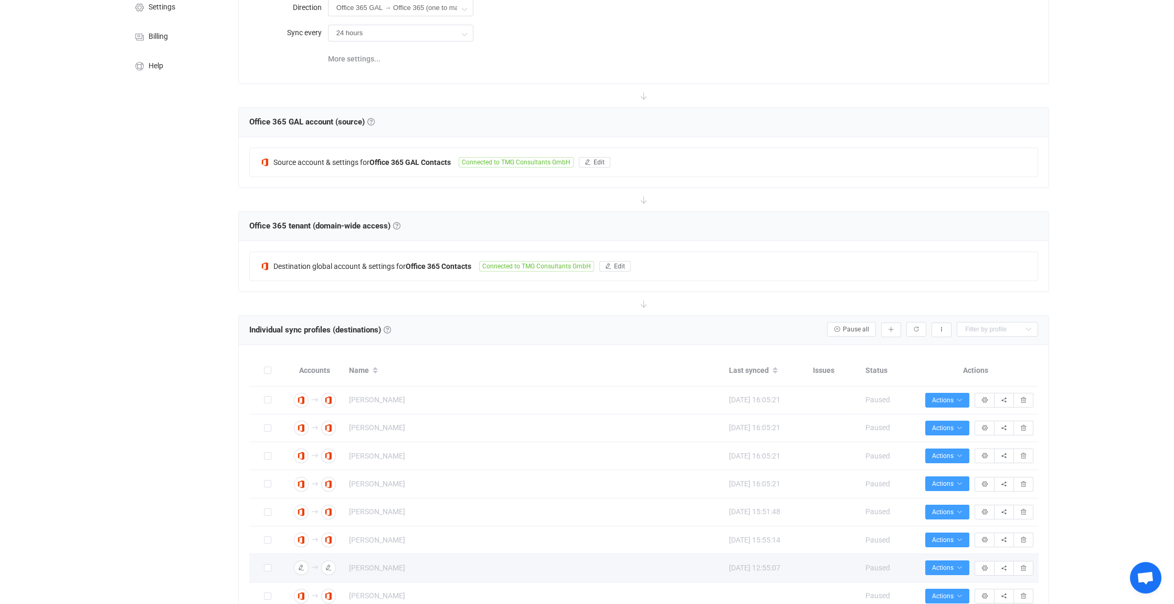
scroll to position [0, 0]
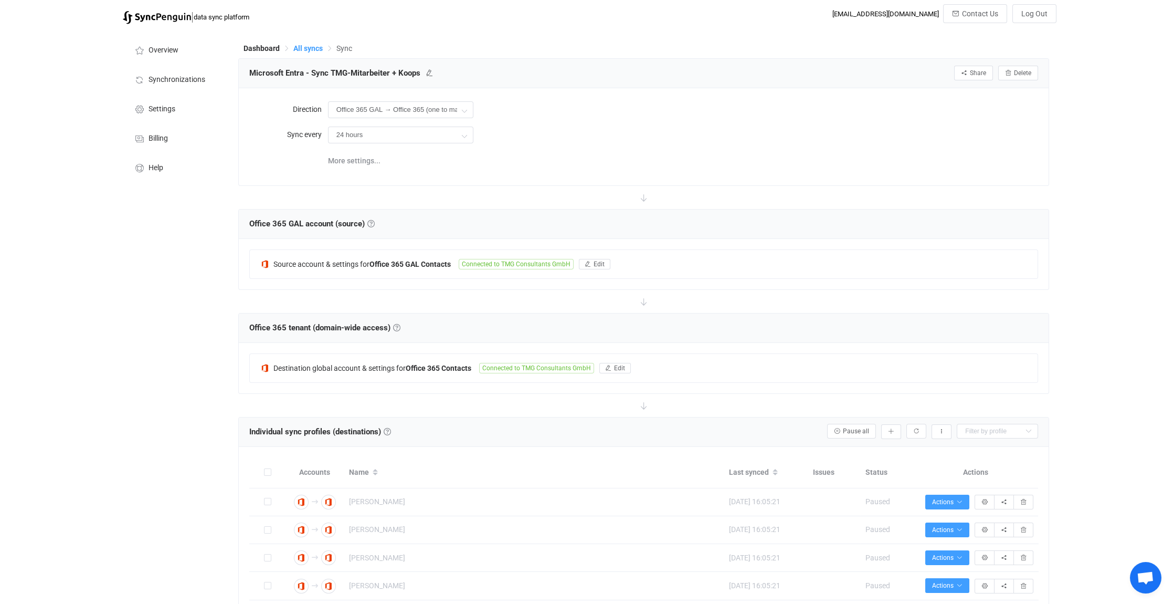
click at [310, 46] on span "All syncs" at bounding box center [307, 48] width 29 height 8
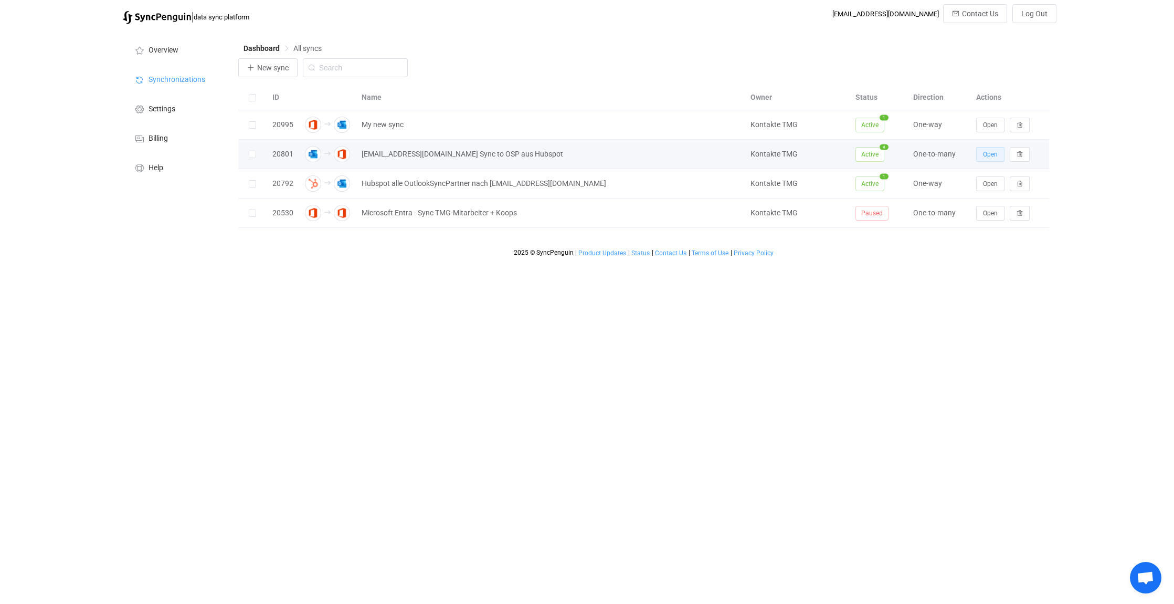
click at [990, 154] on span "Open" at bounding box center [990, 154] width 15 height 7
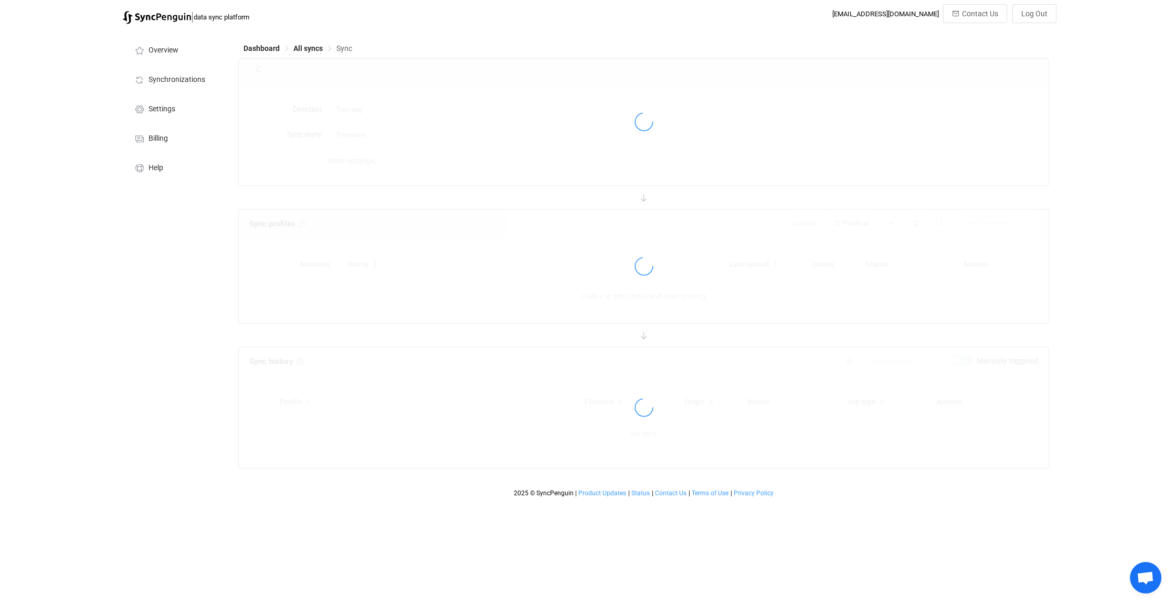
type input "Outlook → Office 365 (one to many)"
type input "1 hour"
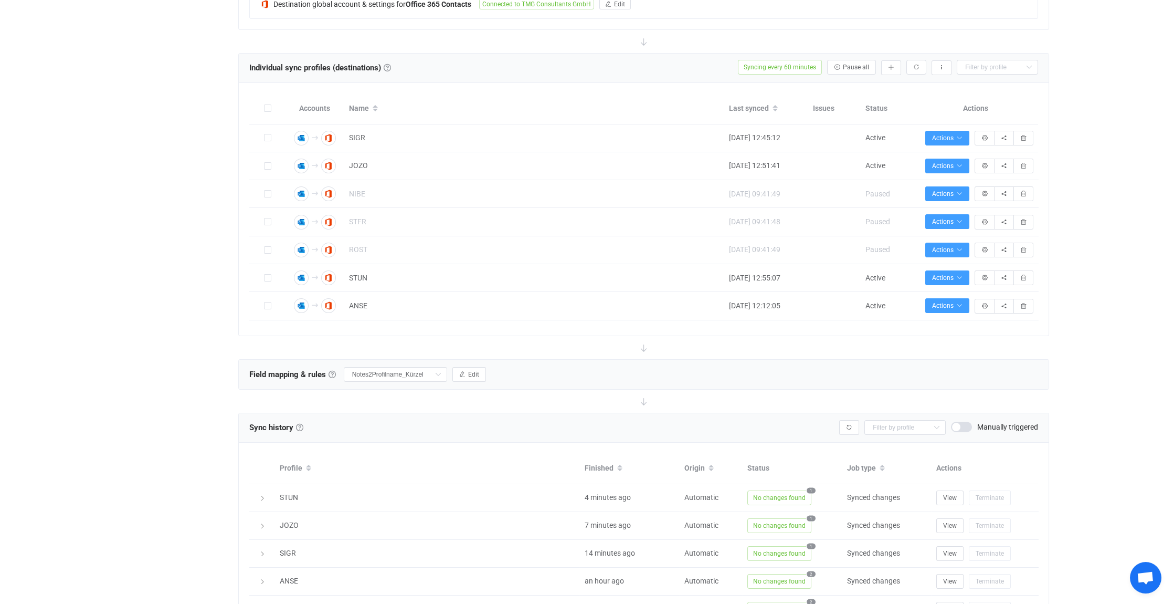
scroll to position [367, 0]
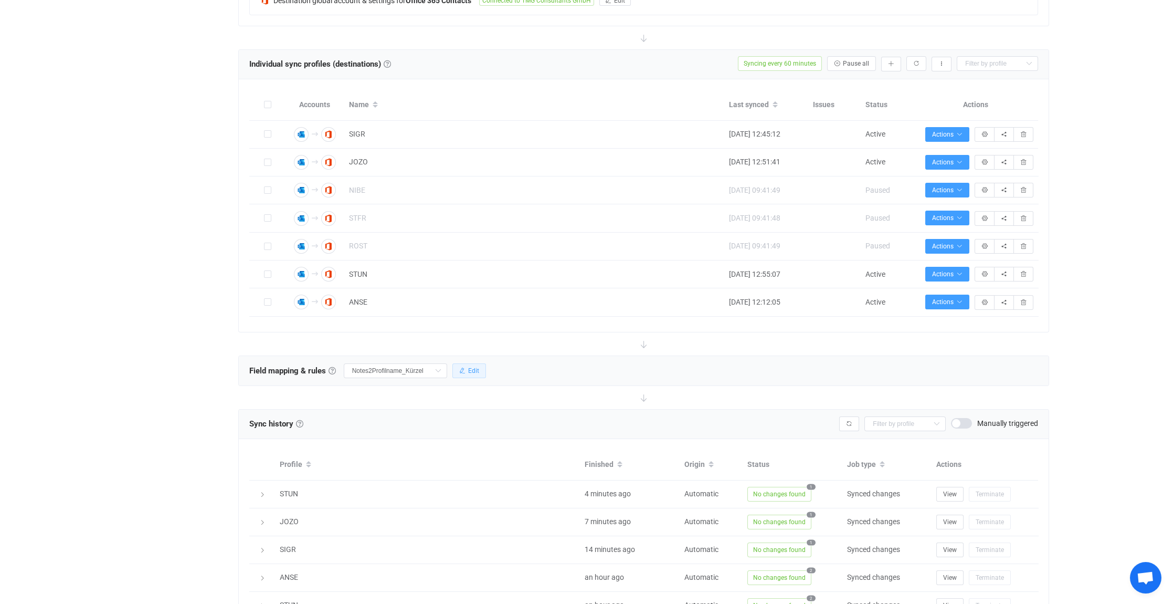
click at [474, 372] on button "Edit" at bounding box center [469, 370] width 34 height 15
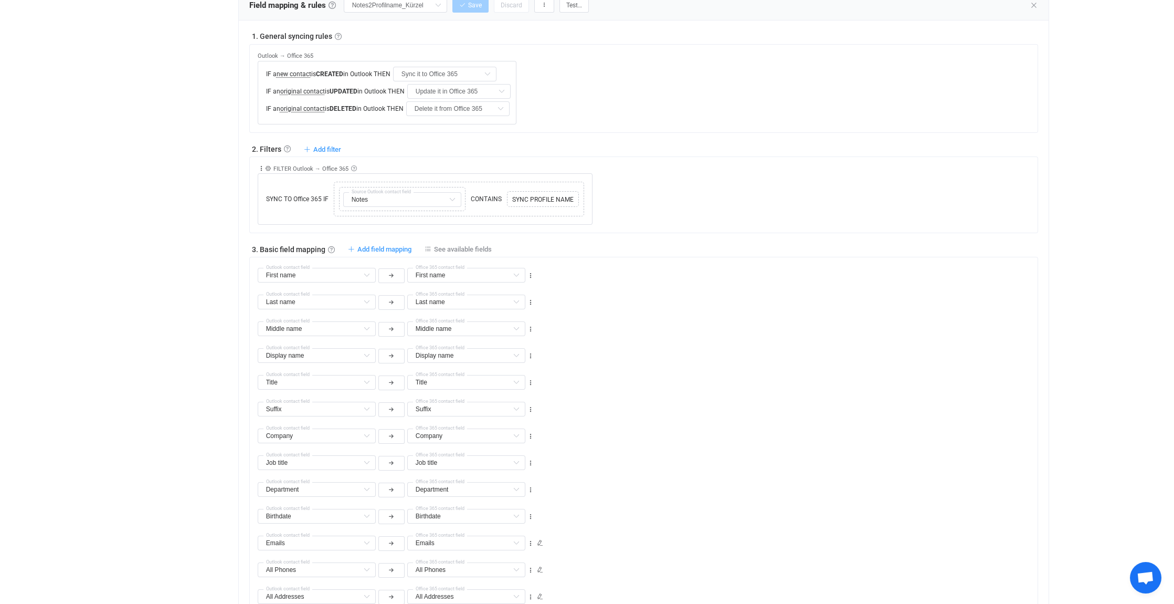
scroll to position [735, 0]
click at [322, 144] on span "Add filter" at bounding box center [327, 147] width 28 height 8
click at [247, 170] on li "Sync contact to Office 365 if …" at bounding box center [271, 170] width 136 height 19
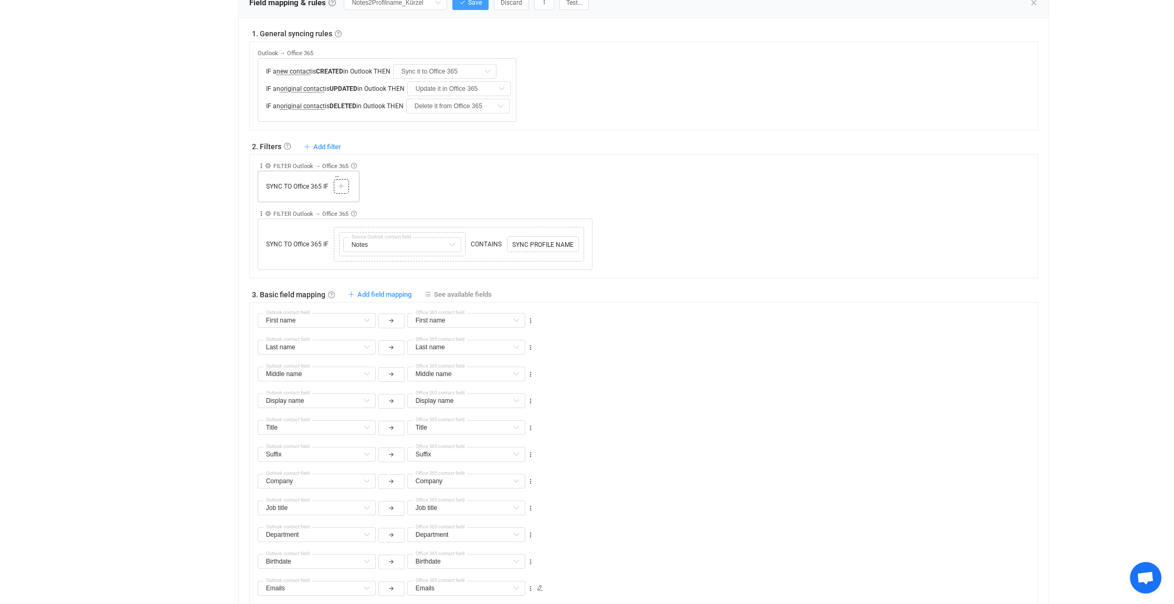
click at [345, 183] on div at bounding box center [341, 186] width 10 height 9
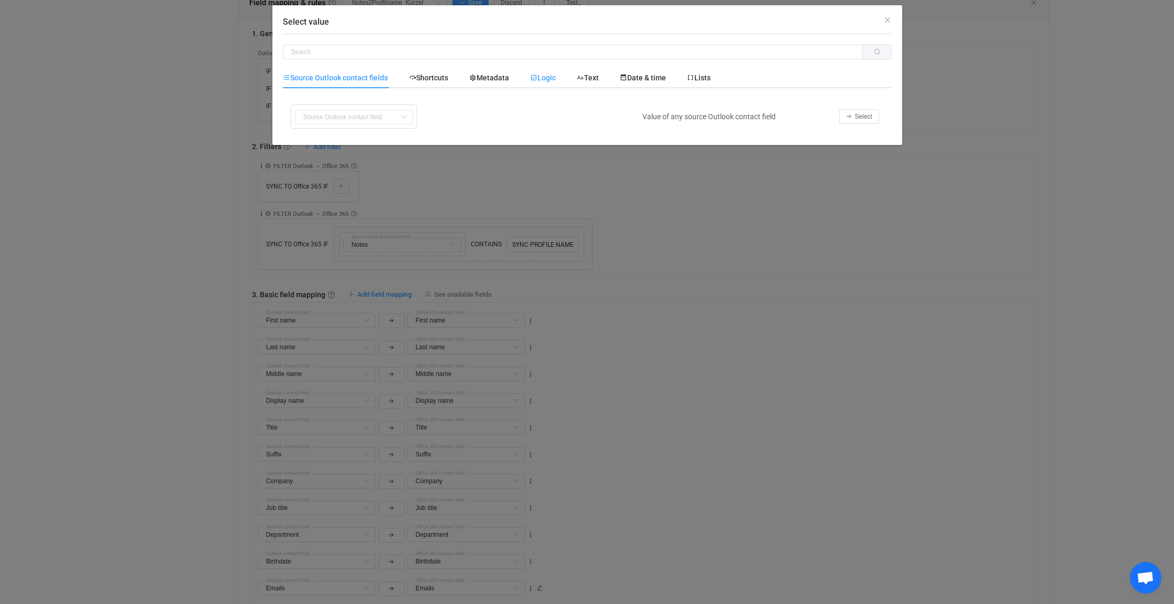
click at [551, 73] on span "Logic" at bounding box center [543, 77] width 26 height 8
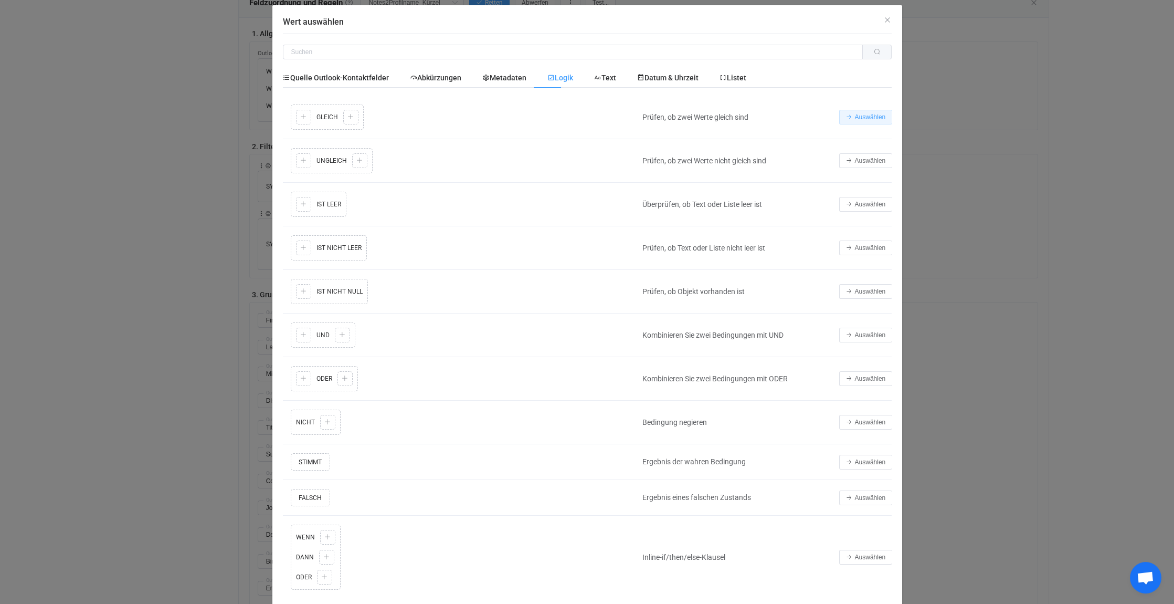
click at [859, 117] on span "Auswählen" at bounding box center [870, 116] width 31 height 7
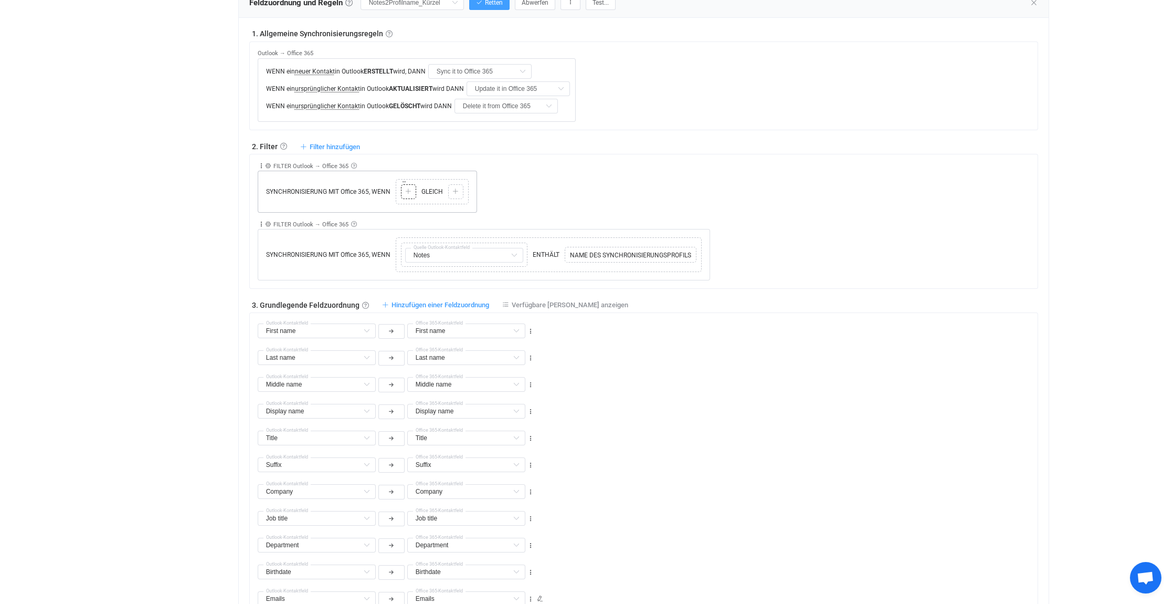
click at [407, 190] on icon at bounding box center [408, 191] width 6 height 6
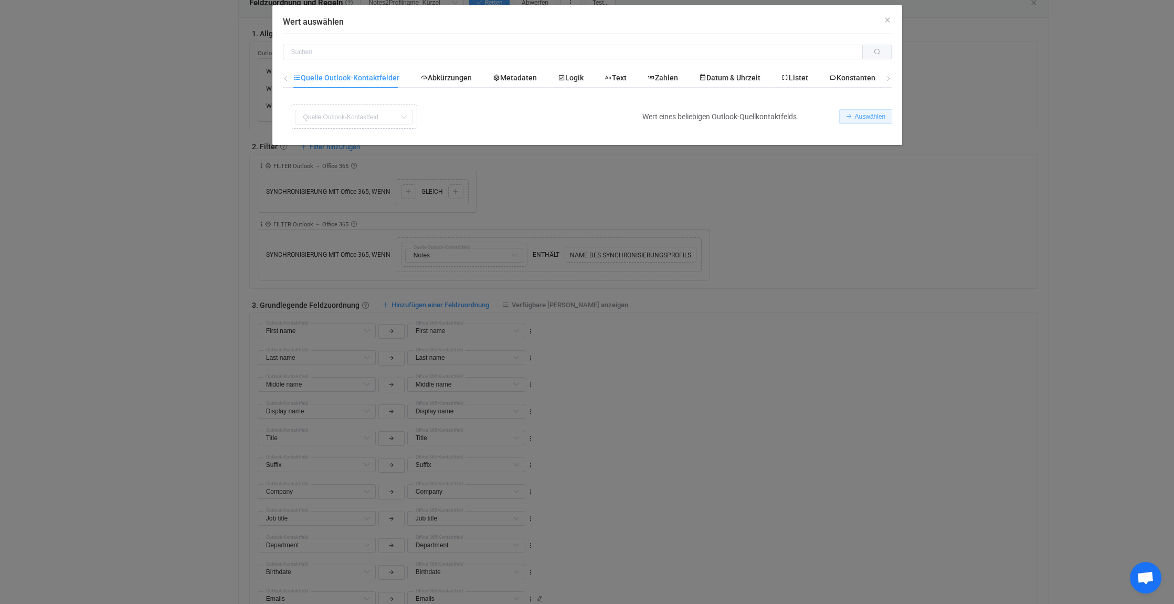
click at [875, 114] on span "Auswählen" at bounding box center [870, 116] width 31 height 7
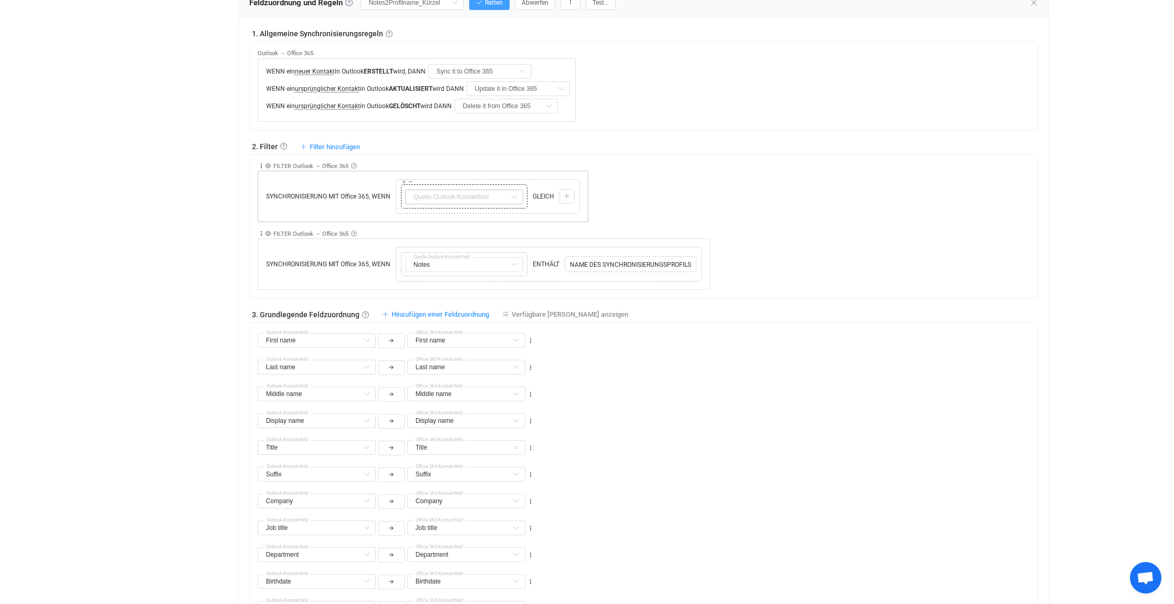
click at [511, 191] on icon at bounding box center [514, 196] width 13 height 15
type input "Notes"
click at [456, 215] on li "Notizen Standard-Feld" at bounding box center [467, 221] width 125 height 18
click at [566, 193] on icon at bounding box center [567, 196] width 6 height 6
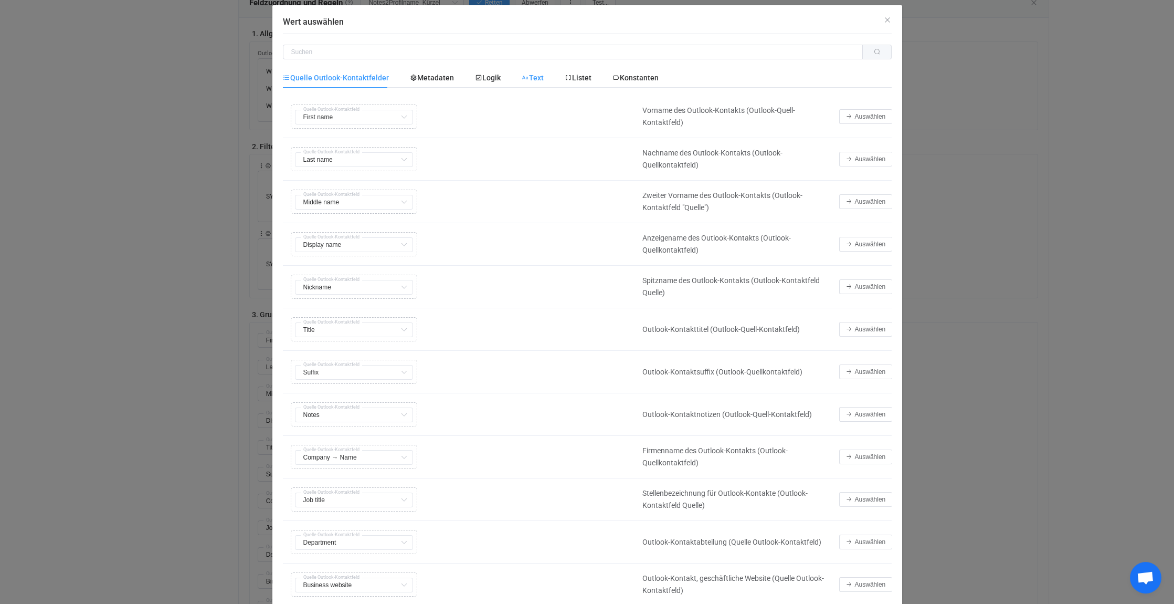
click at [533, 75] on font "Text" at bounding box center [536, 77] width 15 height 8
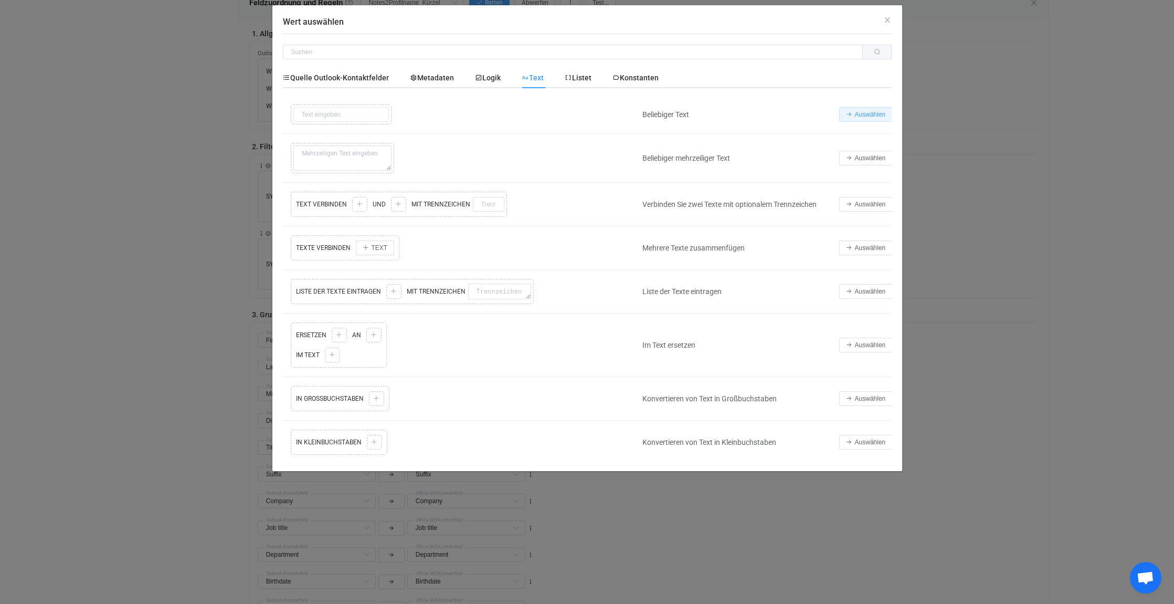
click at [868, 112] on span "Auswählen" at bounding box center [870, 114] width 31 height 7
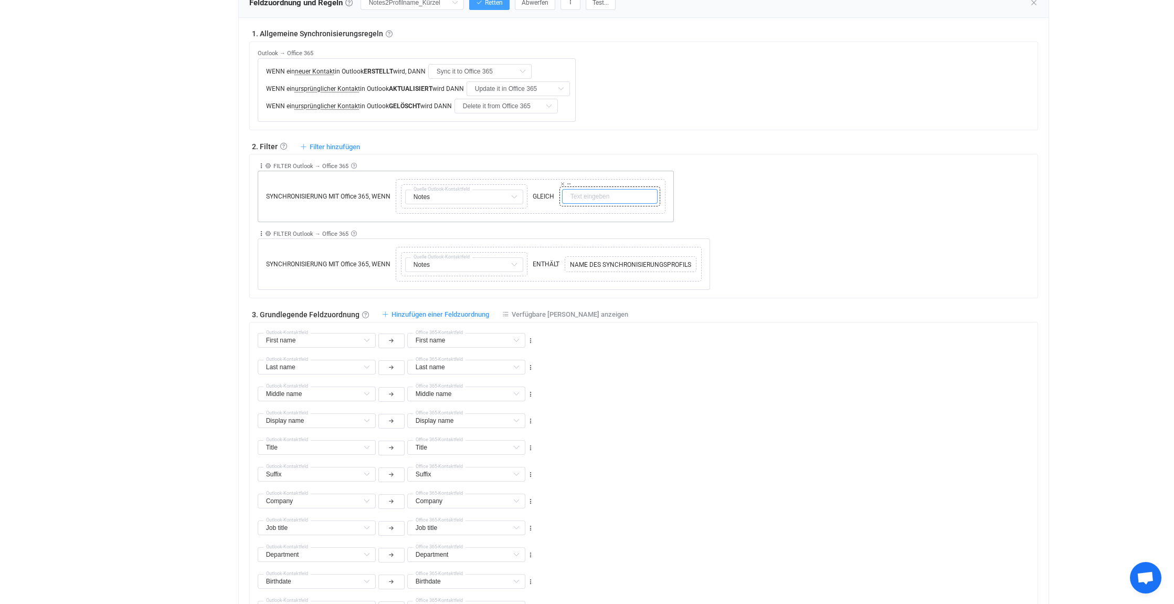
click at [587, 196] on input "text" at bounding box center [610, 196] width 96 height 15
click at [602, 198] on input "TMG" at bounding box center [610, 196] width 96 height 15
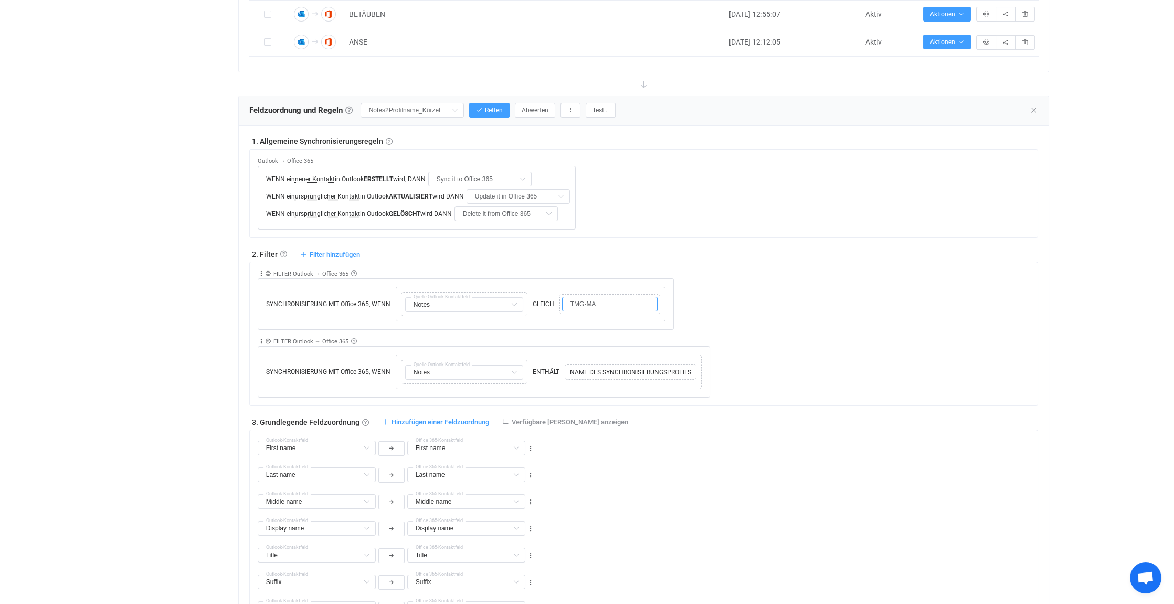
scroll to position [630, 0]
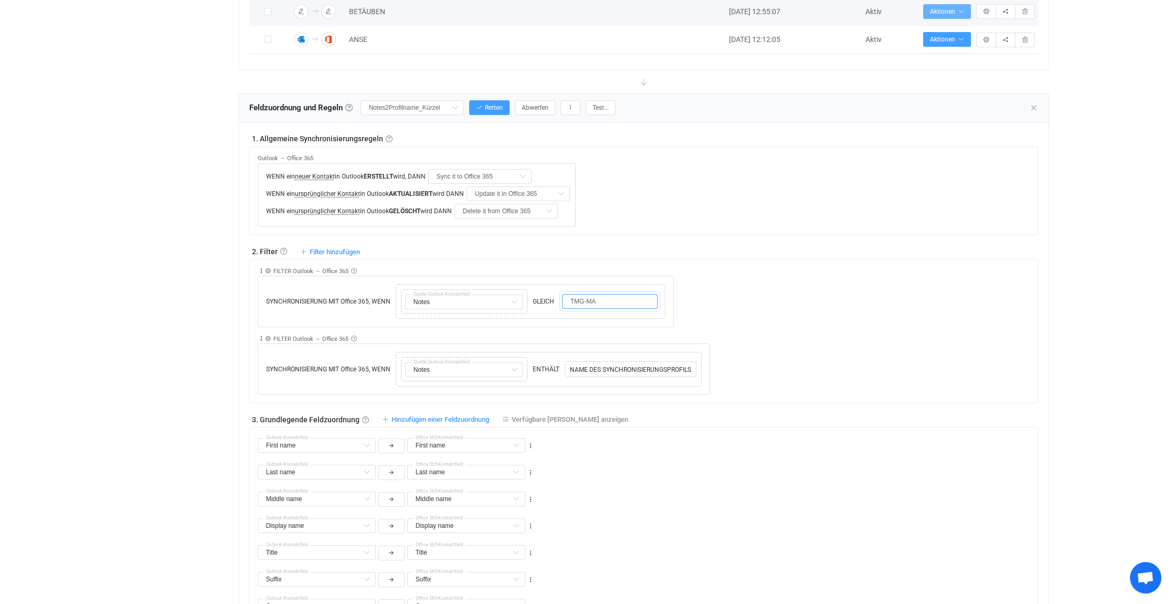
type input "TMG-MA"
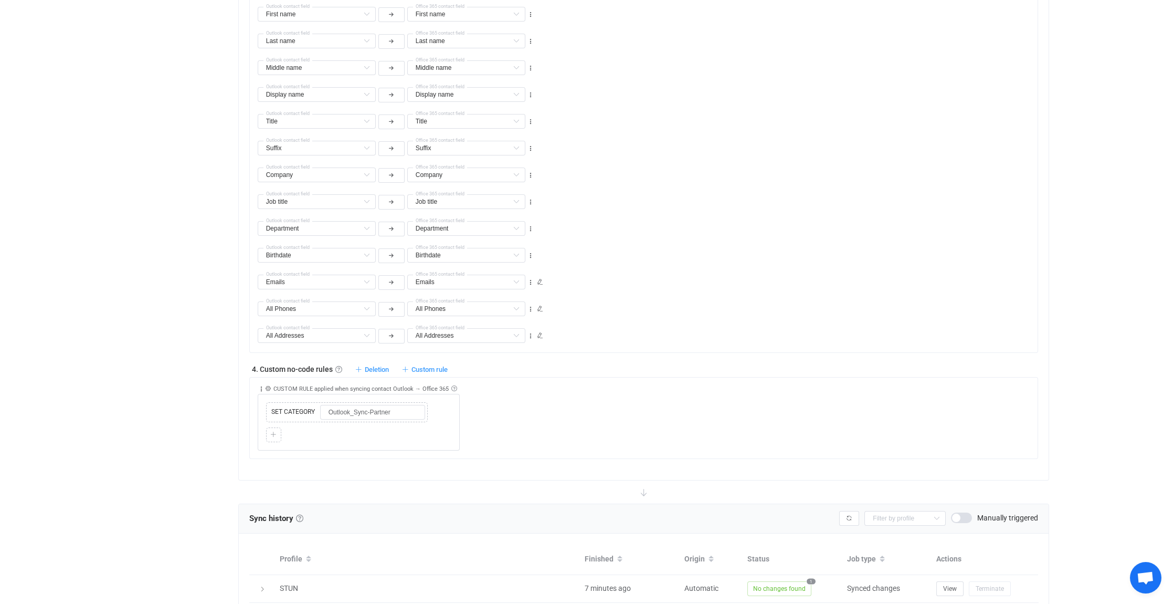
scroll to position [1050, 0]
